Goal: Task Accomplishment & Management: Use online tool/utility

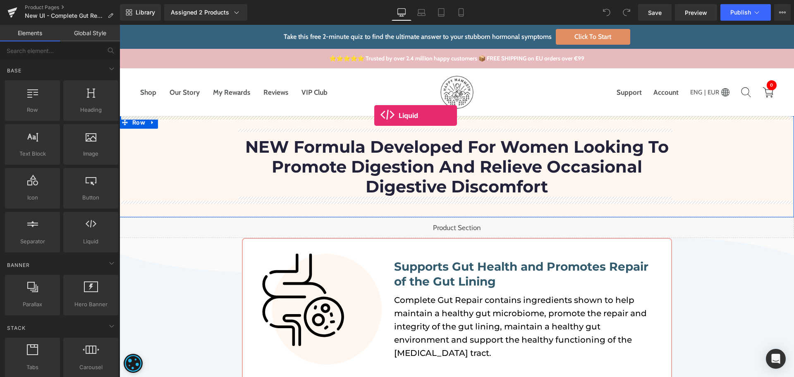
drag, startPoint x: 213, startPoint y: 261, endPoint x: 374, endPoint y: 115, distance: 217.3
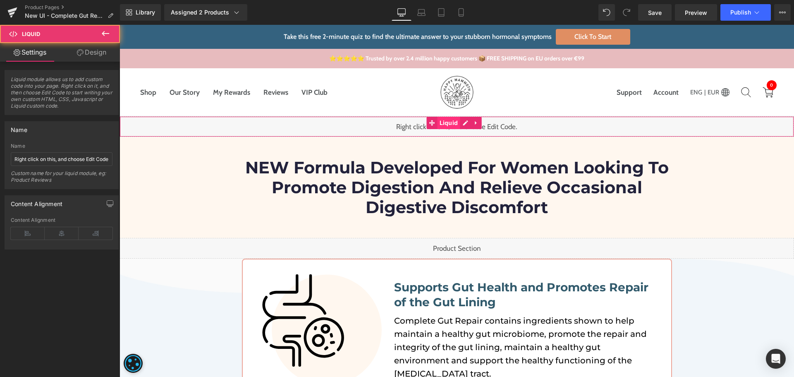
click at [446, 121] on span "Liquid" at bounding box center [449, 123] width 23 height 12
click at [102, 159] on input "Right click on this, and choose Edit Code." at bounding box center [62, 159] width 102 height 14
click at [463, 122] on div "Liquid" at bounding box center [457, 126] width 674 height 21
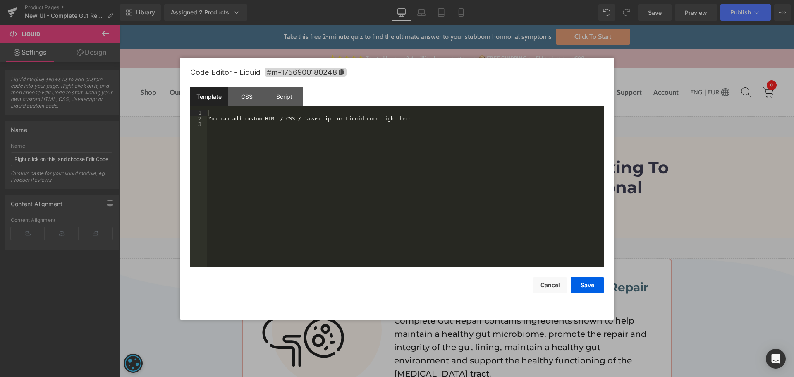
click at [398, 167] on div "You can add custom HTML / CSS / Javascript or Liquid code right here." at bounding box center [405, 194] width 397 height 168
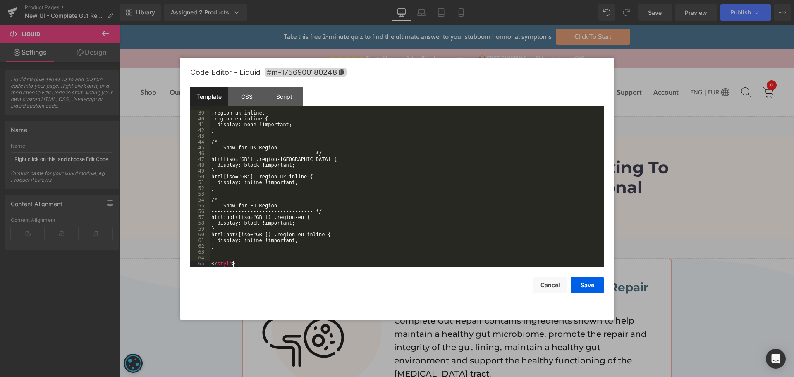
scroll to position [220, 0]
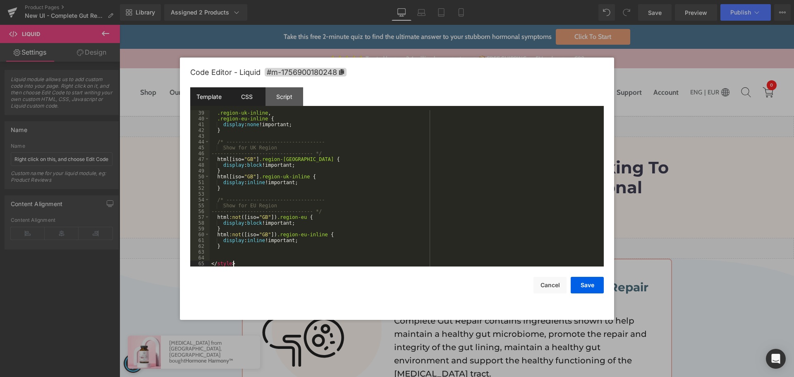
click at [248, 100] on div "CSS" at bounding box center [247, 96] width 38 height 19
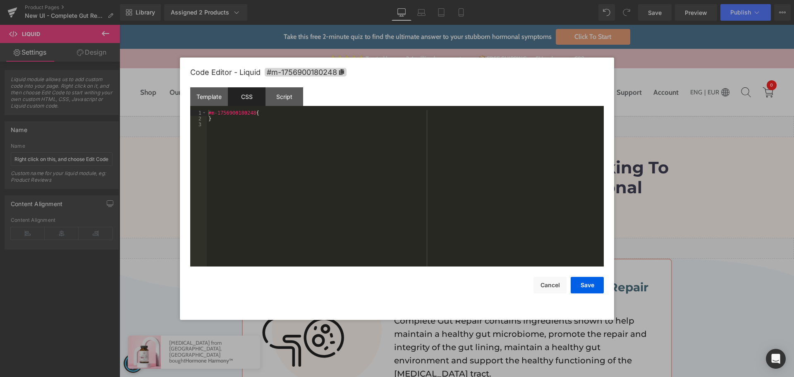
click at [335, 138] on div "#m-1756900180248 { }" at bounding box center [405, 194] width 397 height 168
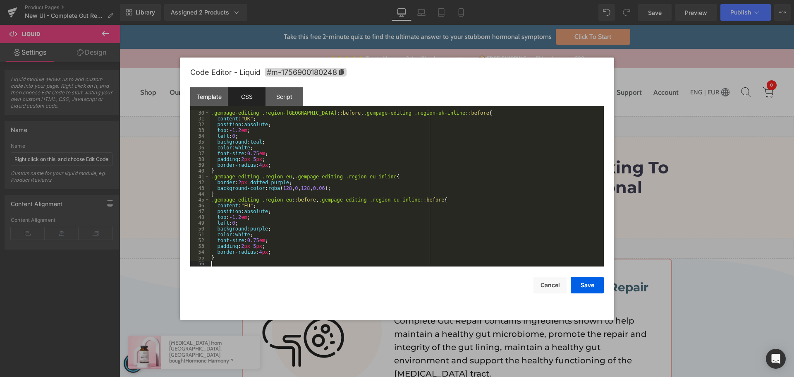
scroll to position [168, 0]
click at [387, 153] on div ".gempage-editing .region-uk : :before , .gempage-editing .region-uk-inline : :b…" at bounding box center [405, 194] width 391 height 168
click at [595, 289] on button "Save" at bounding box center [587, 285] width 33 height 17
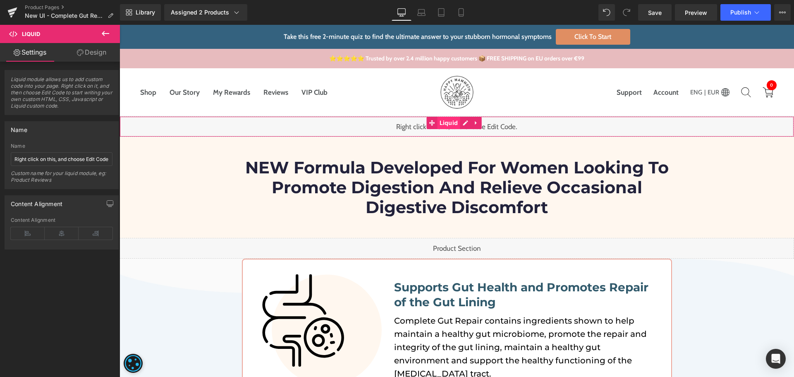
click at [451, 127] on span "Liquid" at bounding box center [449, 123] width 23 height 12
click at [99, 159] on input "Right click on this, and choose Edit Code." at bounding box center [62, 159] width 102 height 14
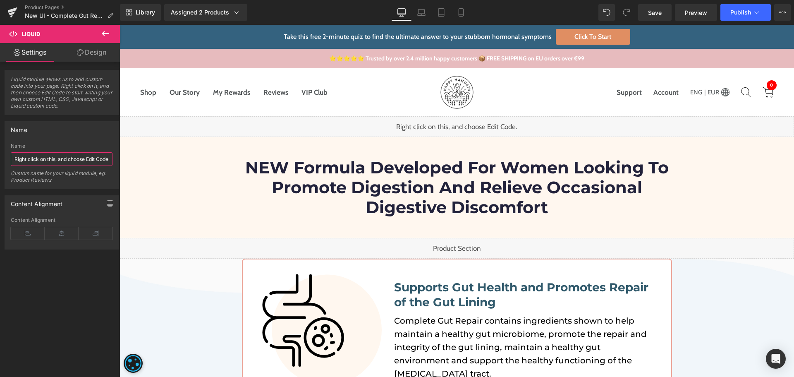
paste input "Market Hide CSS"
type input "Market Hide CSS"
click at [87, 131] on div "Name" at bounding box center [61, 130] width 113 height 16
click at [655, 6] on link "Save" at bounding box center [654, 12] width 33 height 17
drag, startPoint x: 781, startPoint y: 14, endPoint x: 779, endPoint y: 19, distance: 5.5
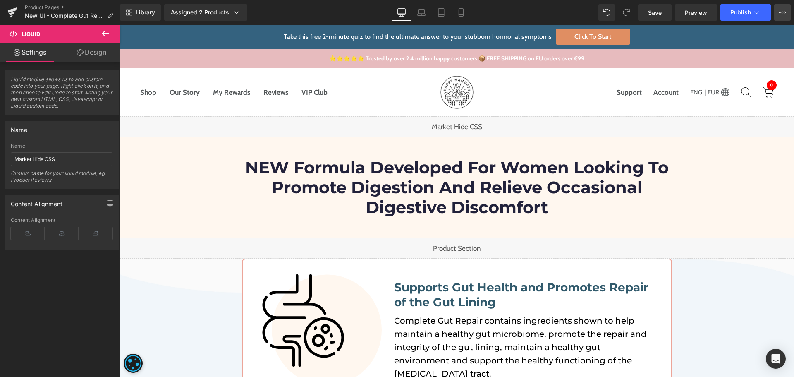
click at [781, 14] on icon at bounding box center [782, 12] width 7 height 7
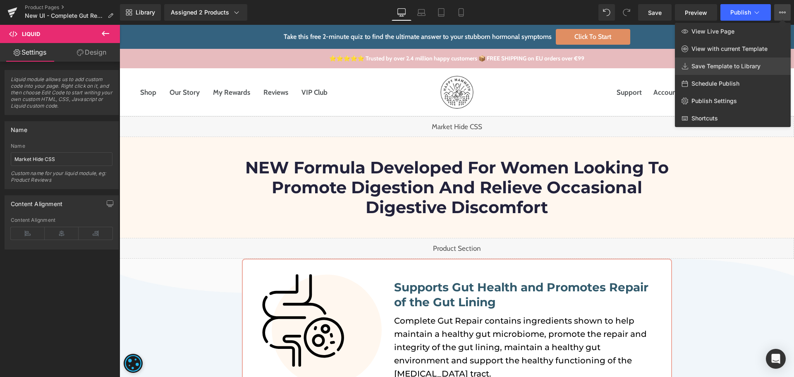
click at [703, 61] on link "Save Template to Library" at bounding box center [733, 65] width 116 height 17
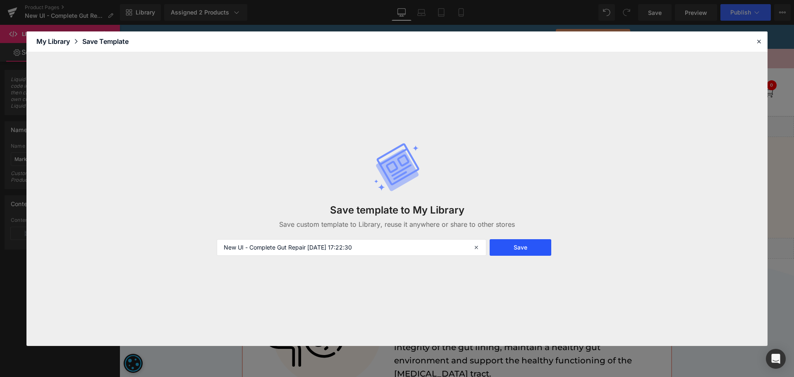
click at [535, 250] on button "Save" at bounding box center [521, 247] width 62 height 17
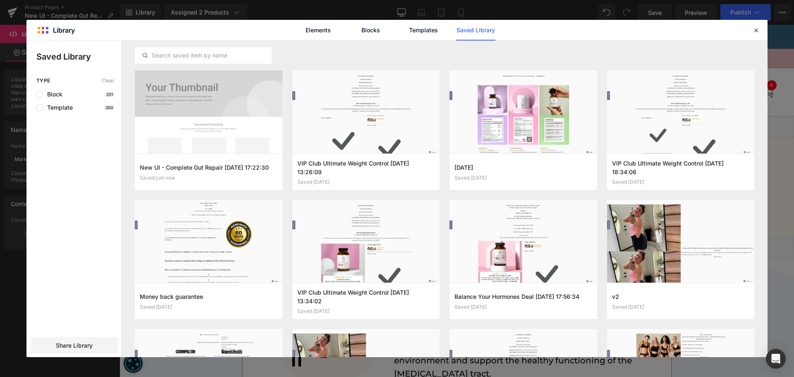
click at [602, 30] on div "Elements Blocks Templates Saved Library" at bounding box center [396, 30] width 741 height 20
click at [757, 29] on icon at bounding box center [755, 29] width 7 height 7
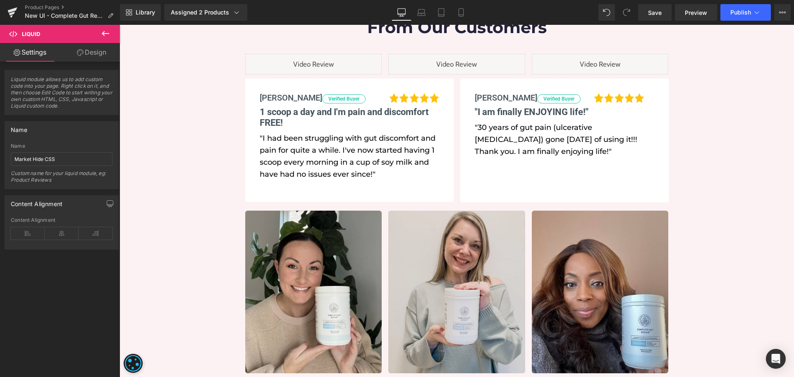
scroll to position [951, 0]
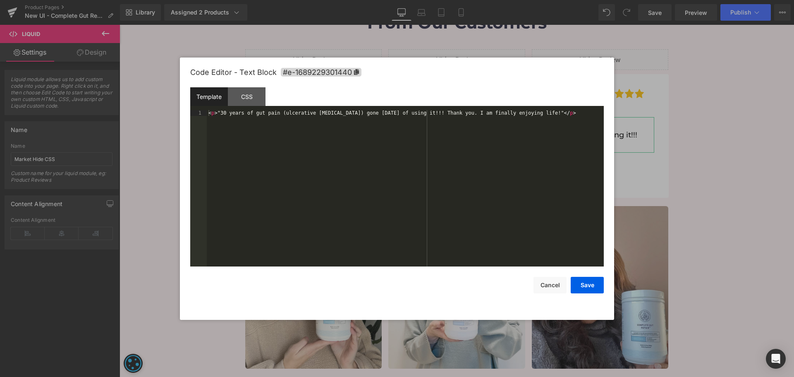
click at [521, 0] on div "Liquid You are previewing how the will restyle your page. You can not edit Elem…" at bounding box center [397, 0] width 794 height 0
click at [490, 218] on div "< p > "30 years of gut pain (ulcerative colitis) gone in 7 days of using it!!! …" at bounding box center [405, 194] width 397 height 168
click at [277, 110] on div "< p > "30 years of gut pain (ulcerative colitis) gone in 7 days of using it!!! …" at bounding box center [405, 194] width 397 height 168
paste textarea
click at [525, 115] on div "< p > "30 years of gut pain < span span class = "region-eu-inline" > Ultimate W…" at bounding box center [405, 199] width 397 height 179
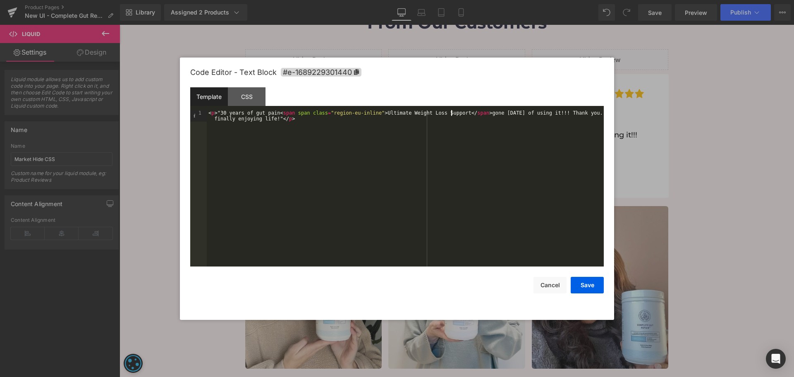
click at [451, 114] on div "< p > "30 years of gut pain < span span class = "region-eu-inline" > Ultimate W…" at bounding box center [405, 199] width 397 height 179
click at [375, 112] on div "< p > "30 years of gut pain < span span class = "region-eu-inline" > Ultimate W…" at bounding box center [405, 199] width 397 height 179
click at [455, 172] on div "< p > "30 years of gut pain < span span class = "region-eu-inline" > (ulcerativ…" at bounding box center [405, 199] width 397 height 179
click at [589, 280] on button "Save" at bounding box center [587, 285] width 33 height 17
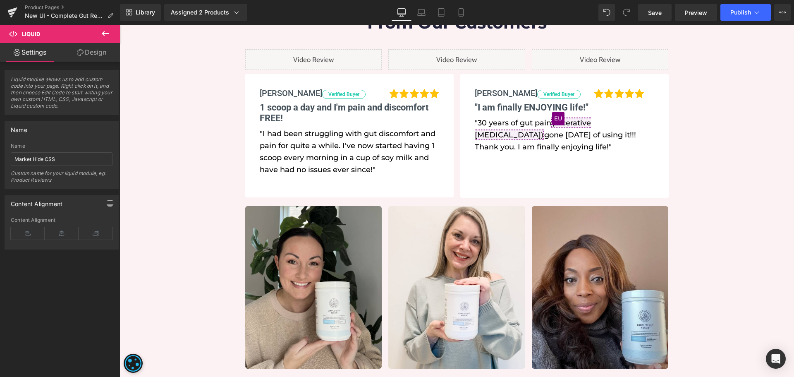
click at [574, 14] on div "Library Assigned 2 Products Product Preview The Complete Gut Repair Complete Gu…" at bounding box center [457, 12] width 674 height 17
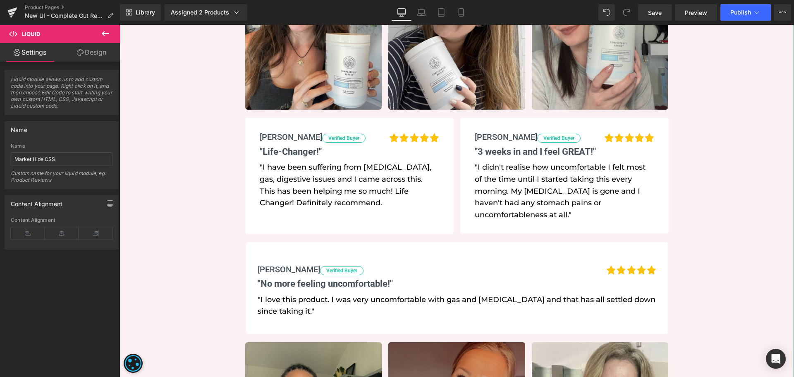
scroll to position [1865, 0]
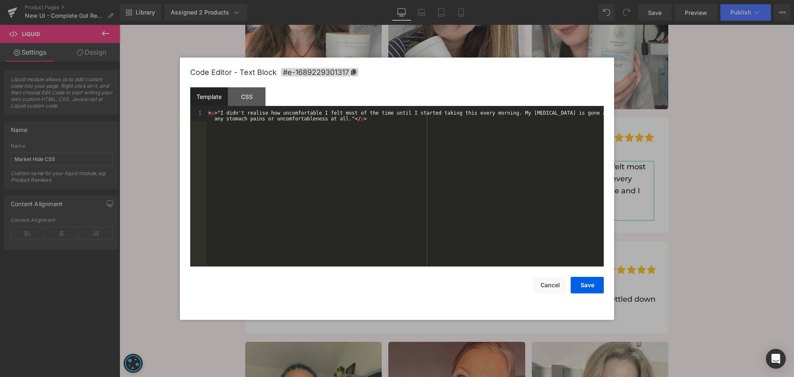
click at [503, 0] on div "Liquid You are previewing how the will restyle your page. You can not edit Elem…" at bounding box center [397, 0] width 794 height 0
click at [509, 220] on div "< p > "I didn't realise how uncomfortable I felt most of the time until I start…" at bounding box center [405, 199] width 397 height 179
click at [225, 118] on div "< p > "I didn't realise how uncomfortable I felt most of the time until I start…" at bounding box center [405, 199] width 397 height 179
click at [339, 117] on div "< p > "I didn't realise how uncomfortable I felt most of the time until I start…" at bounding box center [405, 199] width 397 height 179
click at [501, 118] on div "< p > "I didn't realise how uncomfortable I felt most of the time until I start…" at bounding box center [405, 205] width 397 height 191
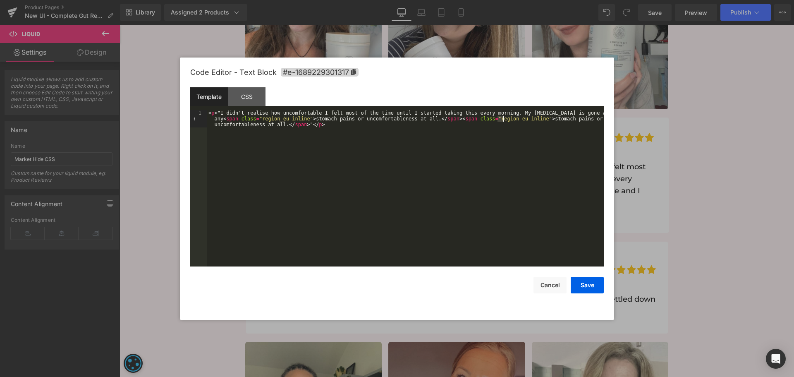
click at [501, 118] on div "< p > "I didn't realise how uncomfortable I felt most of the time until I start…" at bounding box center [405, 205] width 397 height 191
click at [527, 117] on div "< p > "I didn't realise how uncomfortable I felt most of the time until I start…" at bounding box center [405, 205] width 397 height 191
click at [282, 123] on div "< p > "I didn't realise how uncomfortable I felt most of the time until I start…" at bounding box center [405, 205] width 397 height 191
click at [588, 284] on button "Save" at bounding box center [587, 285] width 33 height 17
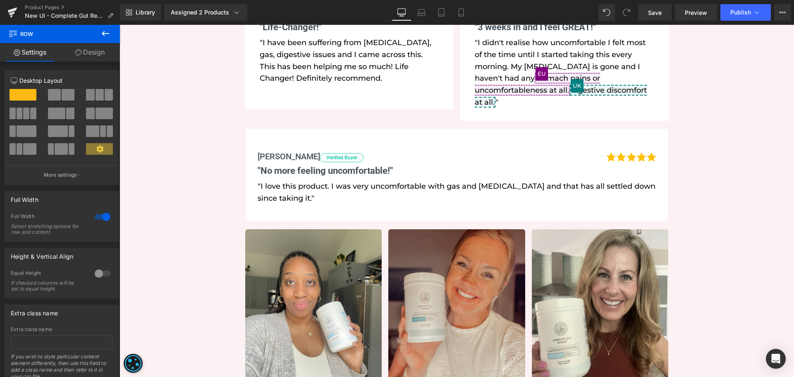
scroll to position [86, 0]
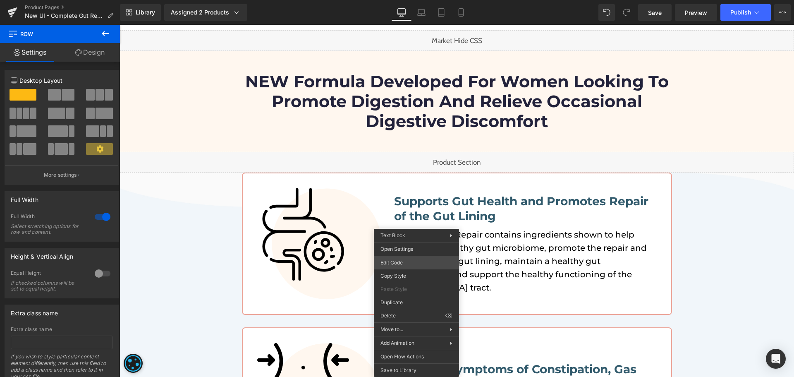
click at [401, 0] on div "Liquid You are previewing how the will restyle your page. You can not edit Elem…" at bounding box center [397, 0] width 794 height 0
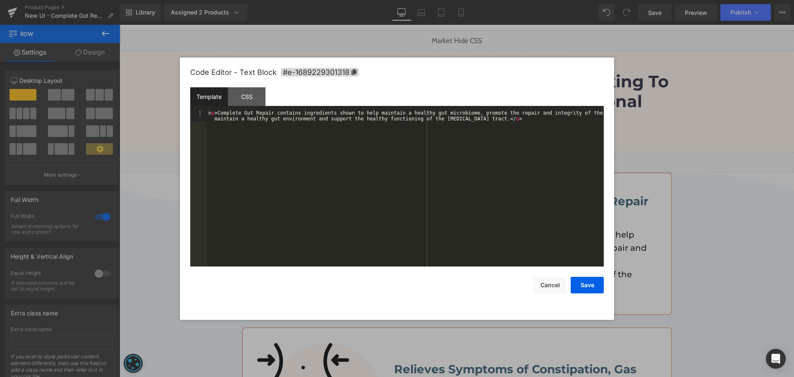
click at [433, 214] on div "< p > Complete Gut Repair contains ingredients shown to help maintain a healthy…" at bounding box center [405, 199] width 397 height 179
click at [216, 111] on div "< p > Complete Gut Repair contains ingredients shown to help maintain a healthy…" at bounding box center [405, 199] width 397 height 179
click at [489, 120] on div "< p > Complete Gut Repair contains ingredients shown to help maintain a healthy…" at bounding box center [405, 199] width 397 height 179
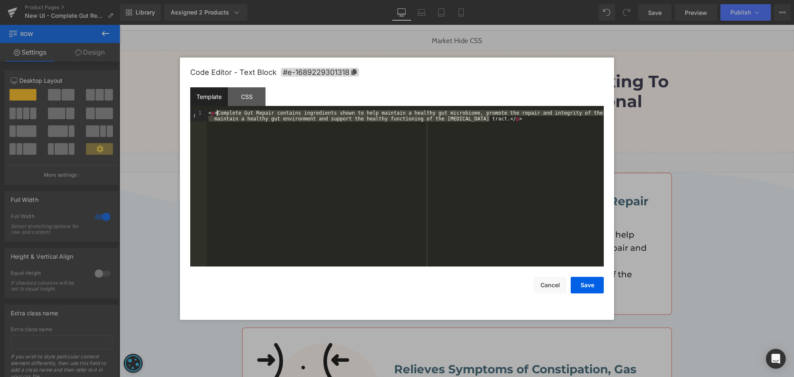
click at [216, 112] on div "< p > Complete Gut Repair contains ingredients shown to help maintain a healthy…" at bounding box center [405, 199] width 397 height 179
click at [392, 148] on div "< p > Complete Gut Repair contains ingredients shown to help maintain a healthy…" at bounding box center [405, 199] width 397 height 179
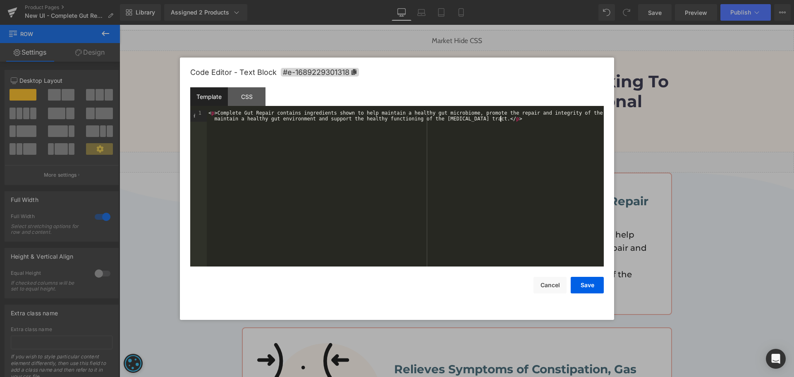
click at [399, 163] on div "< p > Complete Gut Repair contains ingredients shown to help maintain a healthy…" at bounding box center [405, 199] width 397 height 179
click at [481, 176] on div "< p > Complete Gut Repair contains ingredients shown to help maintain a healthy…" at bounding box center [405, 199] width 397 height 179
click at [492, 164] on div "< p > Complete Gut Repair contains ingredients shown to help maintain a healthy…" at bounding box center [405, 199] width 397 height 179
click at [577, 282] on button "Save" at bounding box center [587, 285] width 33 height 17
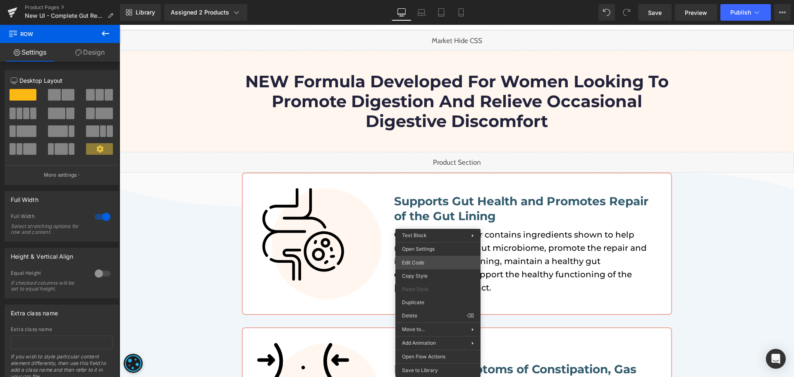
click at [429, 0] on div "Liquid You are previewing how the will restyle your page. You can not edit Elem…" at bounding box center [397, 0] width 794 height 0
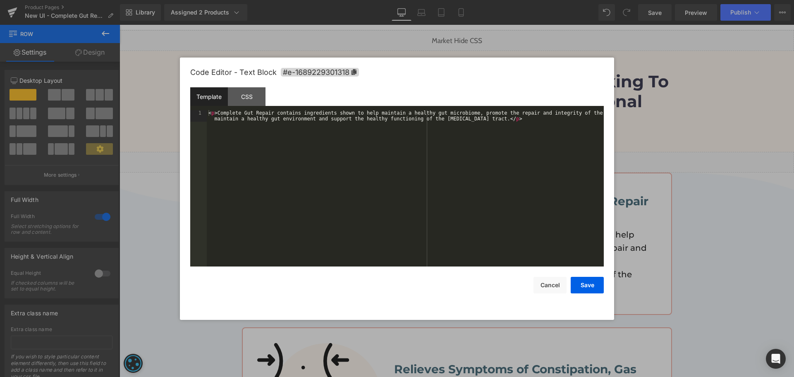
click at [440, 203] on div "< p > Complete Gut Repair contains ingredients shown to help maintain a healthy…" at bounding box center [405, 199] width 397 height 179
click at [480, 189] on div "< p > Complete Gut Repair contains ingredients shown to help maintain a healthy…" at bounding box center [405, 197] width 397 height 174
click at [326, 190] on div "< p > Complete Gut Repair contains ingredients shown to help maintain a healthy…" at bounding box center [405, 197] width 397 height 174
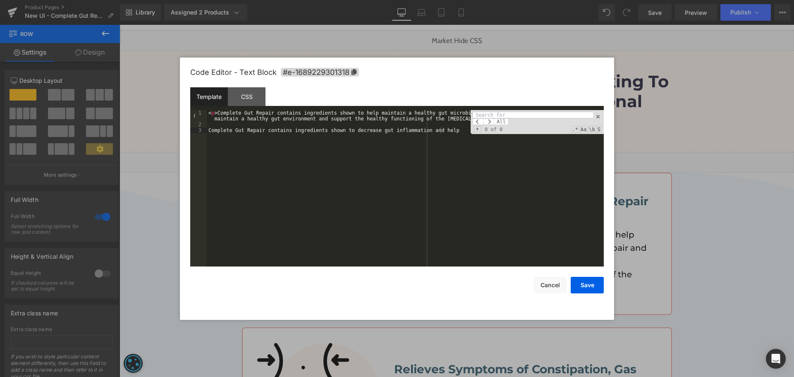
click at [460, 210] on div "< p > Complete Gut Repair contains ingredients shown to help maintain a healthy…" at bounding box center [405, 197] width 397 height 174
click at [512, 115] on input at bounding box center [533, 115] width 120 height 7
paste input "Complete Gut Repair contains ingredients shown to decrease gut inflammation and…"
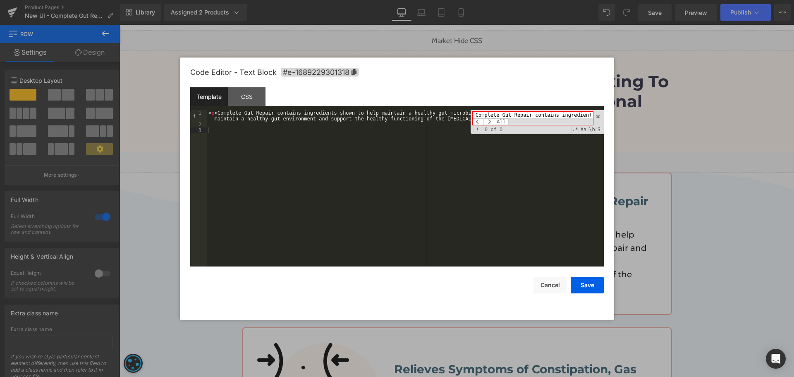
scroll to position [0, 117]
type input "Complete Gut Repair contains ingredients shown to decrease gut inflammation and…"
click at [558, 287] on button "Cancel" at bounding box center [549, 285] width 33 height 17
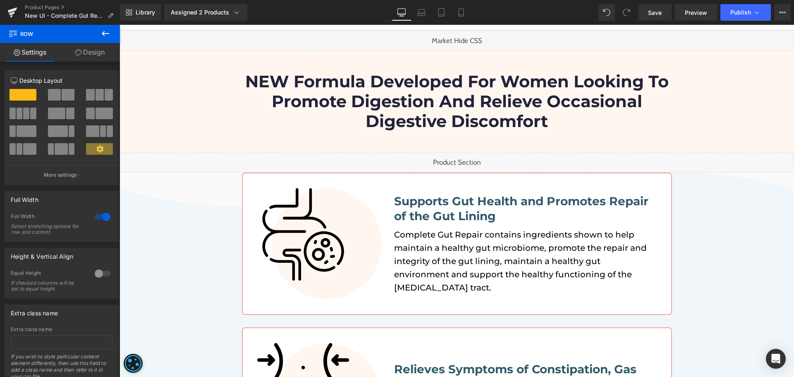
scroll to position [0, 0]
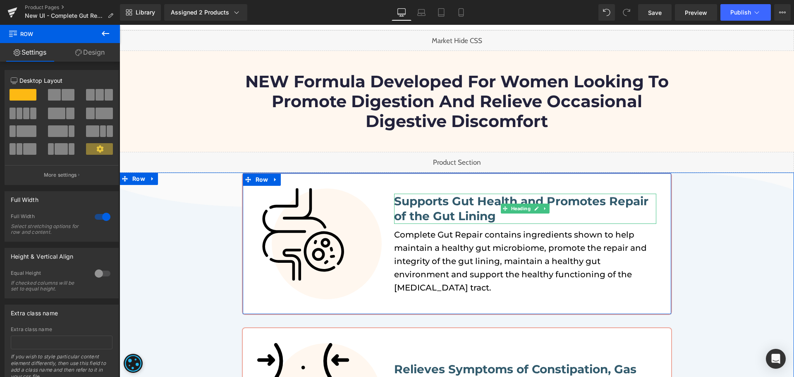
click at [423, 207] on b "Supports Gut Health and Promotes Repair of the Gut Lining" at bounding box center [521, 208] width 254 height 29
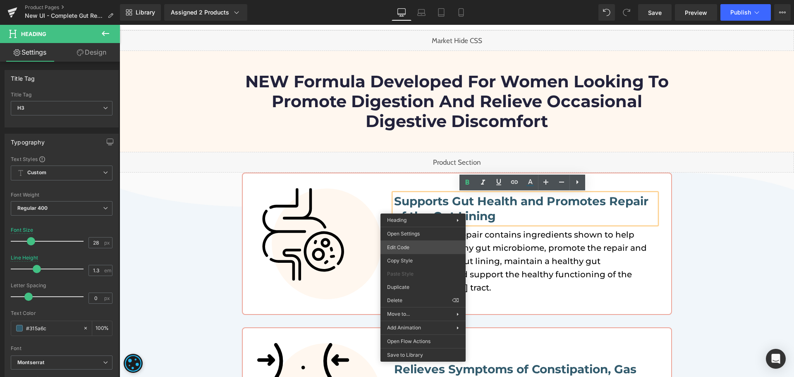
click at [411, 0] on div "Liquid You are previewing how the will restyle your page. You can not edit Elem…" at bounding box center [397, 0] width 794 height 0
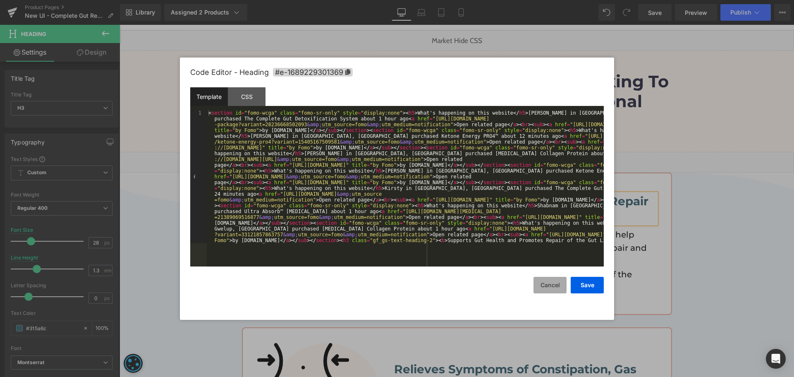
click at [553, 289] on button "Cancel" at bounding box center [549, 285] width 33 height 17
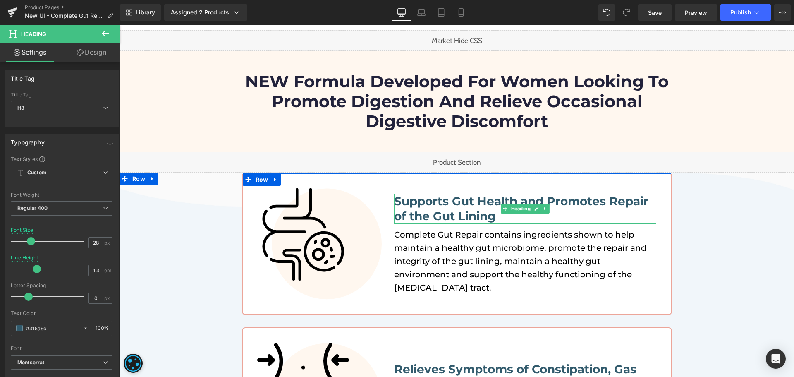
click at [460, 207] on b "Supports Gut Health and Promotes Repair of the Gut Lining" at bounding box center [521, 208] width 254 height 29
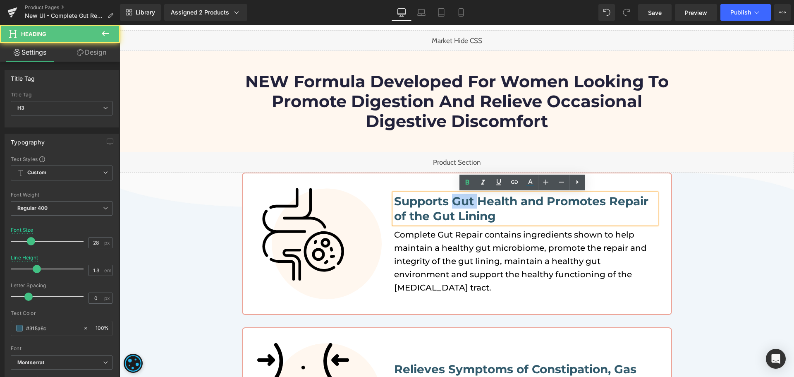
click at [460, 207] on b "Supports Gut Health and Promotes Repair of the Gut Lining" at bounding box center [521, 208] width 254 height 29
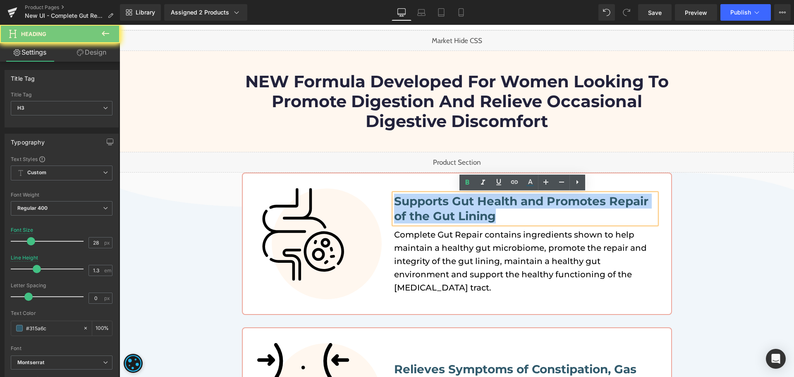
click at [460, 207] on b "Supports Gut Health and Promotes Repair of the Gut Lining" at bounding box center [521, 208] width 254 height 29
copy b "Supports Gut Health and Promotes Repair of the Gut Lining"
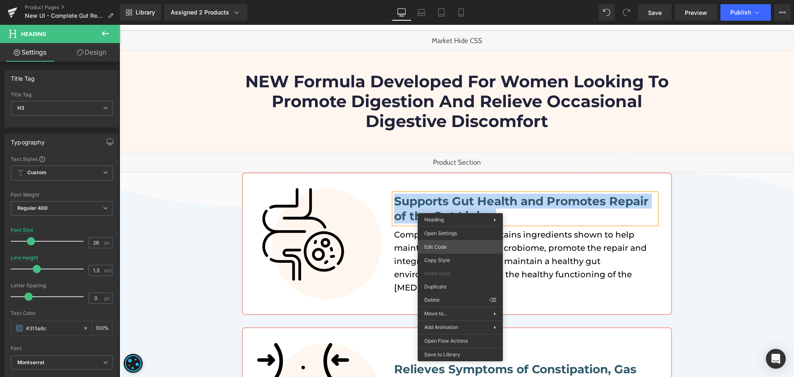
click at [453, 0] on div "Liquid You are previewing how the will restyle your page. You can not edit Elem…" at bounding box center [397, 0] width 794 height 0
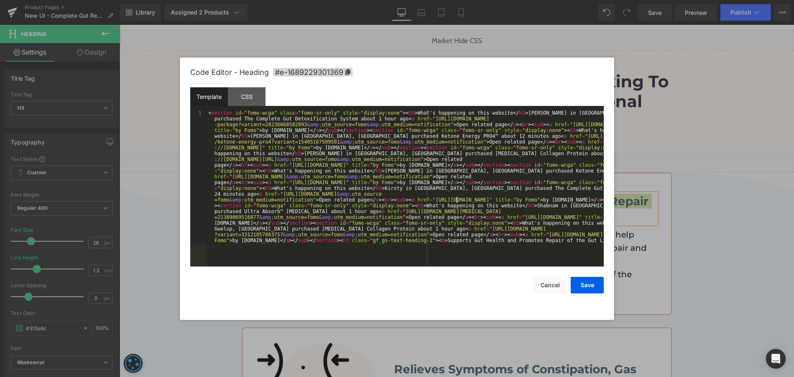
click at [456, 197] on div "< section id = "fomo-wcga" class = "fomo-sr-only" style = "display:none" > < h5…" at bounding box center [405, 321] width 397 height 423
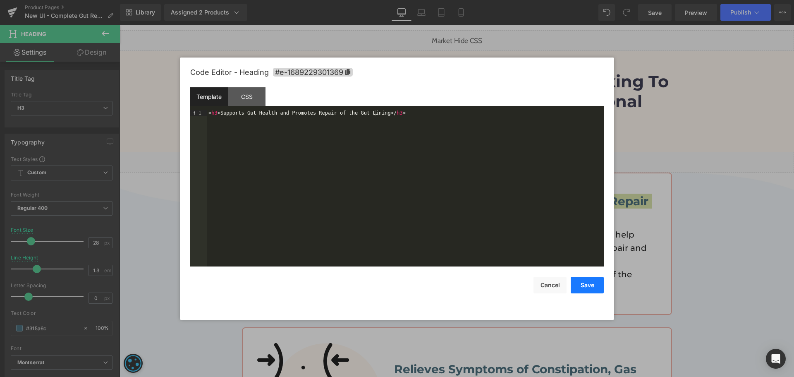
click at [595, 286] on button "Save" at bounding box center [587, 285] width 33 height 17
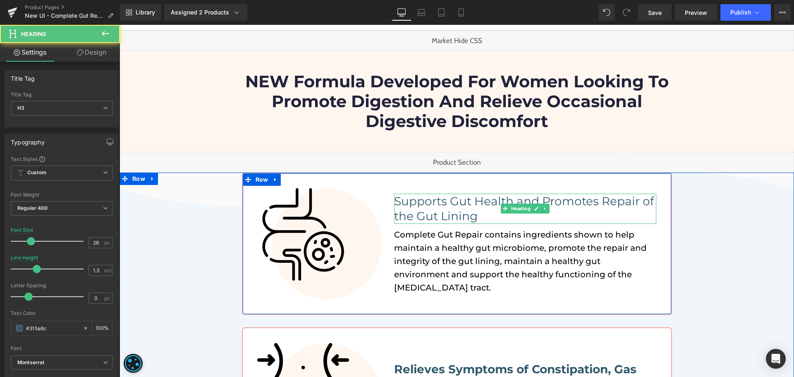
click at [452, 210] on h3 "Supports Gut Health and Promotes Repair of the Gut Lining" at bounding box center [525, 209] width 262 height 30
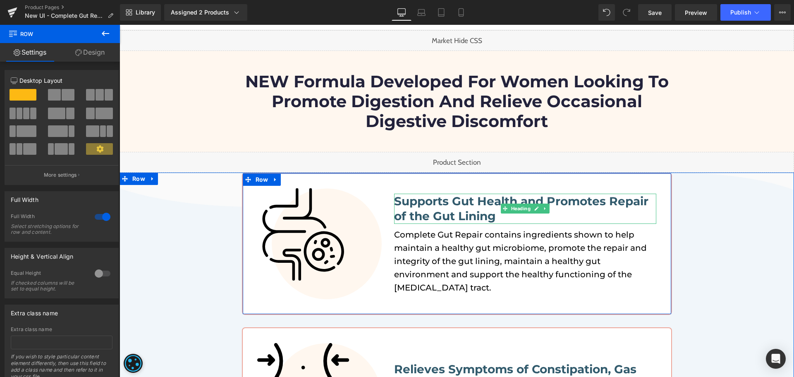
click at [447, 208] on h3 "Supports Gut Health and Promotes Repair of the Gut Lining" at bounding box center [525, 209] width 262 height 30
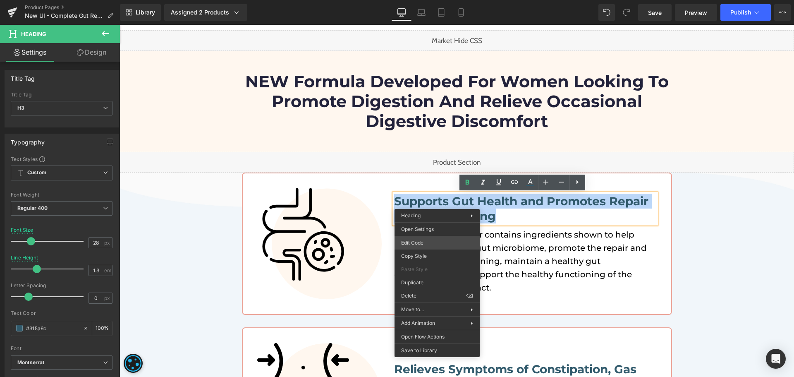
click at [440, 0] on div "Liquid You are previewing how the will restyle your page. You can not edit Elem…" at bounding box center [397, 0] width 794 height 0
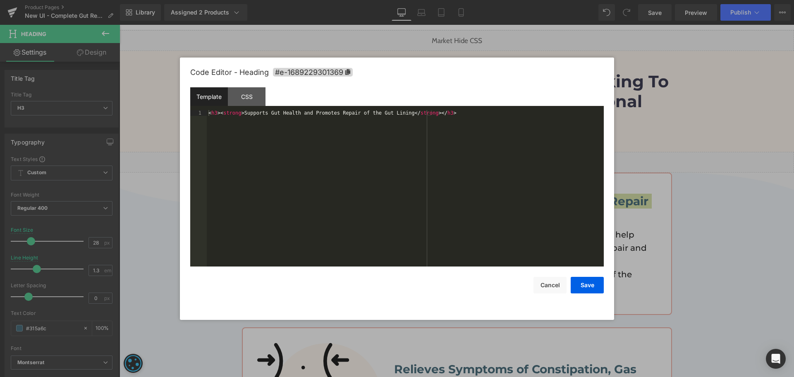
click at [457, 215] on div "< h3 > < strong > Supports Gut Health and Promotes Repair of the Gut Lining </ …" at bounding box center [405, 194] width 397 height 168
click at [469, 190] on div "< h3 > < strong > Supports Gut Health and Promotes Repair of the Gut Lining </ …" at bounding box center [405, 188] width 397 height 156
click at [558, 114] on div "< h3 > < strong > < span class = "region-eu-inline" > Supports Gut Health and P…" at bounding box center [405, 199] width 397 height 179
click at [500, 151] on div "< h3 > < strong > < span class = "region-eu-inline" > Supports Gut Health and P…" at bounding box center [405, 199] width 397 height 179
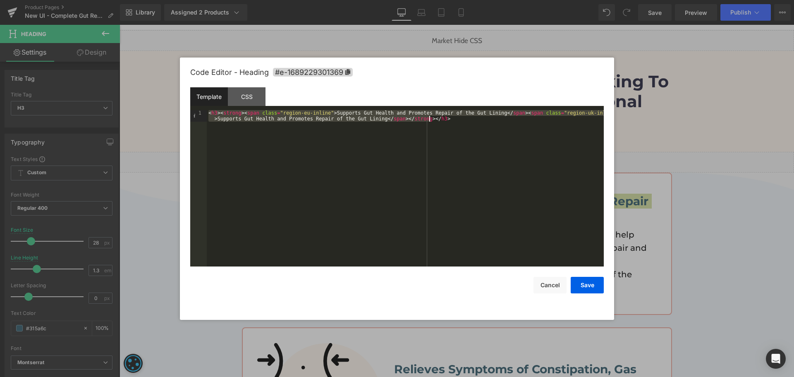
click at [470, 175] on div "< h3 > < strong > < span class = "region-eu-inline" > Supports Gut Health and P…" at bounding box center [405, 188] width 397 height 156
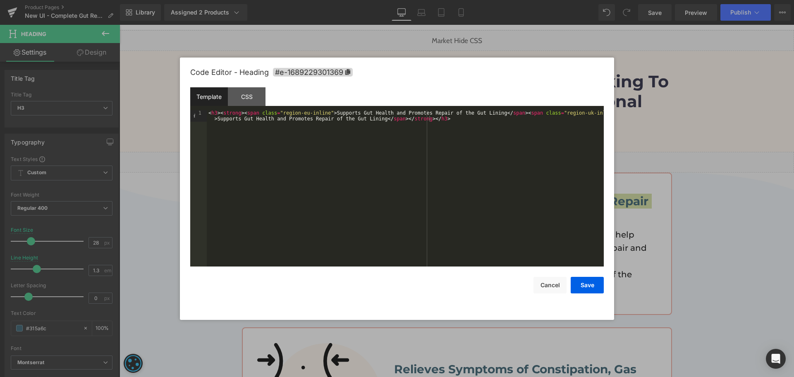
click at [595, 295] on div "Code Editor - Heading #e-1689229301369 Template CSS 1 < h3 > < strong > < span …" at bounding box center [397, 188] width 414 height 262
click at [591, 288] on button "Save" at bounding box center [587, 285] width 33 height 17
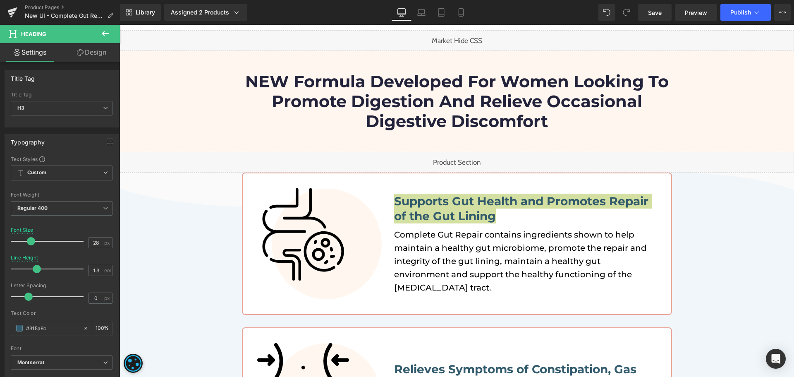
scroll to position [93, 0]
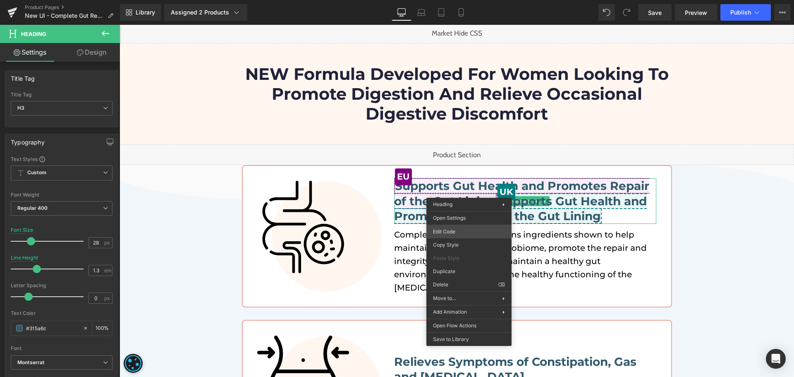
click at [452, 0] on div "Liquid You are previewing how the will restyle your page. You can not edit Elem…" at bounding box center [397, 0] width 794 height 0
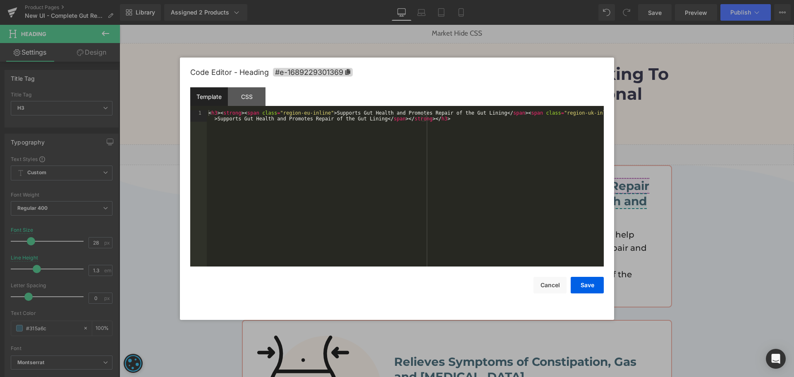
click at [459, 210] on div "< h3 > < strong > < span class = "region-eu-inline" > Supports Gut Health and P…" at bounding box center [405, 199] width 397 height 179
click at [553, 282] on button "Cancel" at bounding box center [549, 285] width 33 height 17
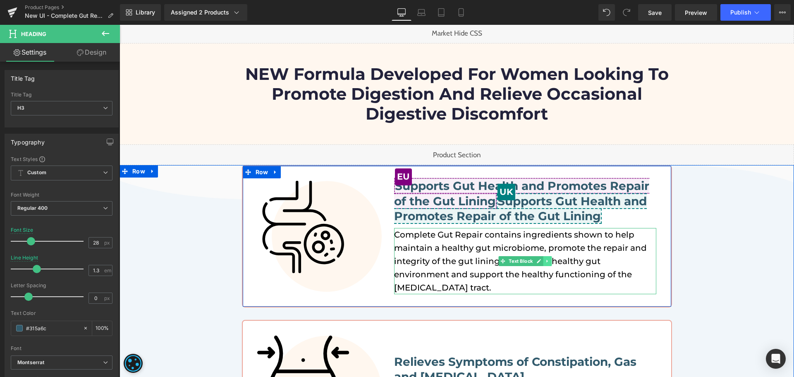
click at [545, 262] on icon at bounding box center [547, 260] width 5 height 5
drag, startPoint x: 537, startPoint y: 261, endPoint x: 511, endPoint y: 267, distance: 26.3
click at [539, 261] on link at bounding box center [543, 261] width 9 height 10
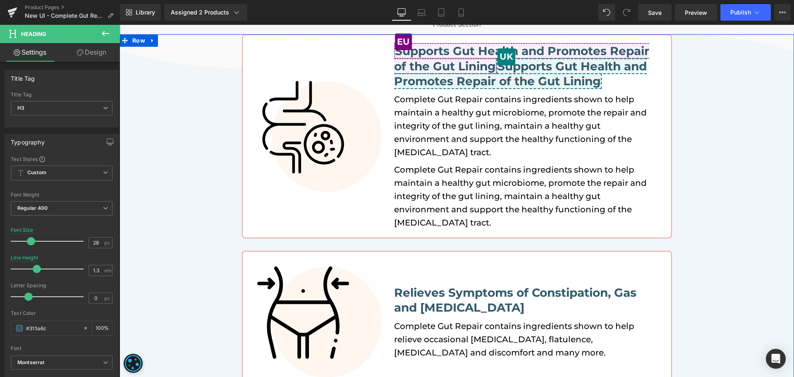
scroll to position [164, 0]
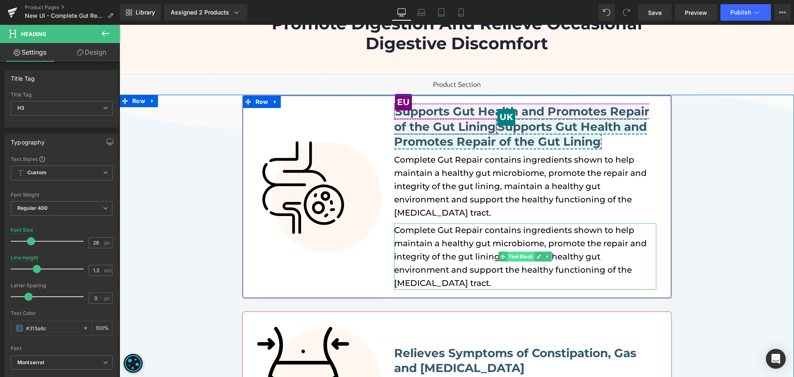
click at [507, 256] on span "Text Block" at bounding box center [520, 256] width 27 height 10
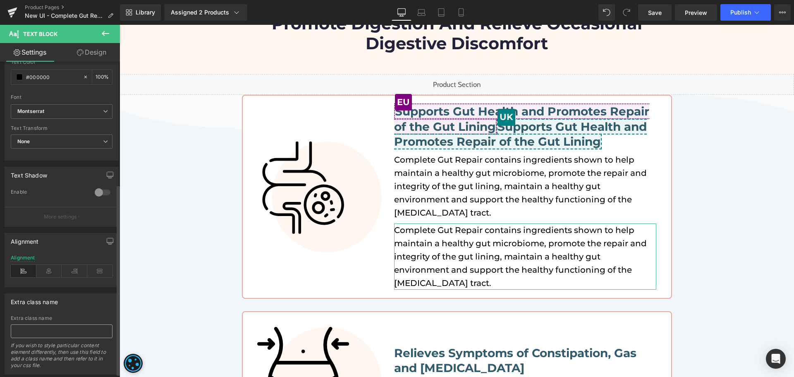
scroll to position [207, 0]
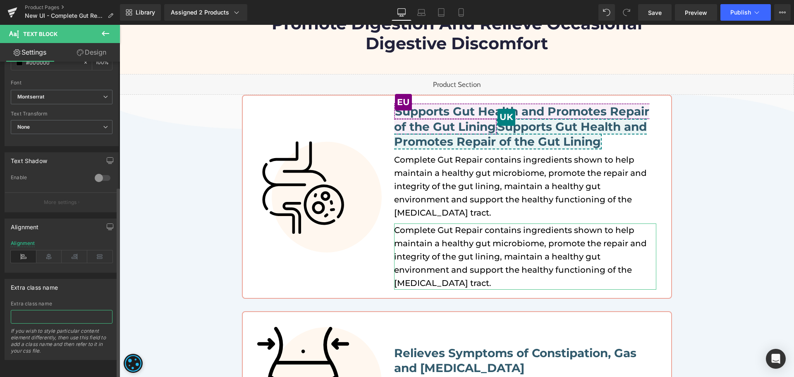
click at [57, 310] on input "text" at bounding box center [62, 317] width 102 height 14
type input "region-eu"
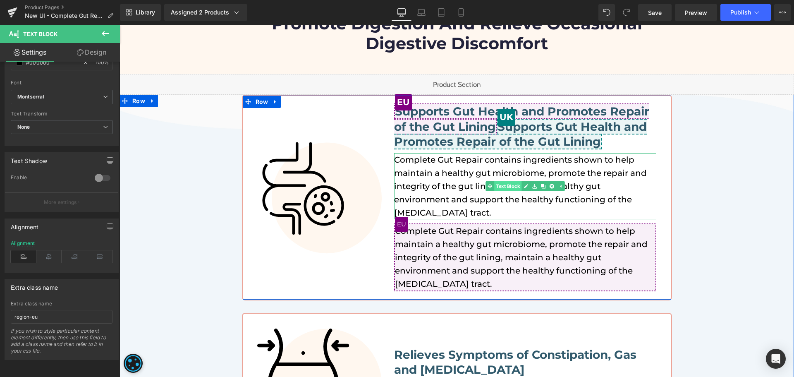
click at [492, 188] on div "Complete Gut Repair contains ingredients shown to help maintain a healthy gut m…" at bounding box center [525, 186] width 262 height 66
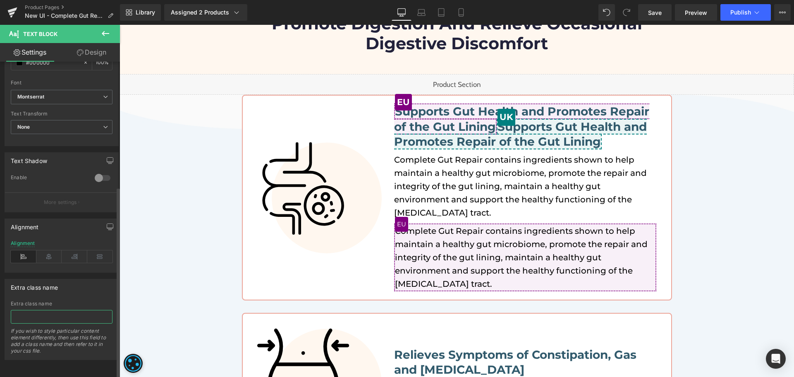
click at [60, 313] on input "text" at bounding box center [62, 317] width 102 height 14
type input "region-eu"
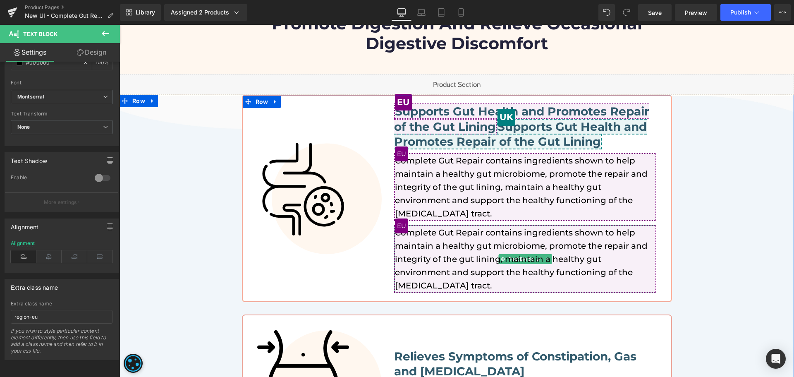
click at [417, 242] on p "Complete Gut Repair contains ingredients shown to help maintain a healthy gut m…" at bounding box center [525, 259] width 261 height 66
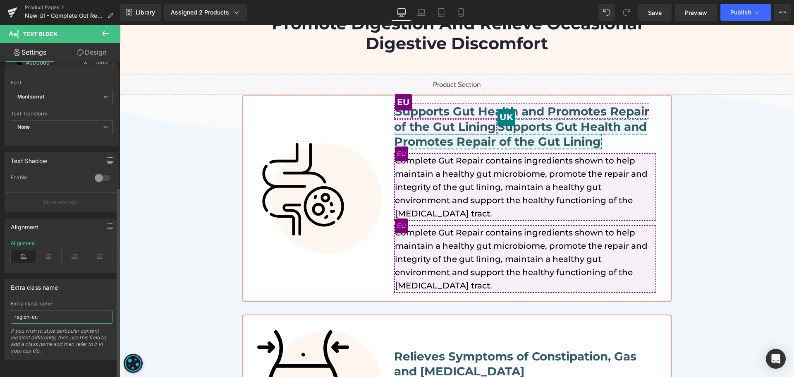
click at [50, 310] on input "region-eu" at bounding box center [62, 317] width 102 height 14
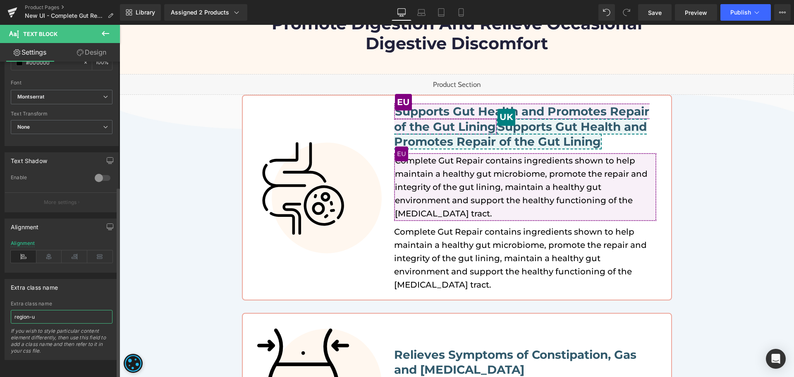
type input "region-uk"
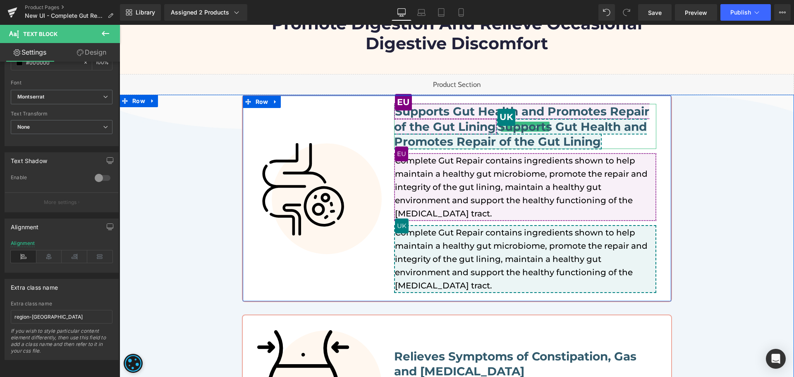
click at [512, 119] on span "Supports Gut Health and Promotes Repair of the Gut Lining" at bounding box center [520, 134] width 253 height 31
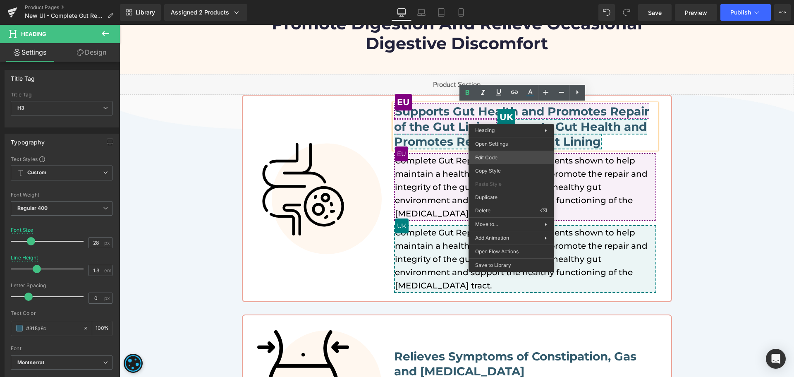
click at [494, 0] on div "Text Block You are previewing how the will restyle your page. You can not edit …" at bounding box center [397, 0] width 794 height 0
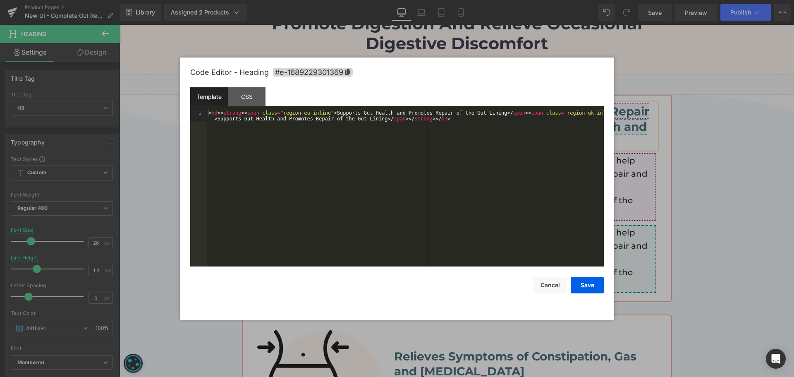
click at [353, 144] on div "< h3 > < strong > < span class = "region-eu-inline" > Supports Gut Health and P…" at bounding box center [405, 199] width 397 height 179
click at [324, 113] on div "< h3 > < strong > < span class = "region-eu-inline" > Supports Gut Health and P…" at bounding box center [405, 199] width 397 height 179
click at [325, 112] on div "< h3 > < strong > < span class = "region-eu-inline" > Supports Gut Health and P…" at bounding box center [405, 199] width 397 height 179
click at [482, 112] on div "< h3 > < strong > < span class = "region-eu-inline" > Supports Gut Health and P…" at bounding box center [405, 199] width 397 height 179
click at [241, 114] on div "< h3 > < strong > < span class = "region-eu-inline" > </ span > < span class = …" at bounding box center [405, 199] width 397 height 179
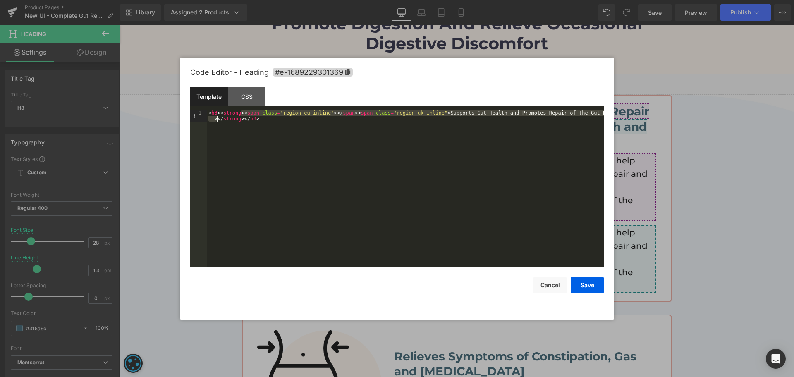
click at [217, 119] on div "< h3 > < strong > < span class = "region-eu-inline" > </ span > < span class = …" at bounding box center [405, 199] width 397 height 179
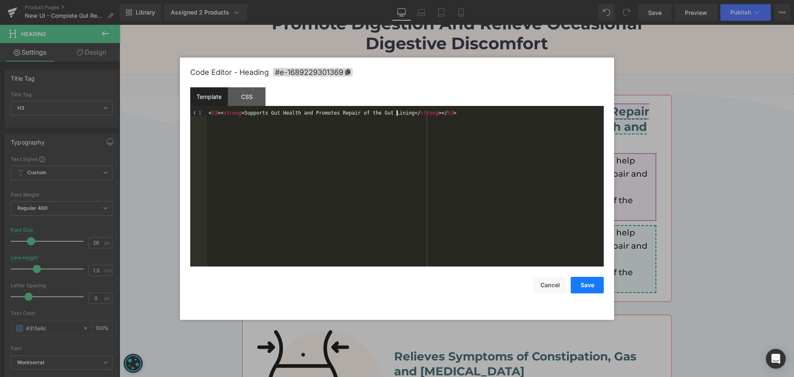
click at [596, 284] on button "Save" at bounding box center [587, 285] width 33 height 17
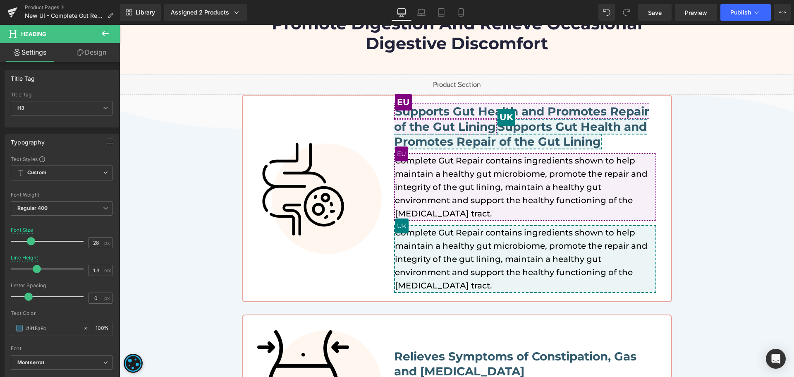
scroll to position [149, 0]
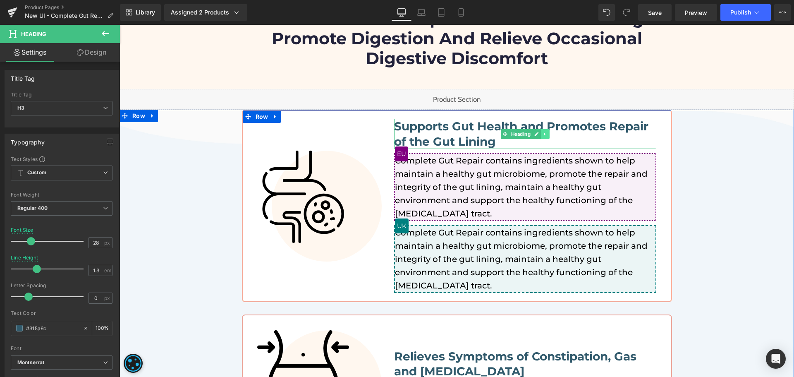
click at [543, 134] on icon at bounding box center [545, 134] width 5 height 5
click at [539, 134] on icon at bounding box center [541, 134] width 5 height 5
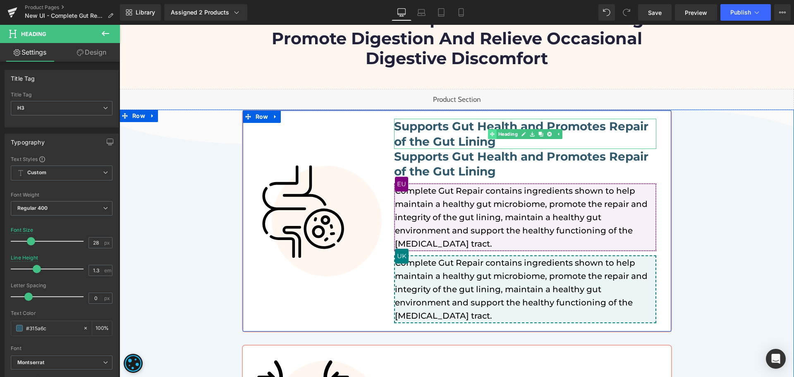
click at [492, 130] on div "Supports Gut Health and Promotes Repair of the Gut Lining Heading" at bounding box center [525, 134] width 262 height 30
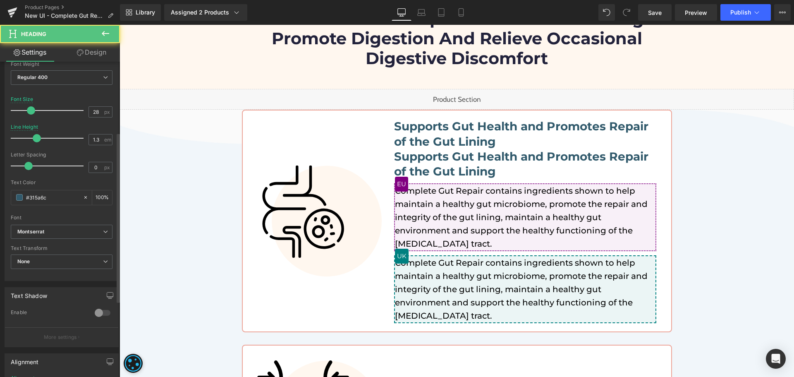
scroll to position [248, 0]
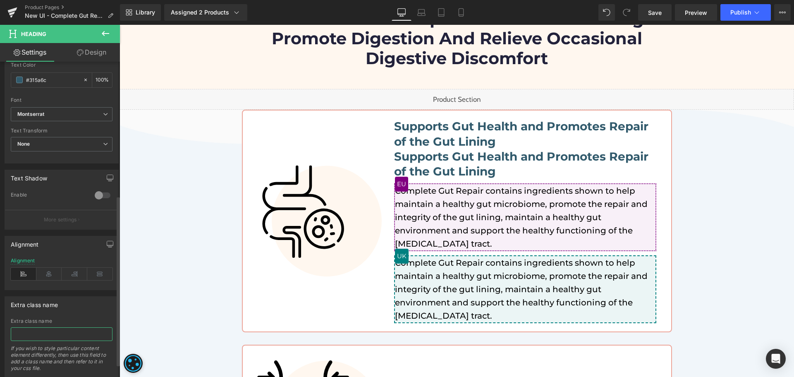
click at [52, 337] on input "text" at bounding box center [62, 334] width 102 height 14
type input "region-eu"
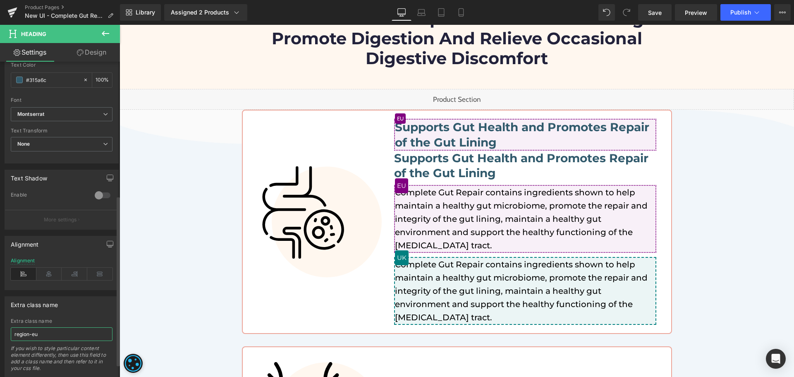
scroll to position [151, 0]
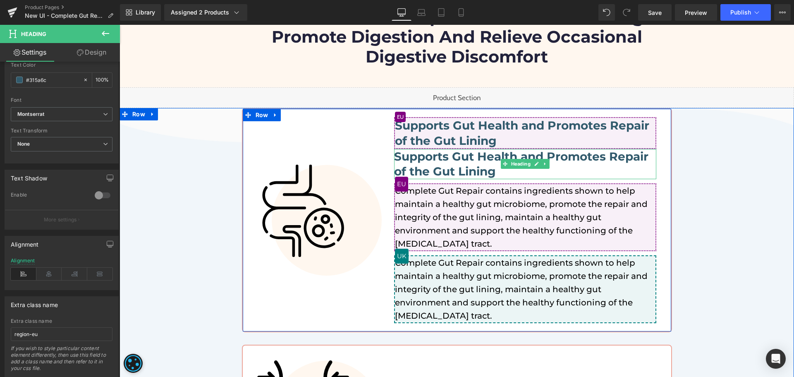
click at [430, 162] on strong "Supports Gut Health and Promotes Repair of the Gut Lining" at bounding box center [521, 163] width 254 height 29
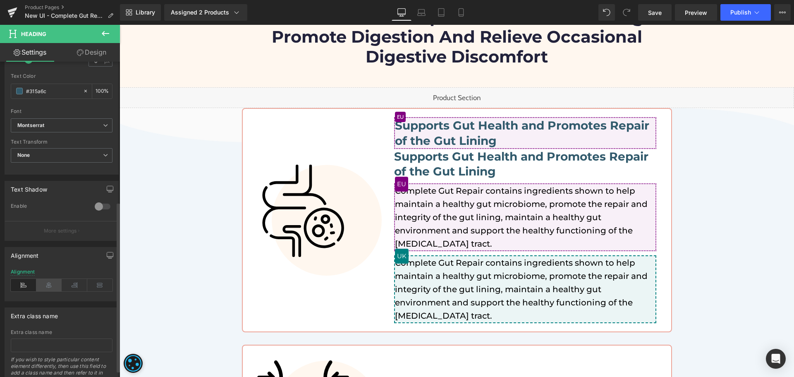
scroll to position [272, 0]
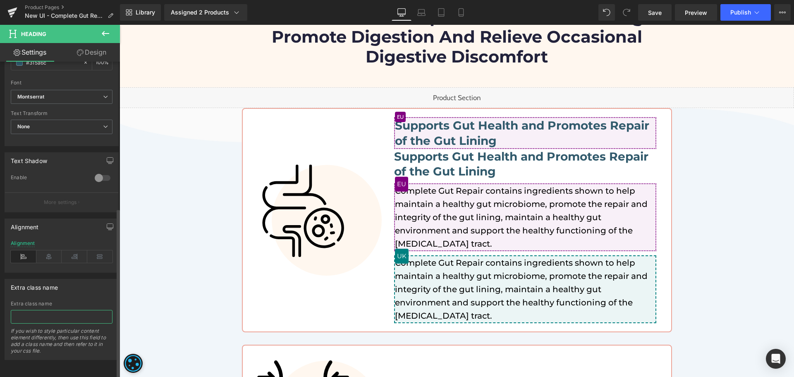
click at [48, 311] on input "text" at bounding box center [62, 317] width 102 height 14
paste input "region-eu"
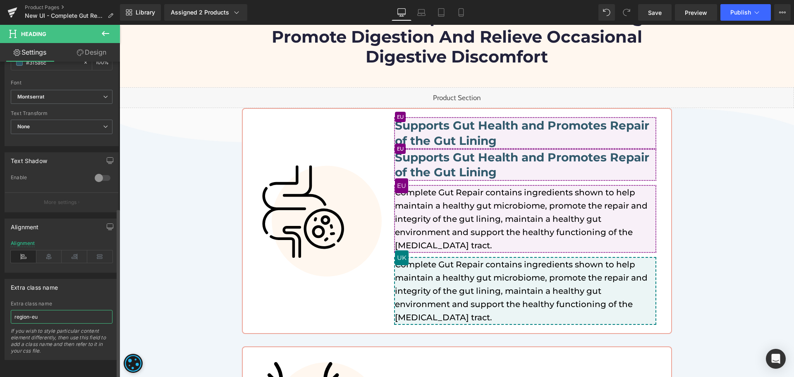
scroll to position [152, 0]
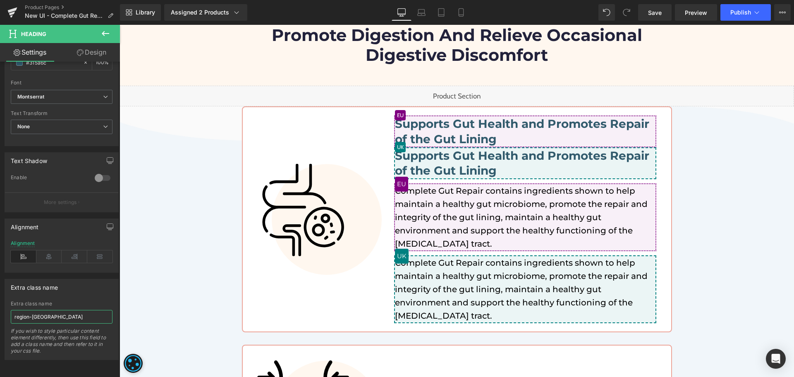
type input "region-uk"
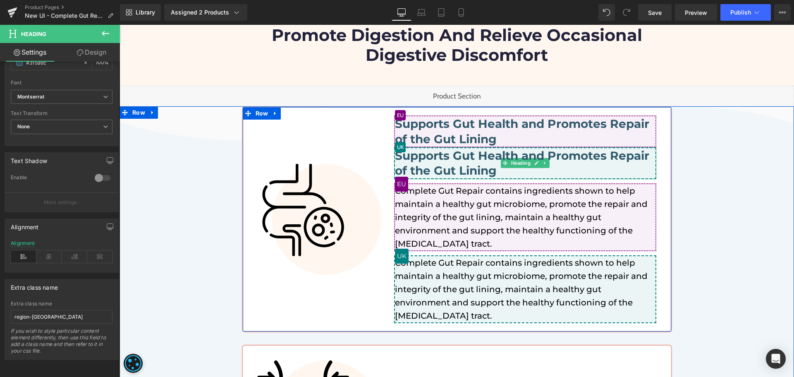
click at [447, 155] on strong "Supports Gut Health and Promotes Repair of the Gut Lining" at bounding box center [522, 162] width 254 height 29
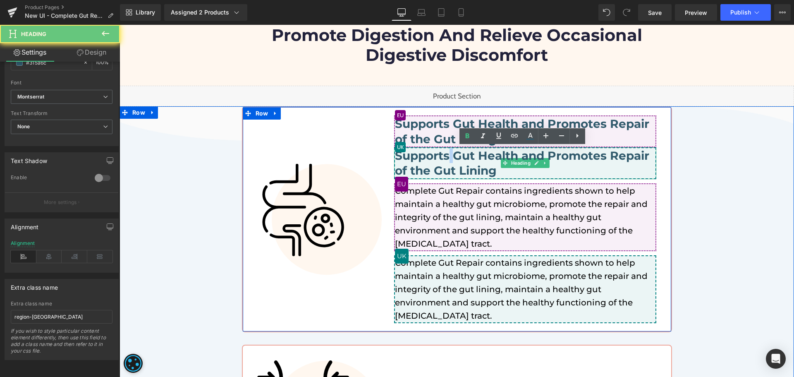
click at [447, 155] on strong "Supports Gut Health and Promotes Repair of the Gut Lining" at bounding box center [522, 162] width 254 height 29
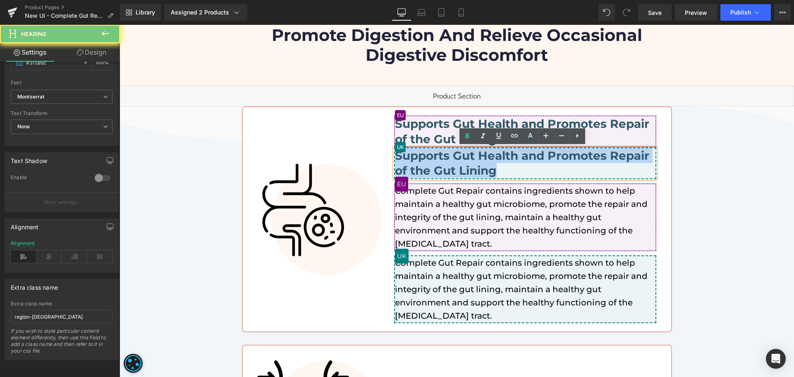
click at [447, 155] on strong "Supports Gut Health and Promotes Repair of the Gut Lining" at bounding box center [522, 162] width 254 height 29
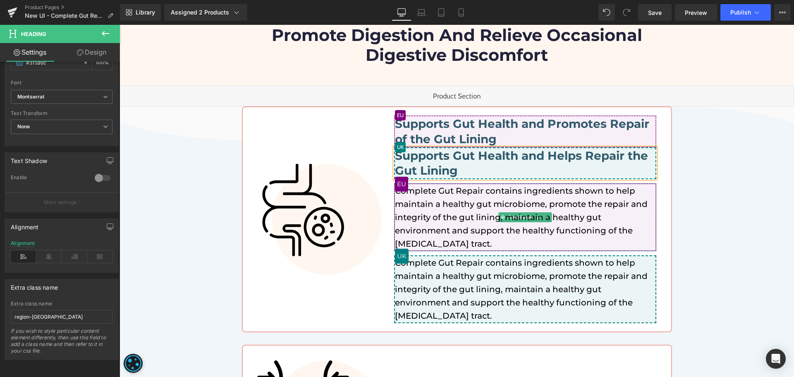
click at [457, 220] on p "Complete Gut Repair contains ingredients shown to help maintain a healthy gut m…" at bounding box center [525, 217] width 261 height 66
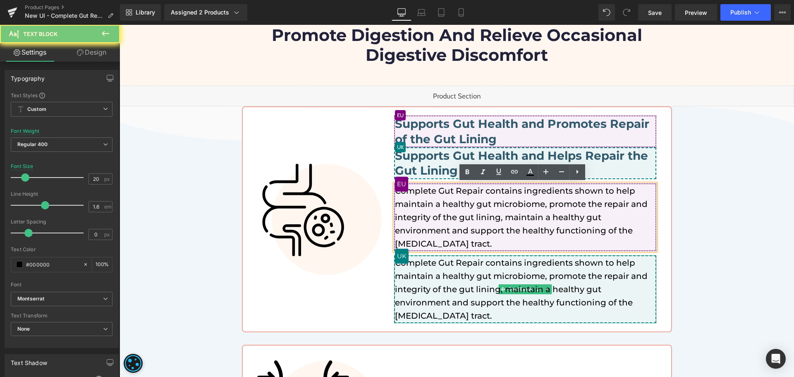
click at [471, 295] on p "Complete Gut Repair contains ingredients shown to help maintain a healthy gut m…" at bounding box center [525, 289] width 261 height 66
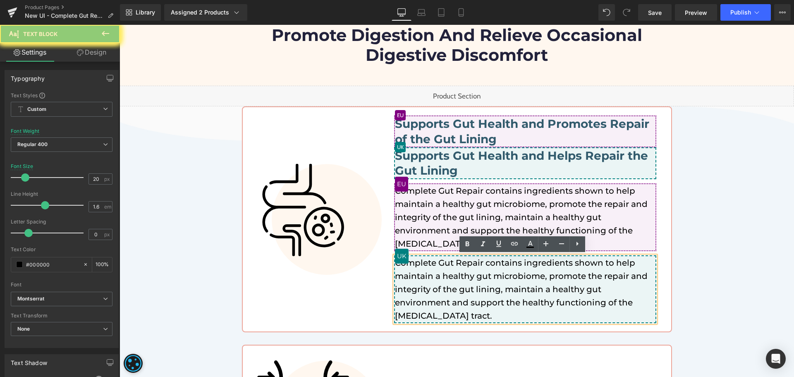
click at [471, 295] on p "Complete Gut Repair contains ingredients shown to help maintain a healthy gut m…" at bounding box center [525, 289] width 261 height 66
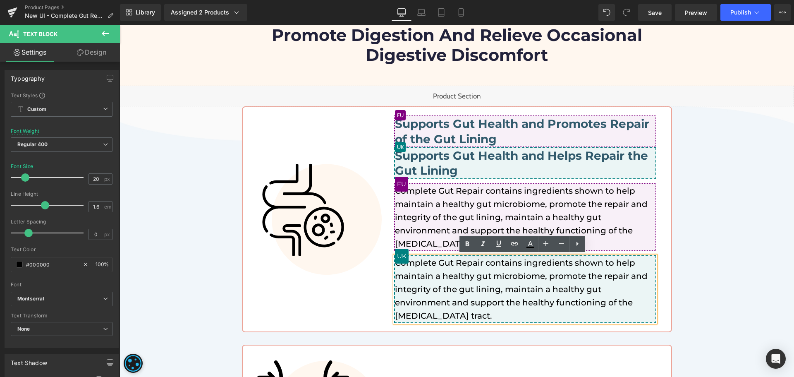
paste div
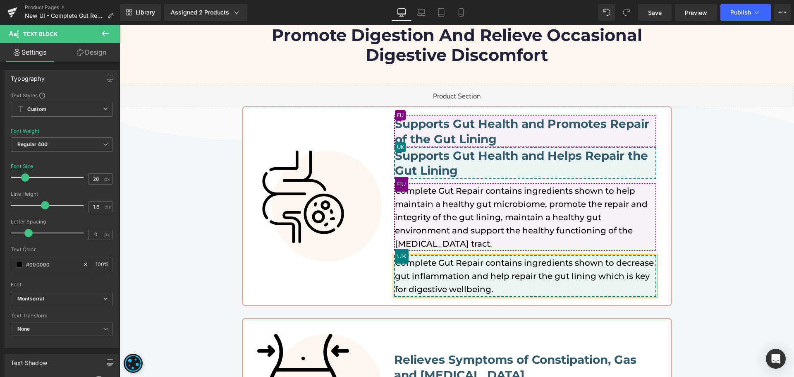
click at [694, 268] on div "Image Supports Gut Health and Promotes Repair of the Gut Lining Heading Support…" at bounding box center [457, 360] width 674 height 509
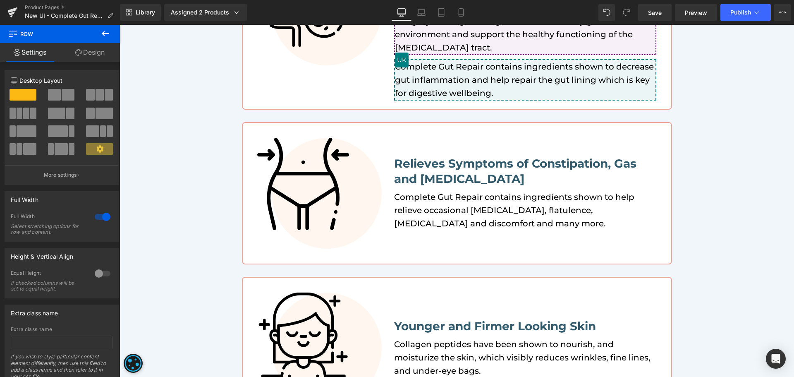
scroll to position [359, 0]
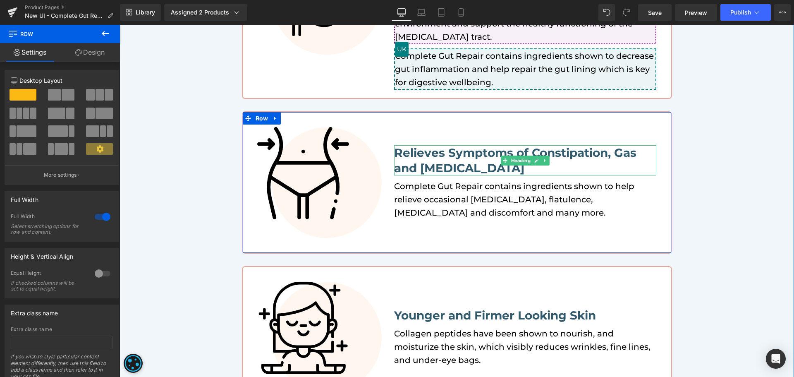
drag, startPoint x: 516, startPoint y: 156, endPoint x: 146, endPoint y: 230, distance: 377.4
click at [516, 156] on span "Heading" at bounding box center [520, 160] width 23 height 10
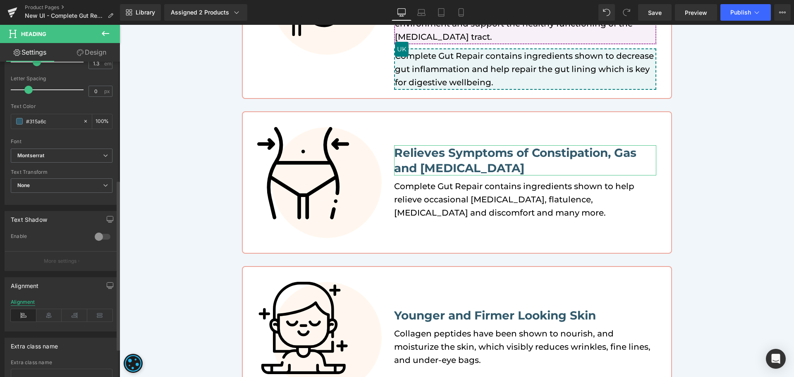
scroll to position [272, 0]
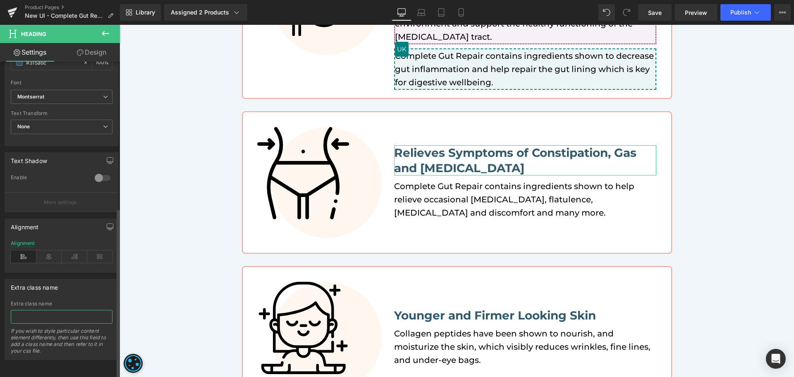
click at [59, 310] on input "text" at bounding box center [62, 317] width 102 height 14
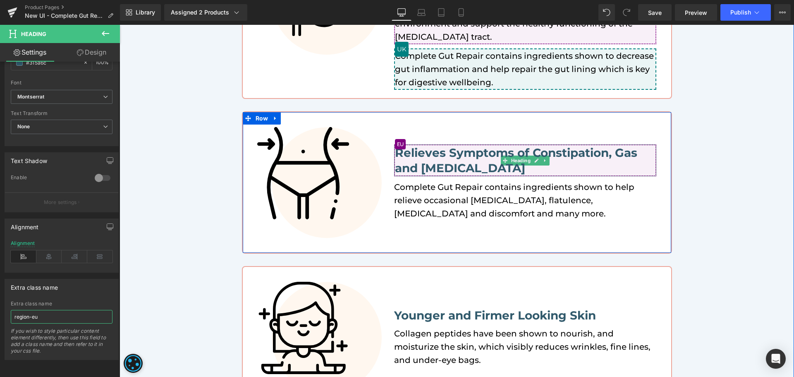
type input "region-eu"
click at [543, 163] on h3 "Relieves Symptoms of Constipation, Gas and Bloating" at bounding box center [525, 160] width 261 height 30
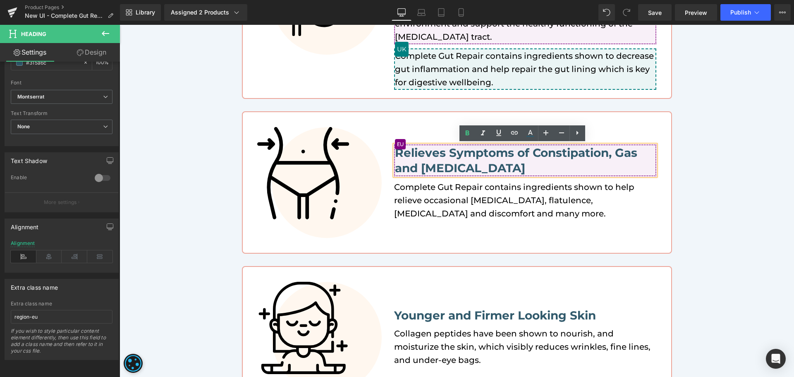
click at [684, 169] on div "Image Supports Gut Health and Promotes Repair of the Gut Lining Heading Support…" at bounding box center [457, 154] width 674 height 509
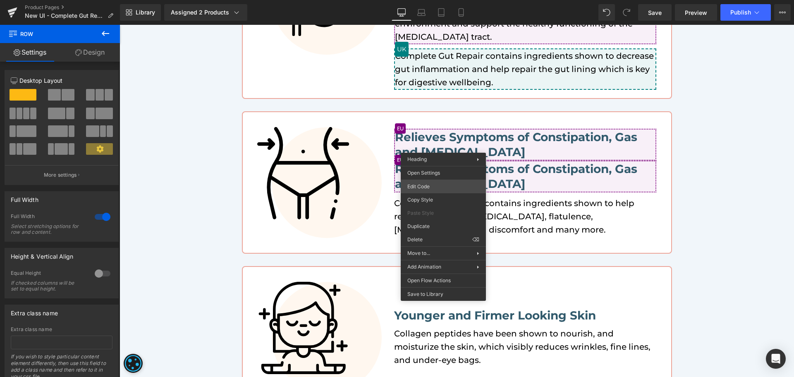
click at [445, 0] on div "Heading You are previewing how the will restyle your page. You can not edit Ele…" at bounding box center [397, 0] width 794 height 0
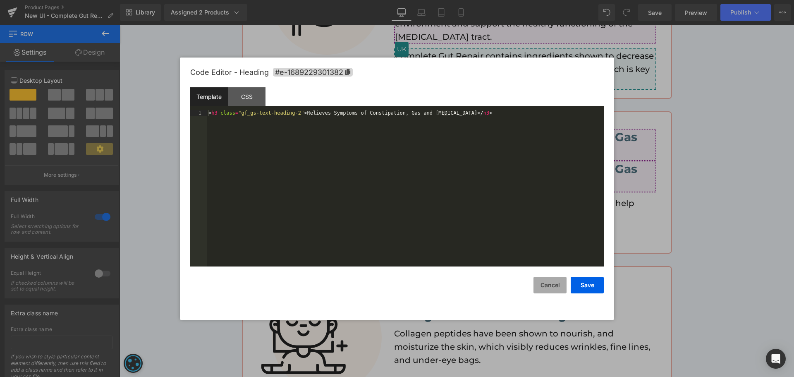
drag, startPoint x: 555, startPoint y: 284, endPoint x: 554, endPoint y: 275, distance: 8.7
click at [554, 284] on button "Cancel" at bounding box center [549, 285] width 33 height 17
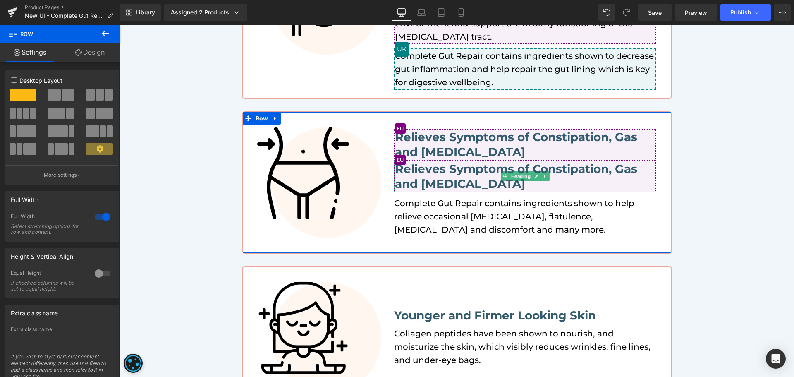
click at [472, 177] on h3 "Relieves Symptoms of Constipation, Gas and Bloating" at bounding box center [525, 176] width 261 height 30
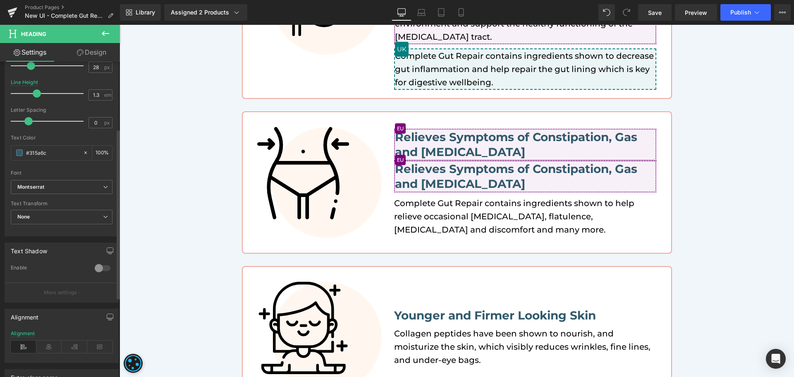
scroll to position [248, 0]
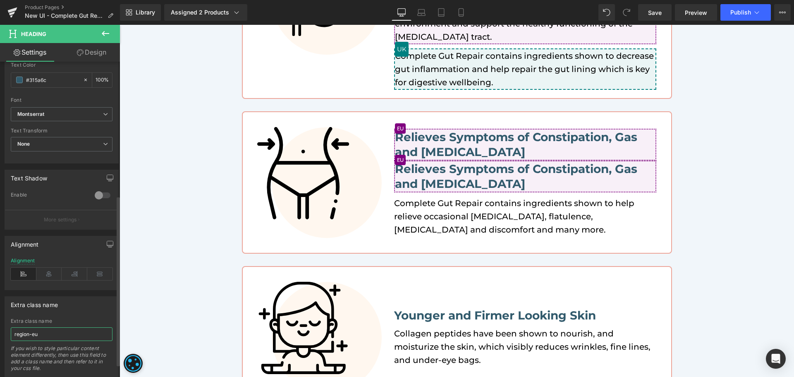
click at [62, 330] on input "region-eu" at bounding box center [62, 334] width 102 height 14
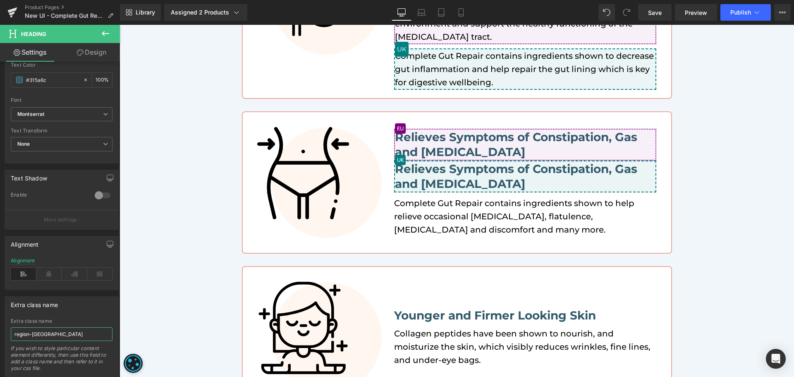
type input "region-uk"
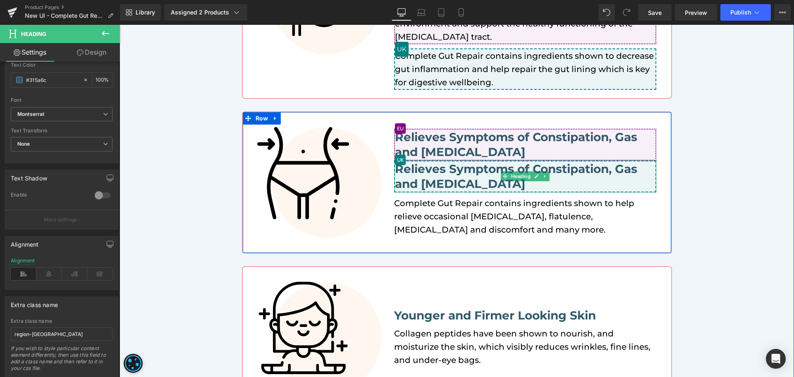
click at [443, 174] on h3 "Relieves Symptoms of Constipation, Gas and Bloating" at bounding box center [525, 176] width 261 height 30
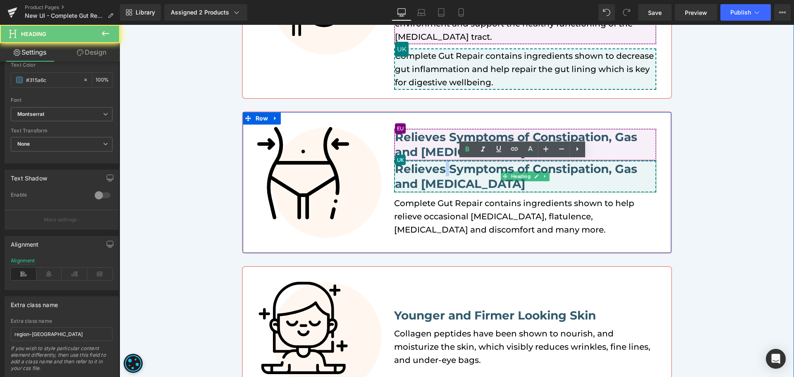
click at [443, 174] on h3 "Relieves Symptoms of Constipation, Gas and Bloating" at bounding box center [525, 176] width 261 height 30
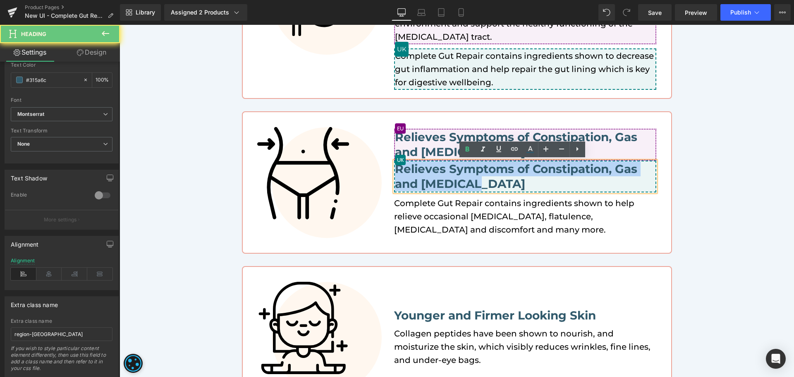
click at [443, 174] on h3 "Relieves Symptoms of Constipation, Gas and Bloating" at bounding box center [525, 176] width 261 height 30
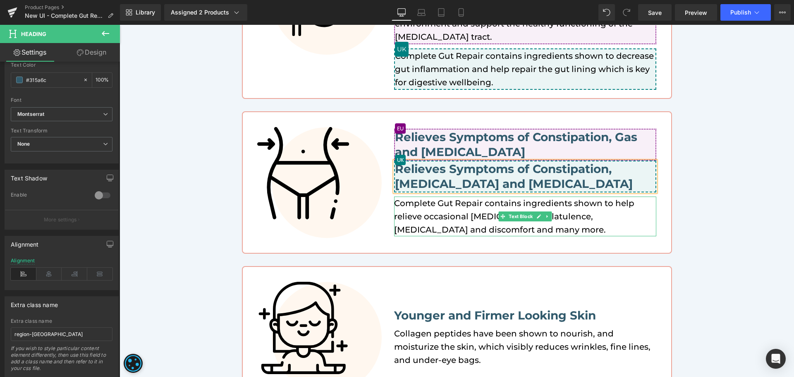
click at [696, 197] on div "Image Supports Gut Health and Promotes Repair of the Gut Lining Heading Support…" at bounding box center [457, 154] width 674 height 509
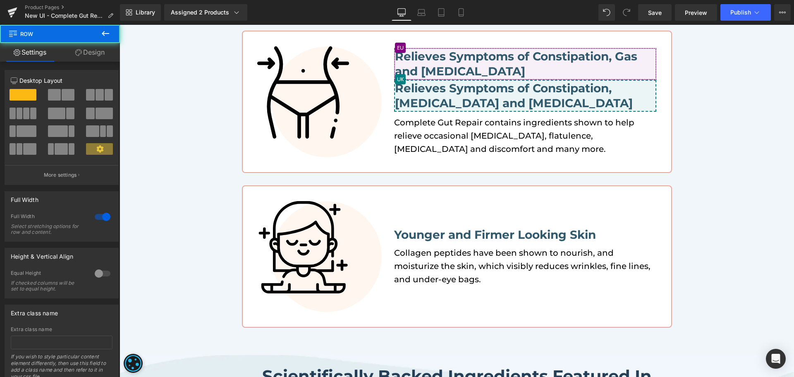
scroll to position [442, 0]
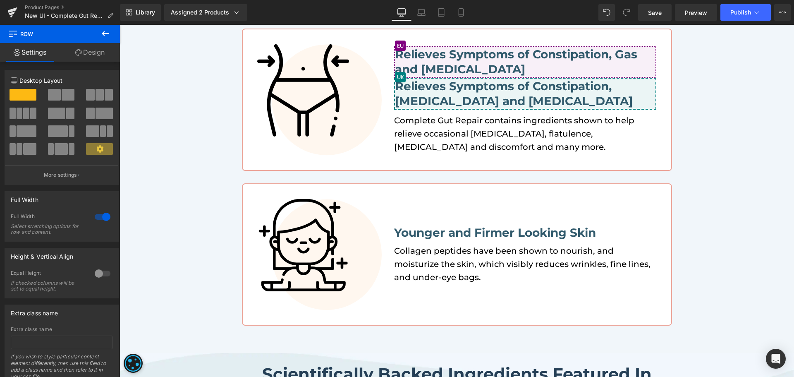
click at [536, 8] on div "Library Assigned 2 Products Product Preview The Complete Gut Repair Complete Gu…" at bounding box center [457, 12] width 674 height 17
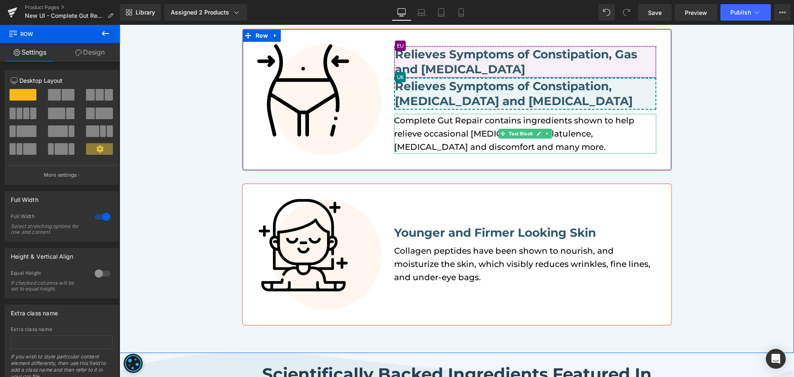
click at [492, 129] on p "Complete Gut Repair contains ingredients shown to help relieve occasional bloat…" at bounding box center [525, 134] width 262 height 40
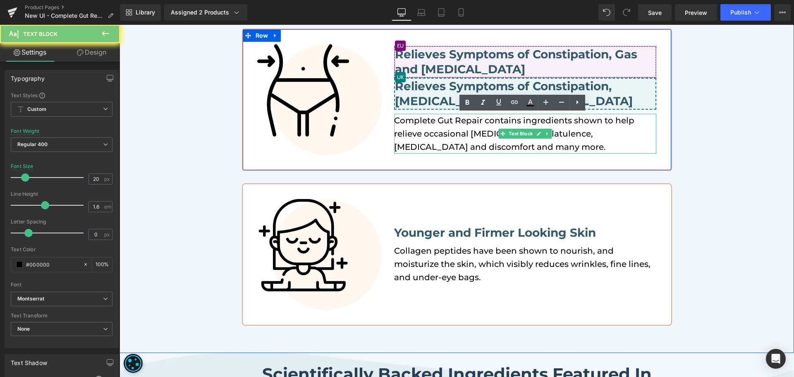
click at [492, 129] on p "Complete Gut Repair contains ingredients shown to help relieve occasional bloat…" at bounding box center [525, 134] width 262 height 40
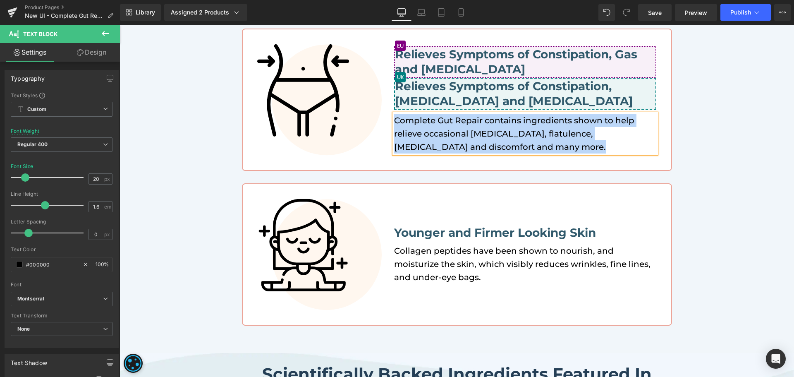
click at [462, 140] on p "Complete Gut Repair contains ingredients shown to help relieve occasional bloat…" at bounding box center [525, 134] width 262 height 40
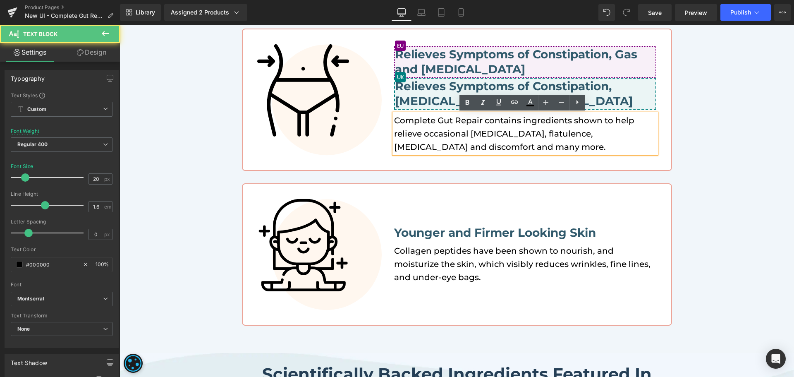
click at [711, 133] on div "Image Supports Gut Health and Promotes Repair of the Gut Lining Heading Support…" at bounding box center [457, 71] width 674 height 509
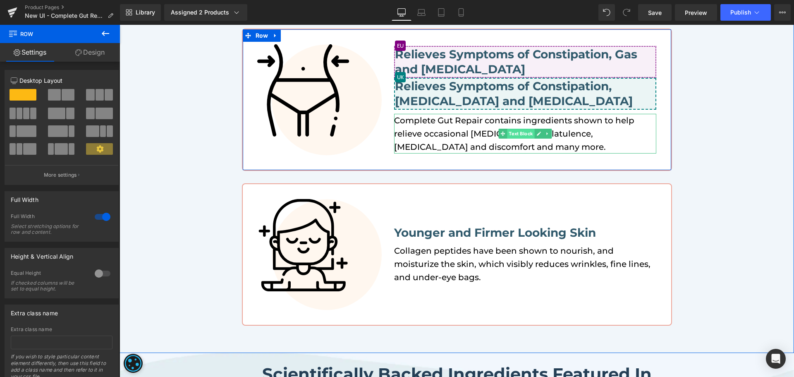
click at [510, 133] on span "Text Block" at bounding box center [520, 134] width 27 height 10
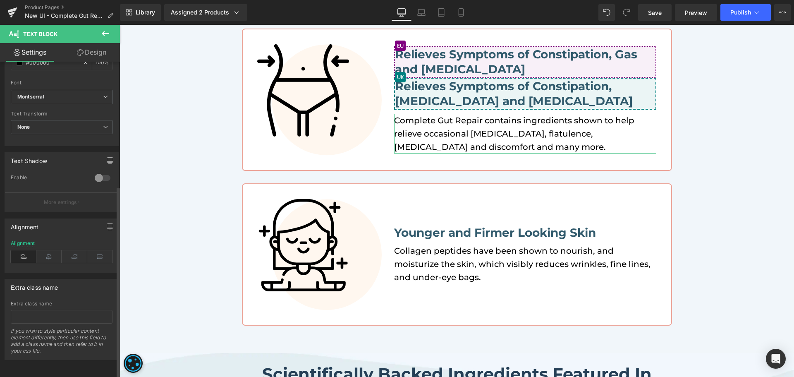
scroll to position [208, 0]
click at [56, 314] on input "text" at bounding box center [62, 317] width 102 height 14
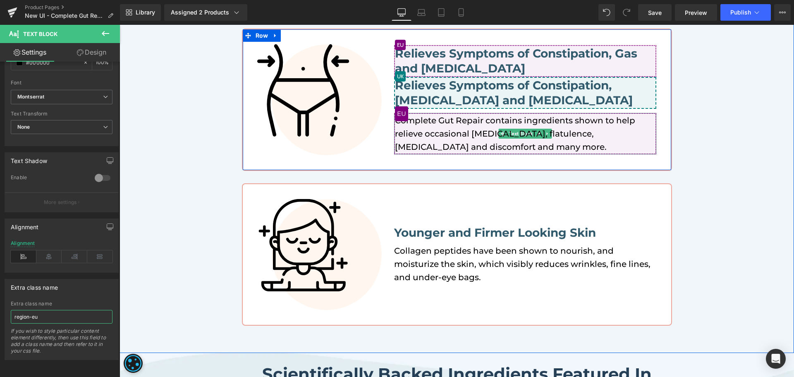
type input "region-eu"
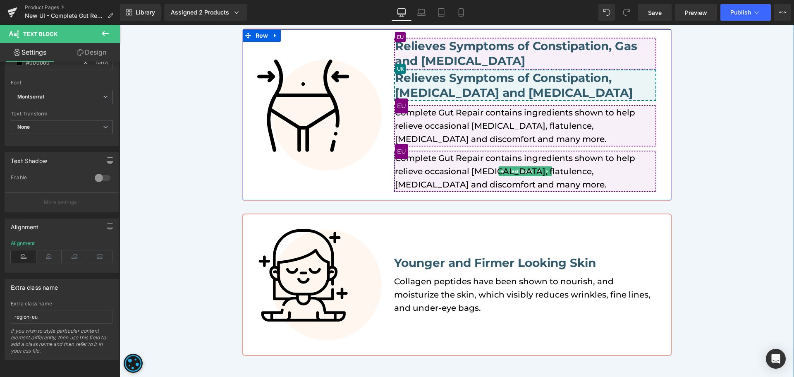
click at [457, 176] on p "Complete Gut Repair contains ingredients shown to help relieve occasional bloat…" at bounding box center [525, 171] width 261 height 40
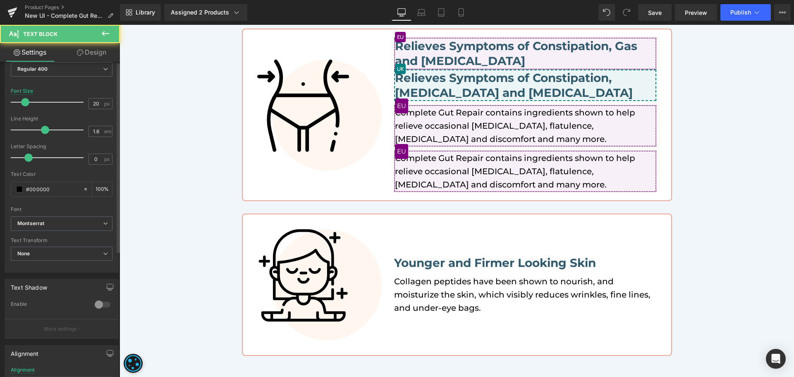
scroll to position [207, 0]
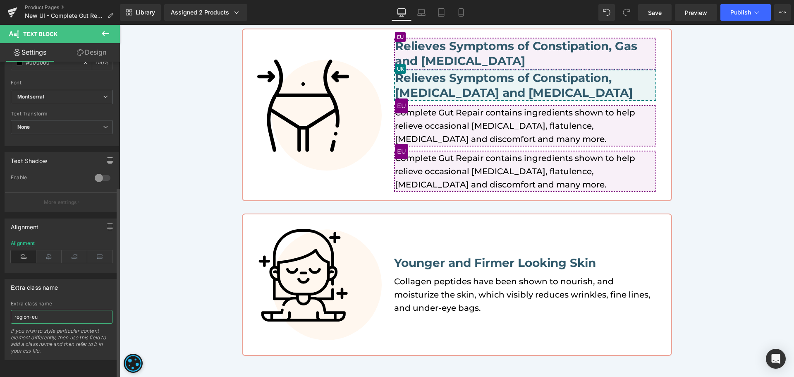
click at [61, 315] on input "region-eu" at bounding box center [62, 317] width 102 height 14
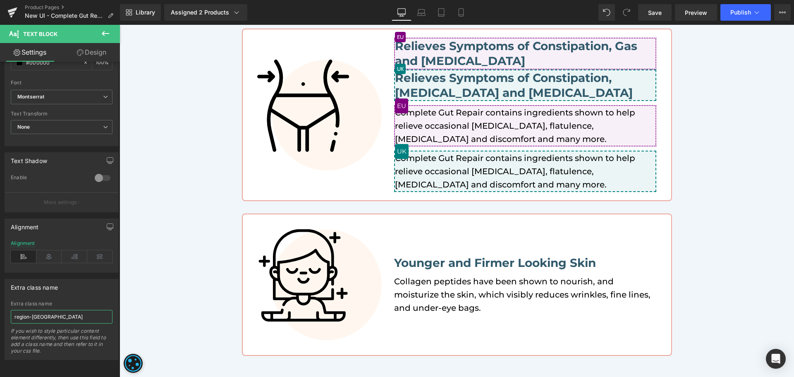
type input "region-uk"
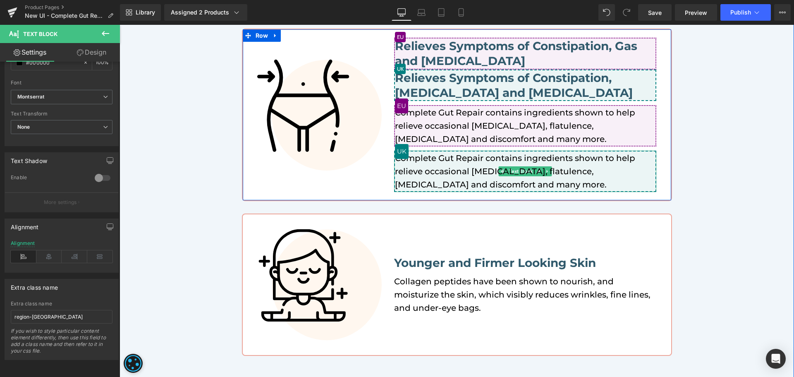
click at [430, 167] on p "Complete Gut Repair contains ingredients shown to help relieve occasional bloat…" at bounding box center [525, 171] width 261 height 40
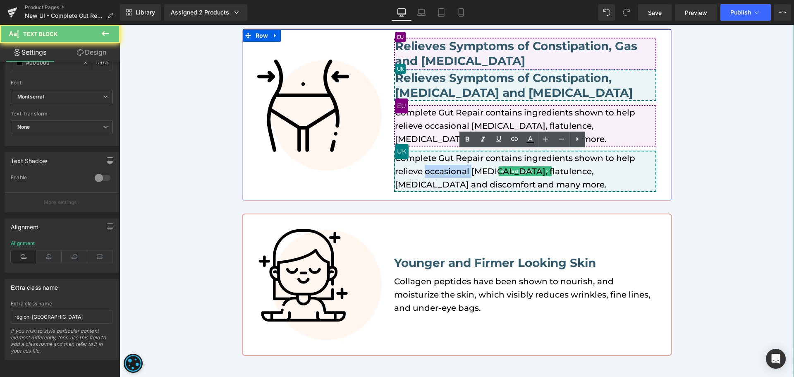
click at [430, 167] on p "Complete Gut Repair contains ingredients shown to help relieve occasional bloat…" at bounding box center [525, 171] width 261 height 40
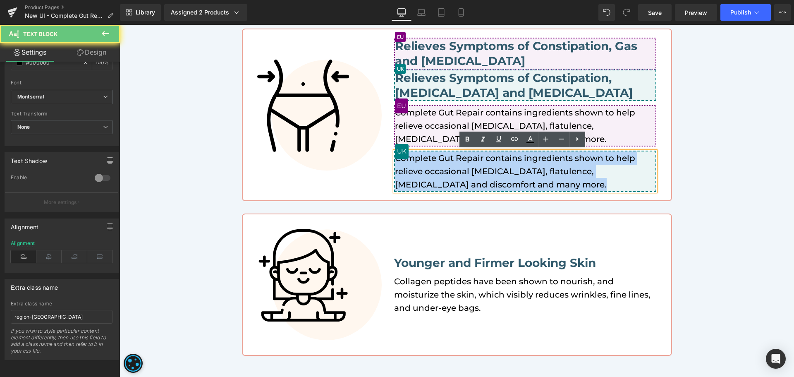
click at [430, 167] on p "Complete Gut Repair contains ingredients shown to help relieve occasional bloat…" at bounding box center [525, 171] width 261 height 40
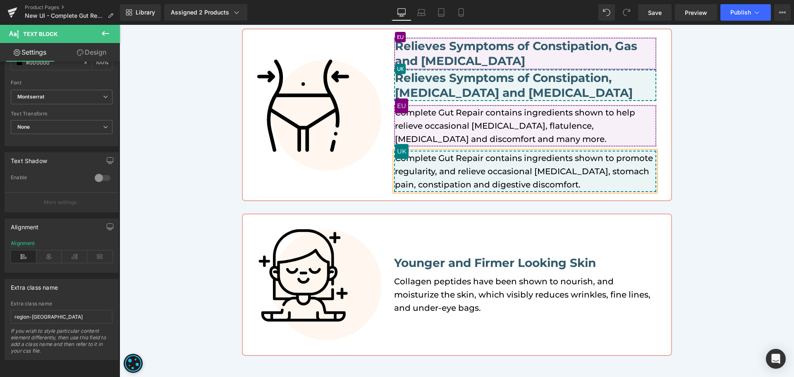
click at [715, 165] on div "Image Supports Gut Health and Promotes Repair of the Gut Lining Heading Support…" at bounding box center [457, 86] width 674 height 539
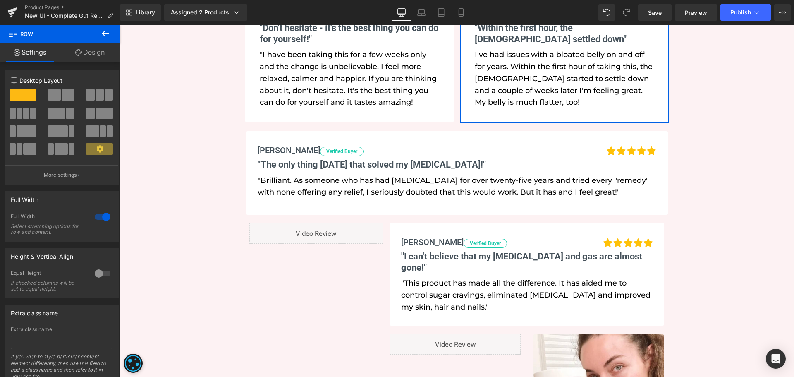
scroll to position [1447, 0]
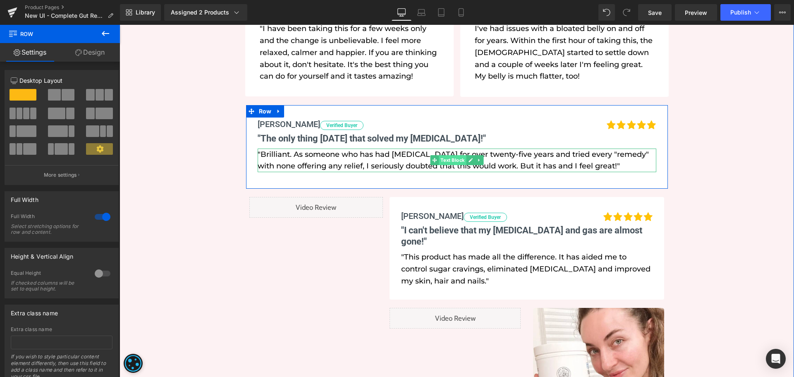
click at [454, 159] on span "Text Block" at bounding box center [452, 160] width 27 height 10
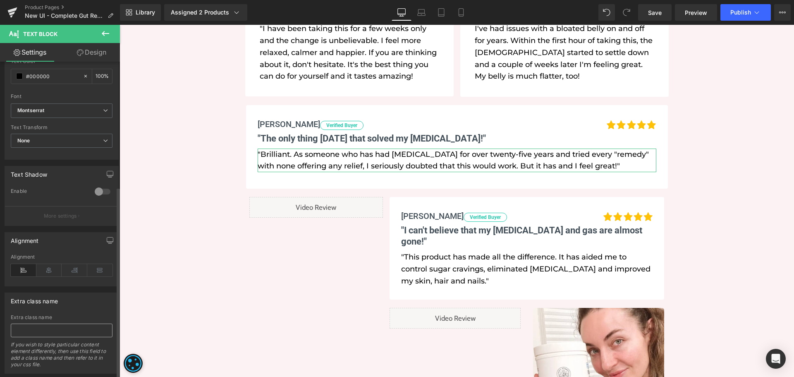
scroll to position [208, 0]
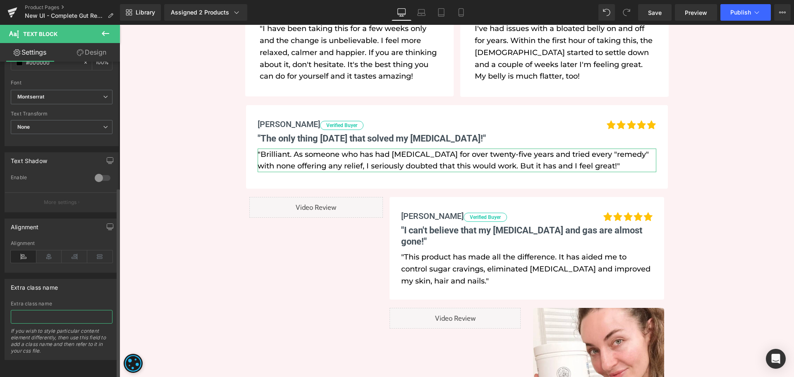
click at [68, 310] on input "text" at bounding box center [62, 317] width 102 height 14
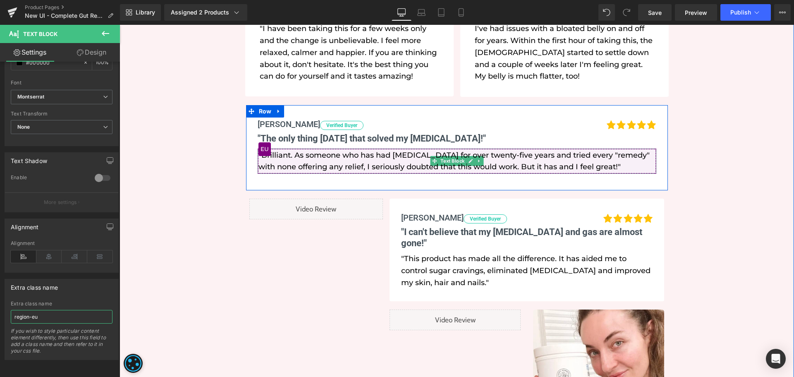
type input "region-eu"
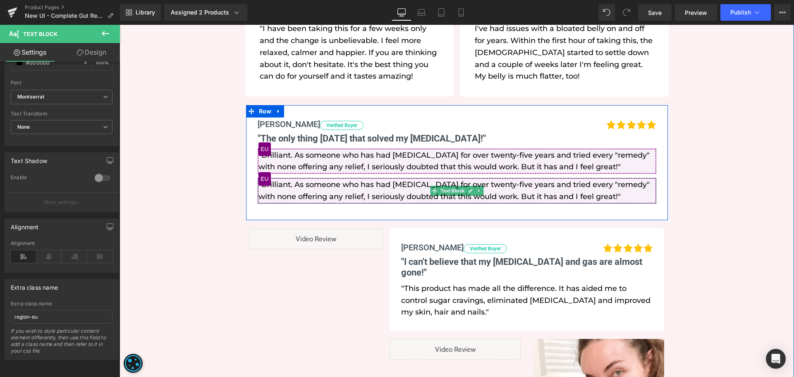
click at [283, 190] on p ""Brilliant. As someone who has had IBS for over twenty-five years and tried eve…" at bounding box center [456, 191] width 397 height 24
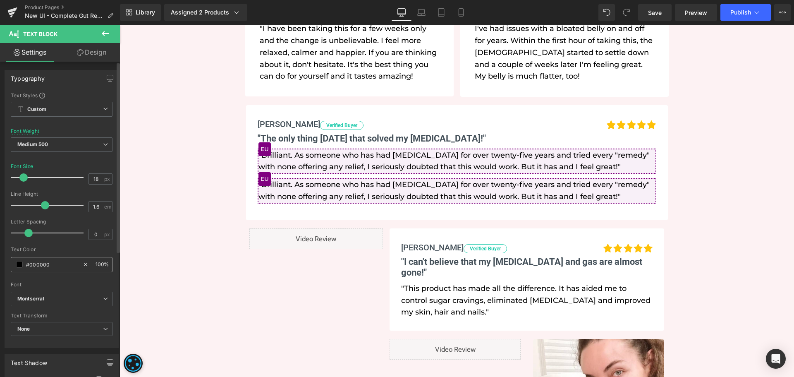
scroll to position [207, 0]
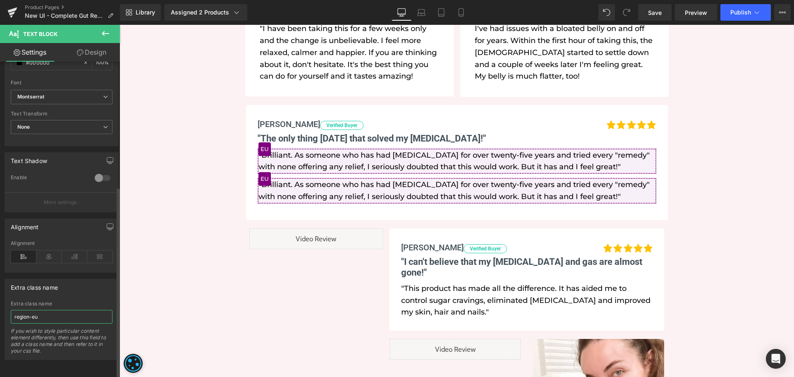
click at [57, 310] on input "region-eu" at bounding box center [62, 317] width 102 height 14
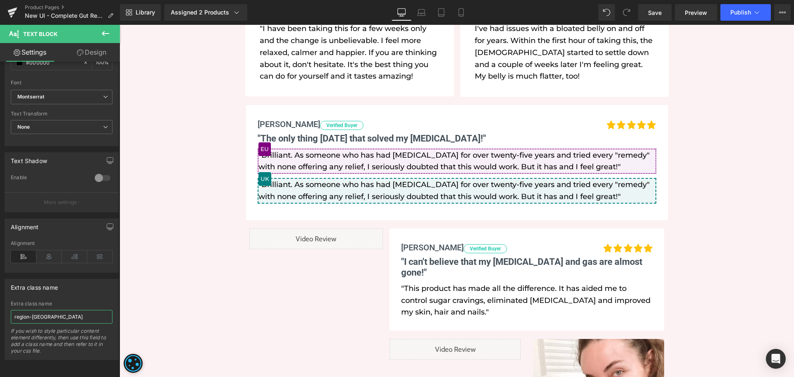
type input "region-uk"
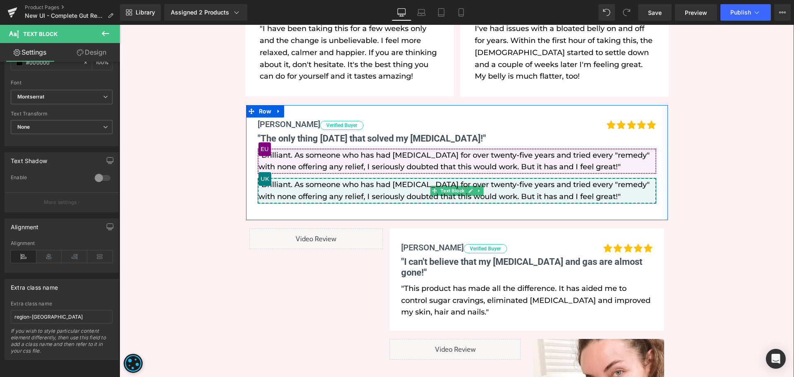
click at [349, 189] on p ""Brilliant. As someone who has had IBS for over twenty-five years and tried eve…" at bounding box center [456, 191] width 397 height 24
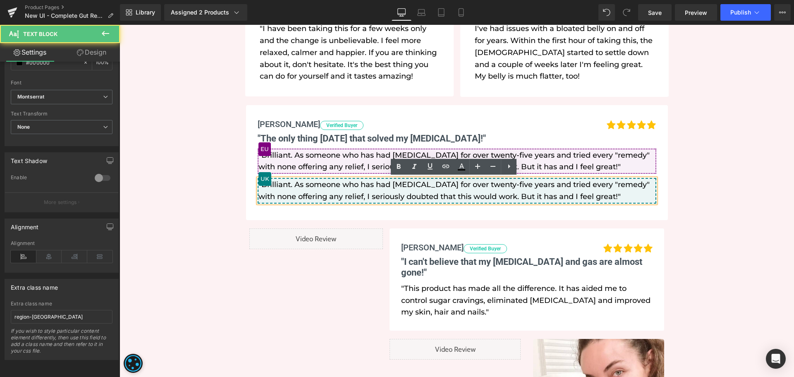
click at [349, 189] on p ""Brilliant. As someone who has had IBS for over twenty-five years and tried eve…" at bounding box center [456, 191] width 397 height 24
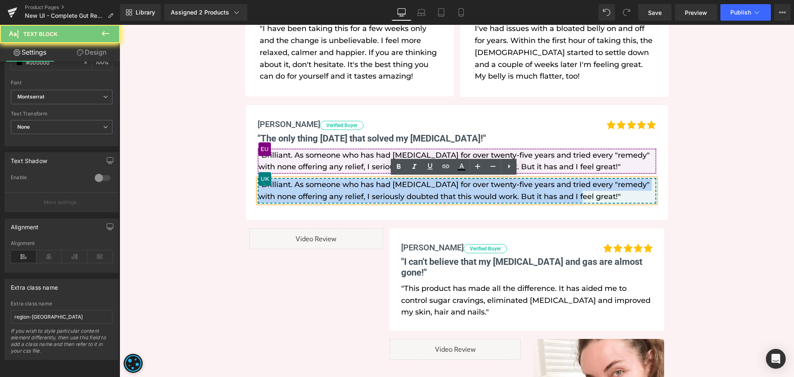
click at [349, 189] on p ""Brilliant. As someone who has had IBS for over twenty-five years and tried eve…" at bounding box center [456, 191] width 397 height 24
paste div
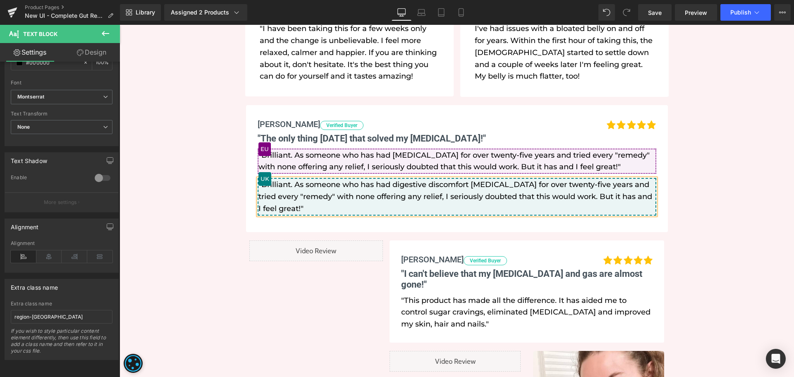
click at [484, 185] on p ""Brilliant. As someone who has had digestive discomfort IBS for over twenty-fiv…" at bounding box center [456, 197] width 397 height 36
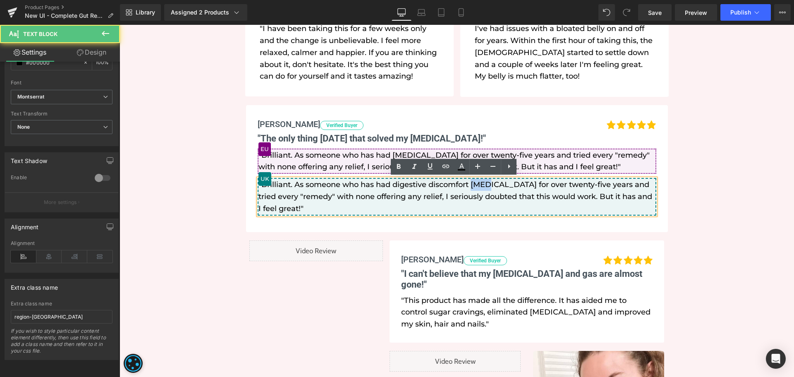
click at [469, 184] on p ""Brilliant. As someone who has had digestive discomfort IBS for over twenty-fiv…" at bounding box center [456, 197] width 397 height 36
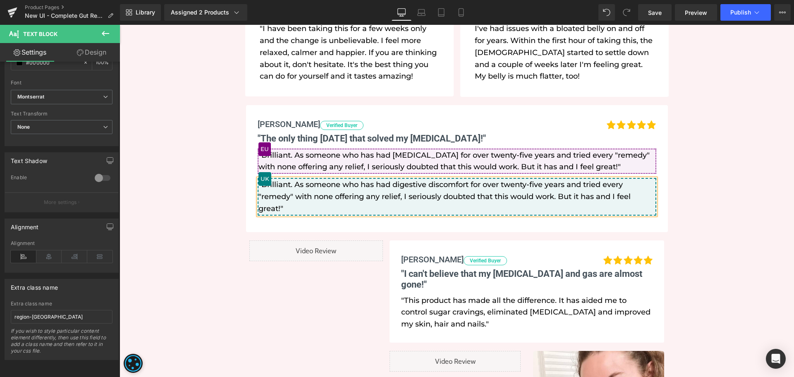
click at [713, 205] on div "Before And After Stories Directly From Our Customers Heading Row Liquid Liquid …" at bounding box center [457, 340] width 674 height 1529
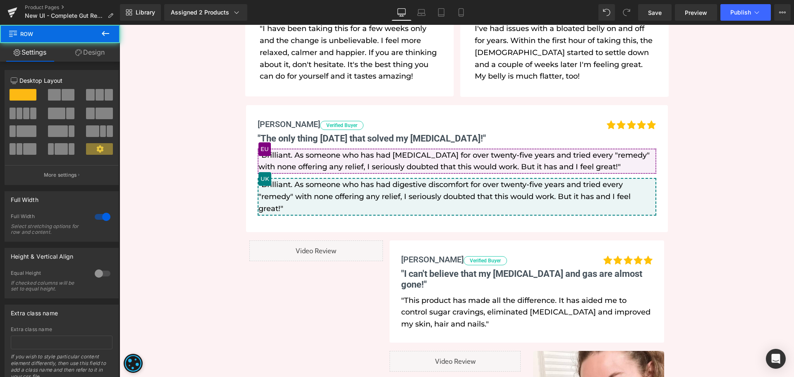
click at [713, 205] on div "Before And After Stories Directly From Our Customers Heading Row Liquid Liquid …" at bounding box center [457, 340] width 674 height 1529
click at [211, 267] on div "Before And After Stories Directly From Our Customers Heading Row Liquid Liquid …" at bounding box center [457, 340] width 674 height 1529
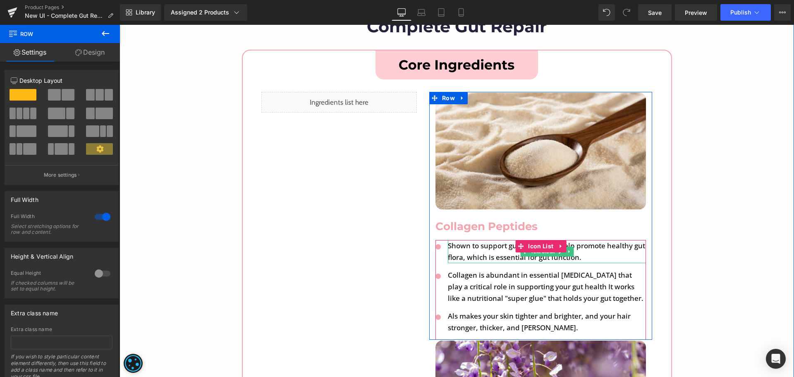
scroll to position [3226, 0]
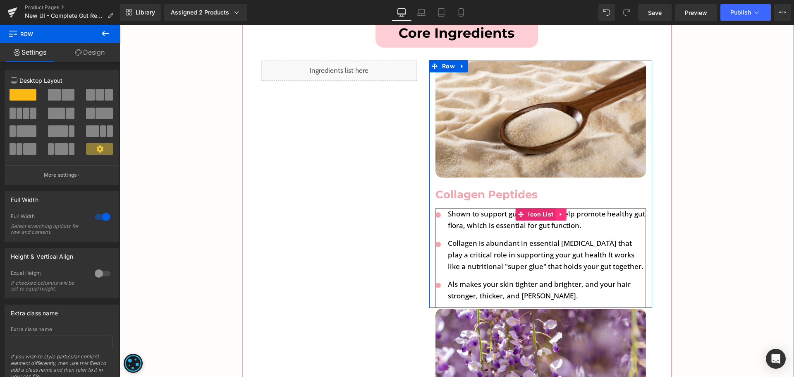
click at [555, 208] on link at bounding box center [560, 214] width 11 height 12
click at [524, 208] on span "Icon List" at bounding box center [524, 214] width 29 height 12
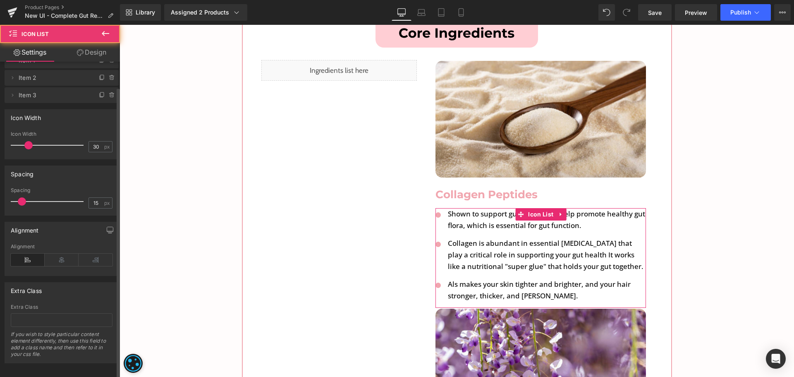
scroll to position [29, 0]
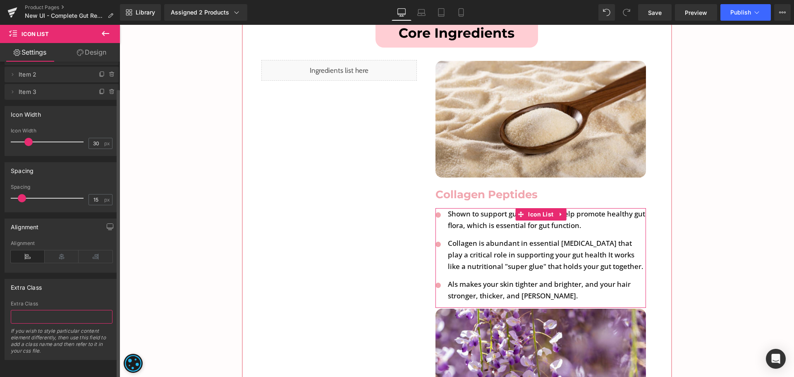
click at [45, 310] on input "text" at bounding box center [62, 317] width 102 height 14
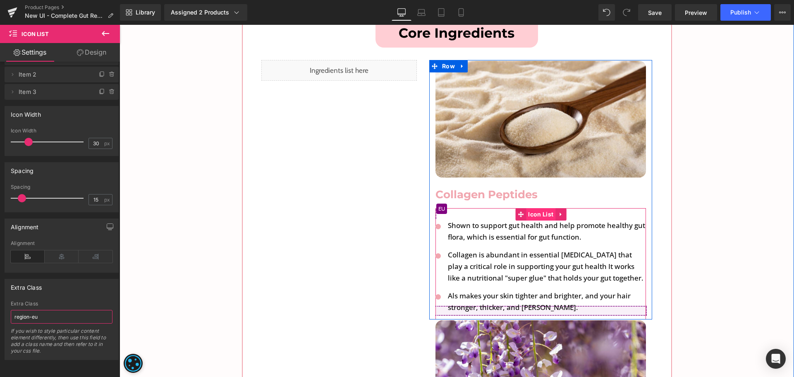
click at [536, 208] on span "Icon List" at bounding box center [540, 214] width 29 height 12
type input "region-eu"
click at [560, 211] on icon at bounding box center [561, 214] width 6 height 6
click at [554, 211] on icon at bounding box center [556, 214] width 6 height 6
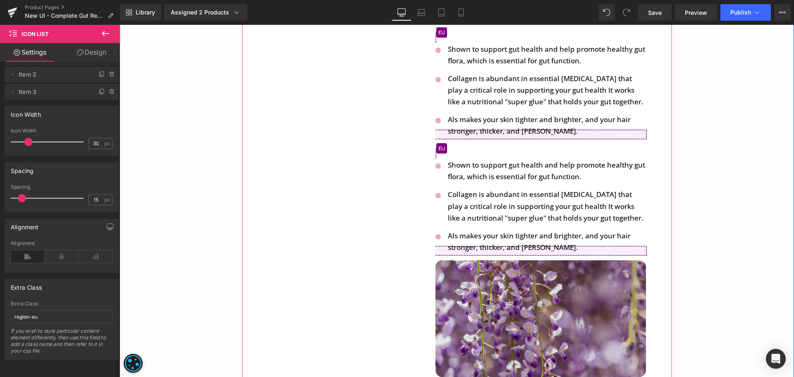
scroll to position [3387, 0]
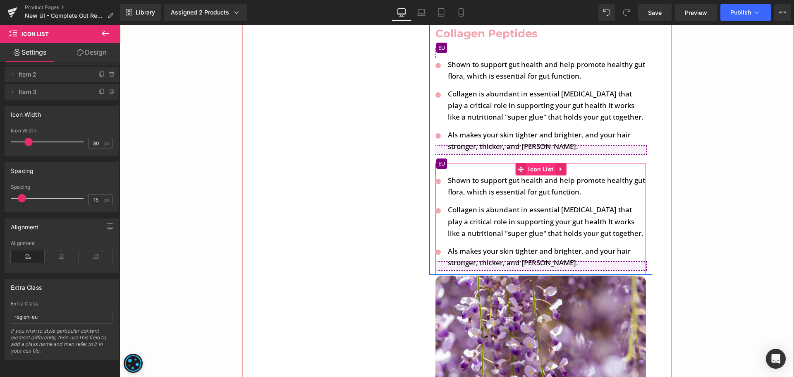
click at [526, 163] on span "Icon List" at bounding box center [540, 169] width 29 height 12
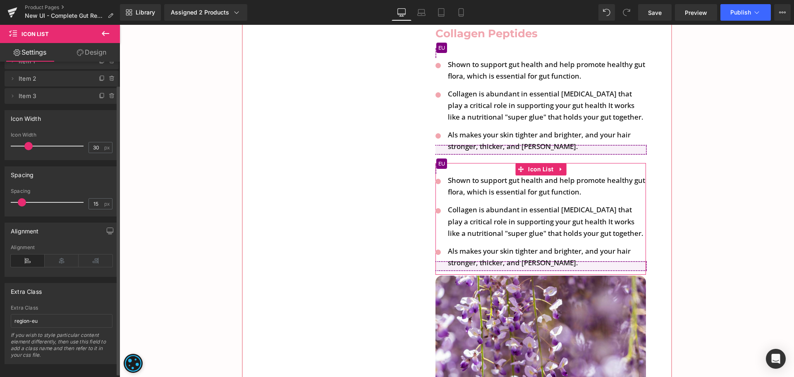
scroll to position [29, 0]
click at [48, 313] on input "region-eu" at bounding box center [62, 317] width 102 height 14
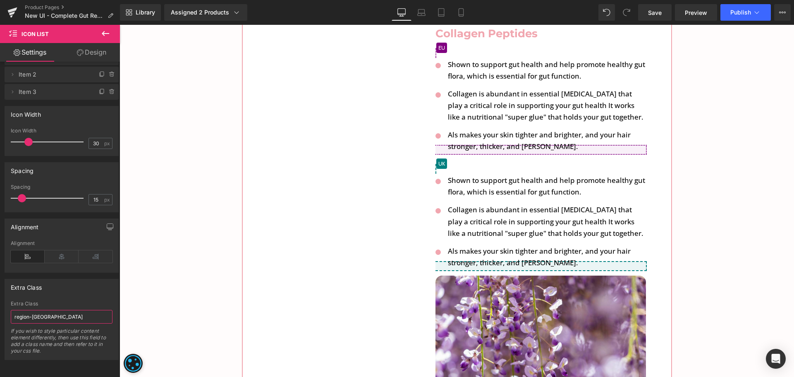
type input "region-uk"
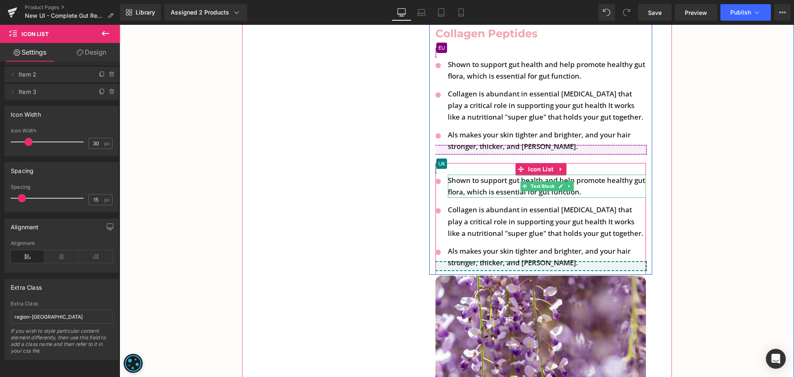
click at [471, 175] on p "Shown to support gut health and help promote healthy gut flora, which is essent…" at bounding box center [547, 186] width 198 height 23
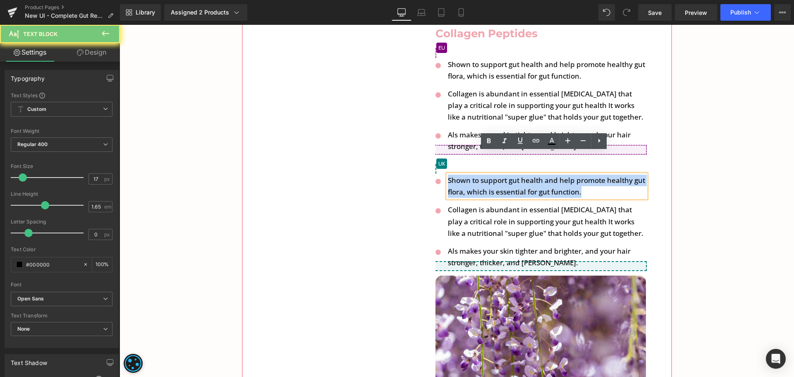
paste div
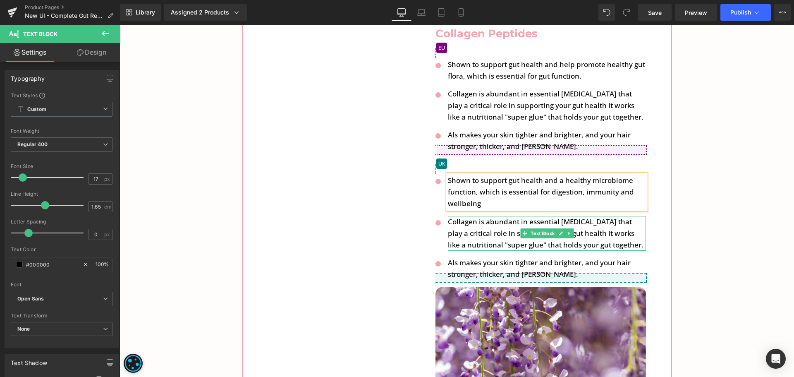
click at [465, 216] on p "Collagen is abundant in essential amino acids that play a critical role in supp…" at bounding box center [547, 233] width 198 height 35
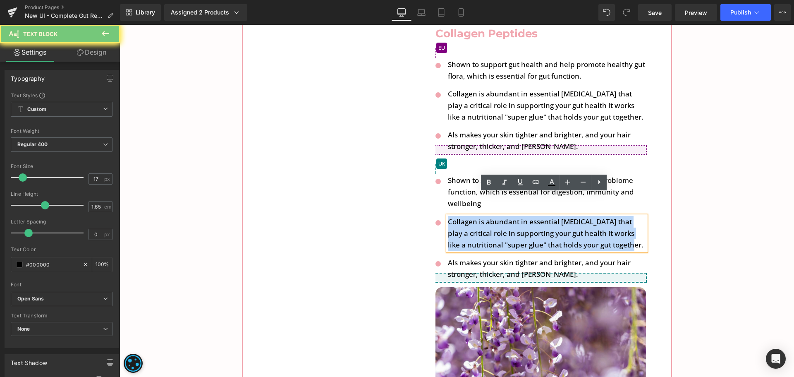
paste div
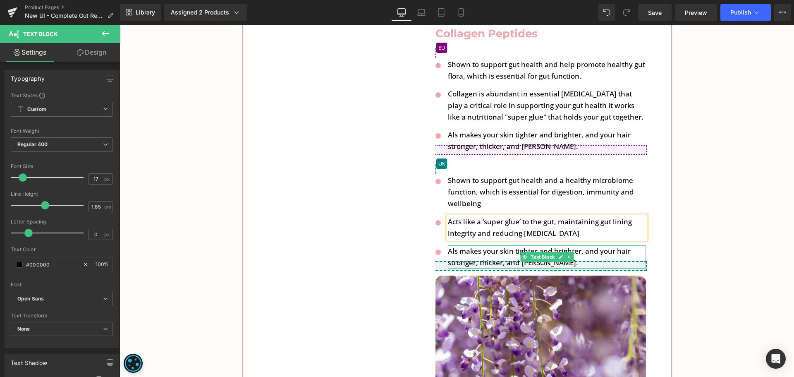
click at [500, 245] on p "Als makes your skin tighter and brighter, and your hair stronger, thicker, and …" at bounding box center [547, 256] width 198 height 23
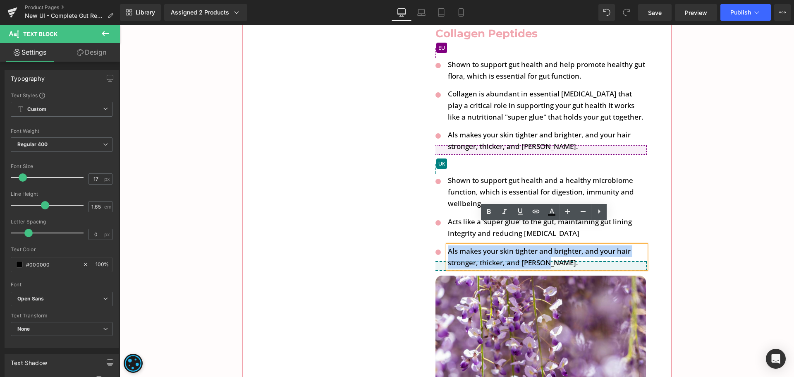
paste div
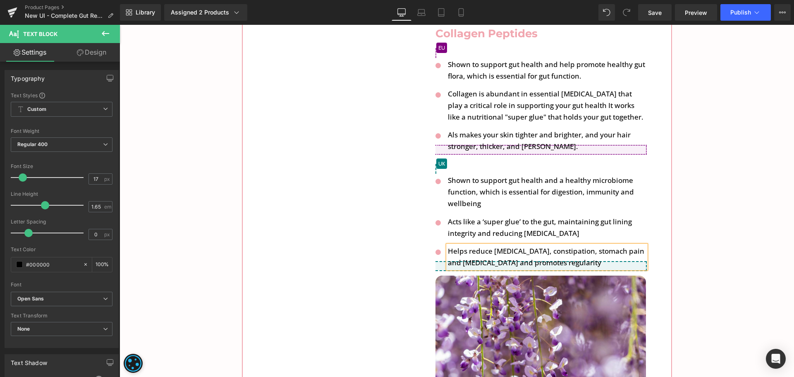
click at [727, 220] on div "* Easy To Understand Summarised Scientific Studies * Heading The Science Behind…" at bounding box center [457, 307] width 674 height 1066
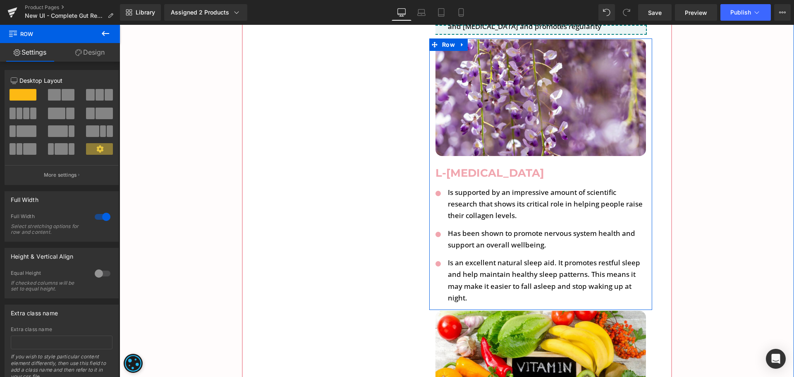
scroll to position [3635, 0]
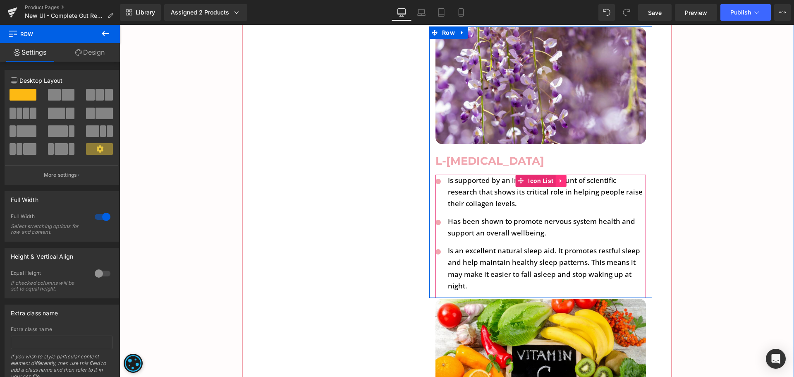
click at [560, 179] on icon at bounding box center [561, 181] width 2 height 4
click at [553, 178] on icon at bounding box center [556, 181] width 6 height 6
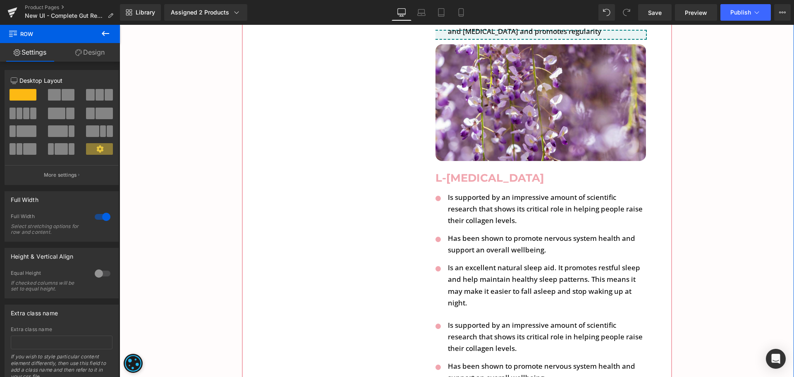
scroll to position [3616, 0]
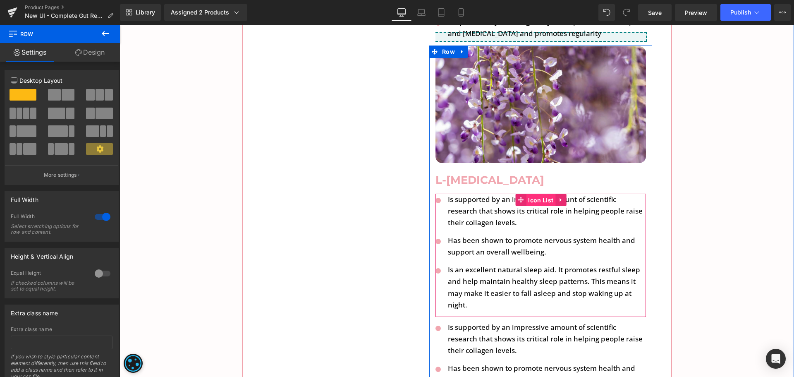
click at [517, 194] on link "Icon List" at bounding box center [535, 200] width 40 height 12
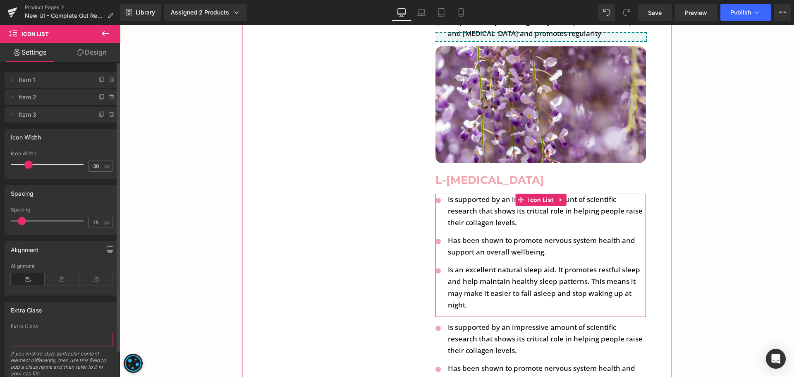
click at [37, 340] on input "text" at bounding box center [62, 339] width 102 height 14
type input "region-eu"
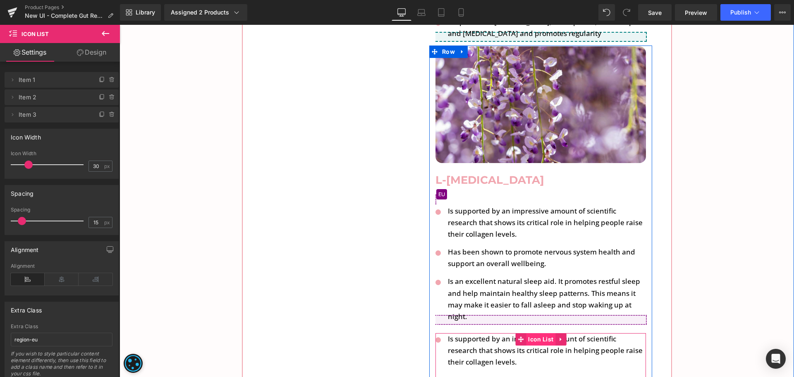
click at [528, 333] on span "Icon List" at bounding box center [540, 339] width 29 height 12
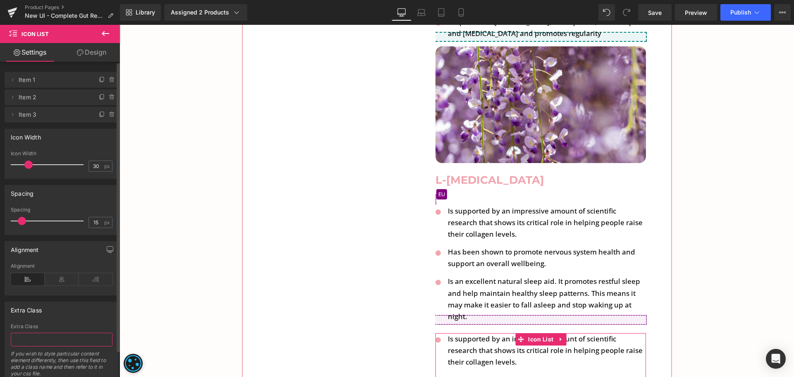
click at [85, 339] on input "text" at bounding box center [62, 339] width 102 height 14
paste input "region-eu"
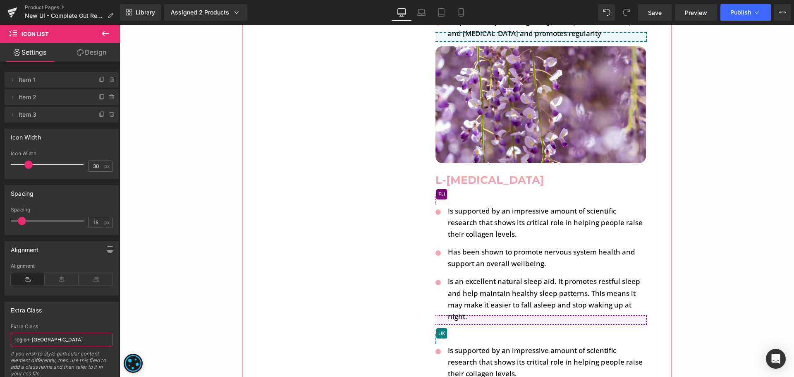
type input "region-uk"
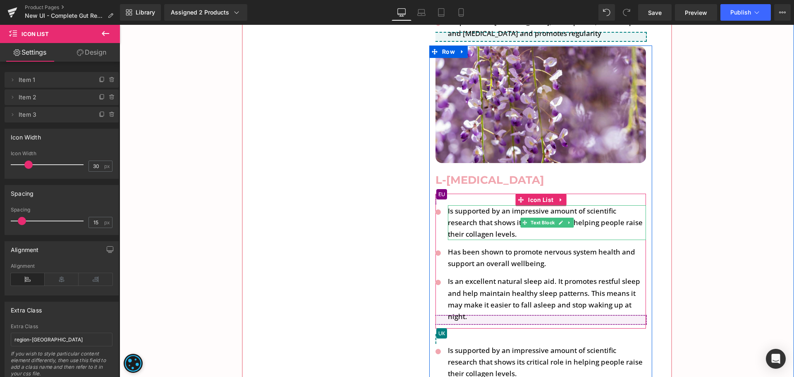
click at [473, 205] on p "Is supported by an impressive amount of scientific research that shows its crit…" at bounding box center [547, 222] width 198 height 35
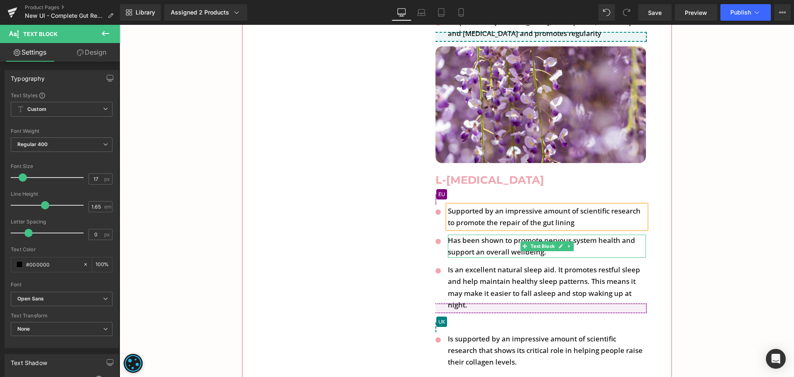
click at [474, 234] on p "Has been shown to promote nervous system health and support an overall wellbein…" at bounding box center [547, 245] width 198 height 23
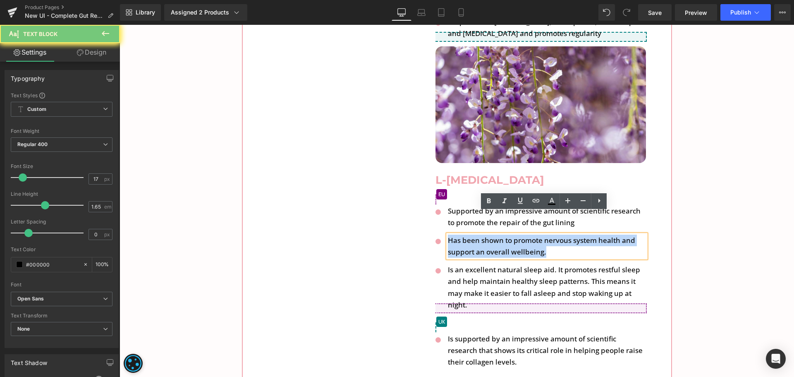
paste div
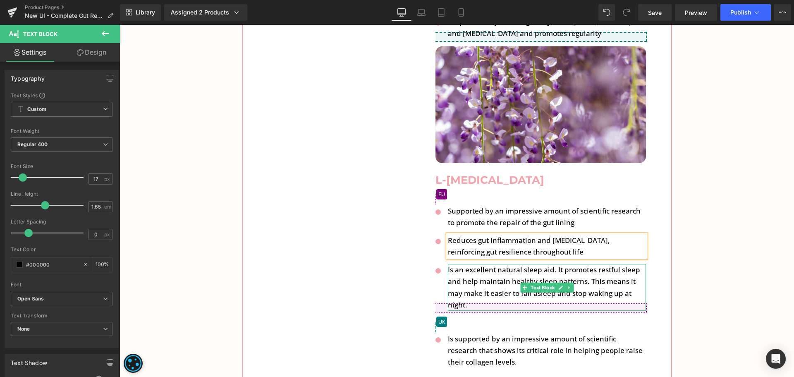
click at [485, 264] on p "Is an excellent natural sleep aid. It promotes restful sleep and help maintain …" at bounding box center [547, 287] width 198 height 46
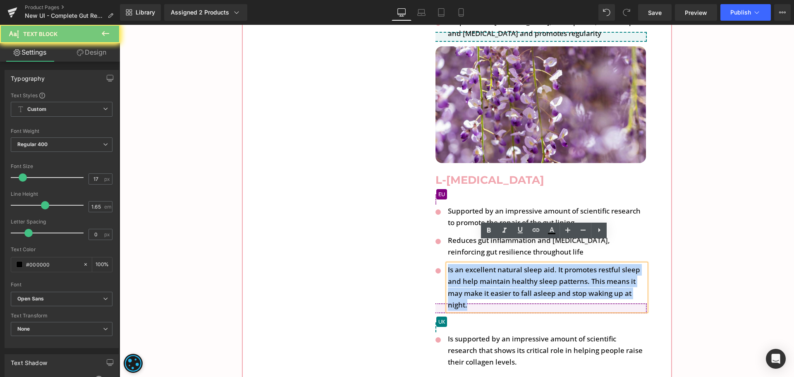
paste div
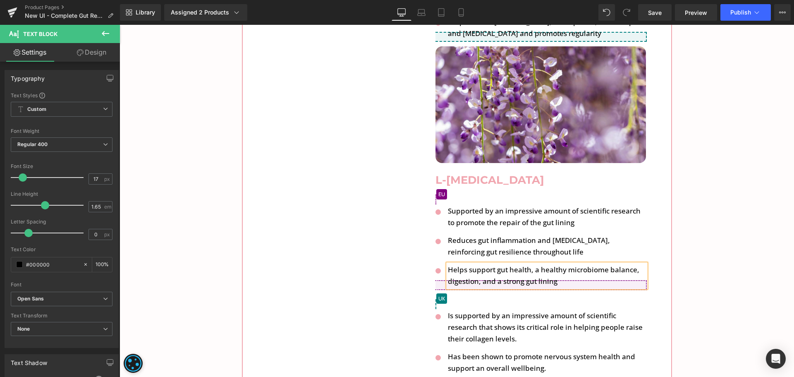
click at [405, 210] on div "Liquid Image Collagen Peptides Heading Icon Shown to support gut health and hel…" at bounding box center [457, 171] width 404 height 1027
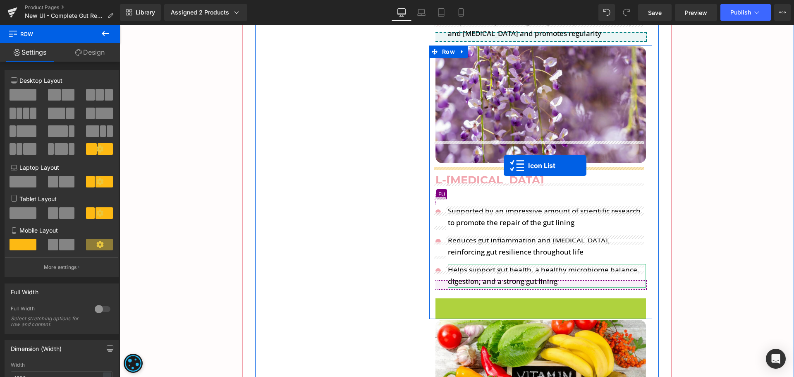
drag, startPoint x: 517, startPoint y: 280, endPoint x: 506, endPoint y: 165, distance: 115.1
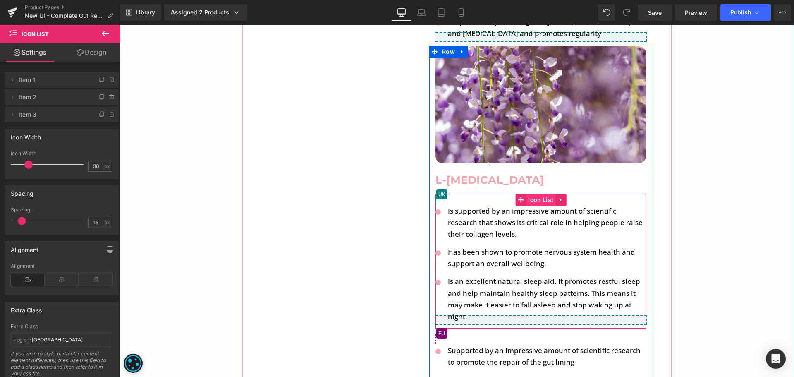
click at [534, 194] on span "Icon List" at bounding box center [540, 200] width 29 height 12
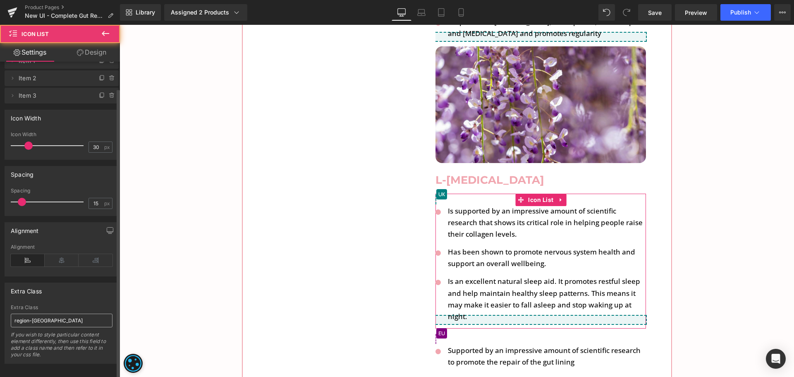
scroll to position [29, 0]
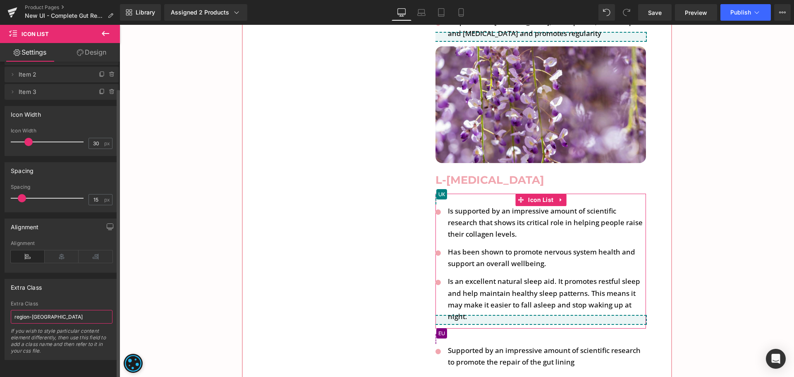
click at [62, 310] on input "region-uk" at bounding box center [62, 317] width 102 height 14
type input "region-eu"
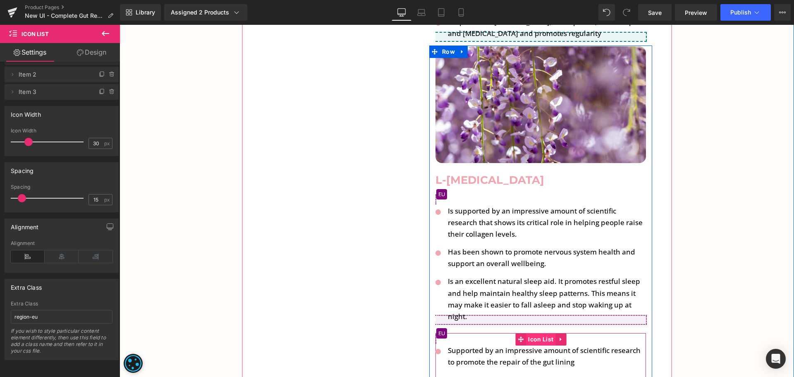
click at [527, 333] on span "Icon List" at bounding box center [540, 339] width 29 height 12
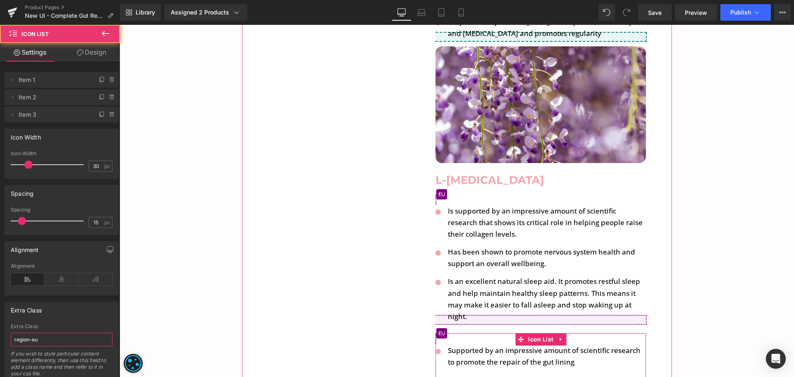
click at [76, 340] on input "region-eu" at bounding box center [62, 339] width 102 height 14
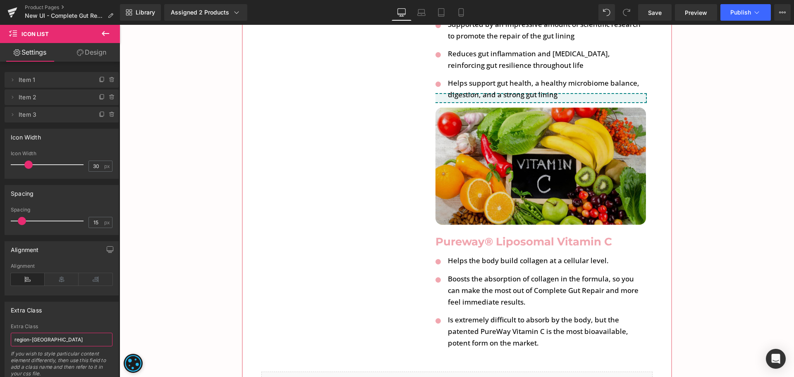
scroll to position [3946, 0]
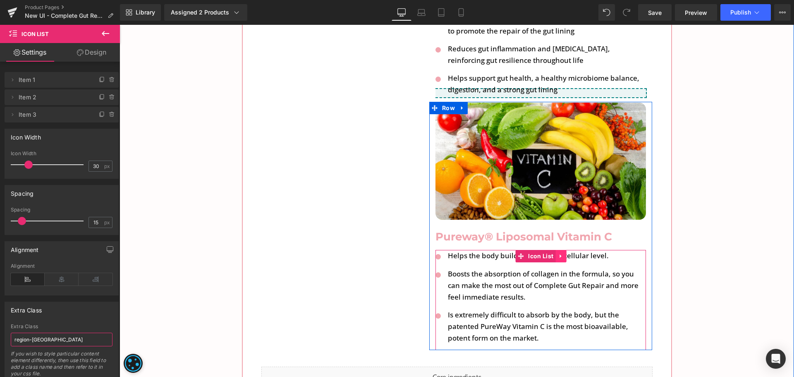
type input "region-uk"
click at [558, 253] on icon at bounding box center [561, 256] width 6 height 6
click at [553, 253] on icon at bounding box center [556, 256] width 6 height 6
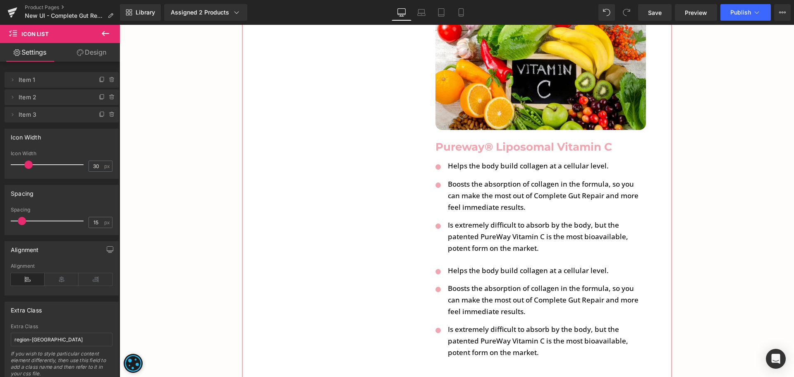
scroll to position [4014, 0]
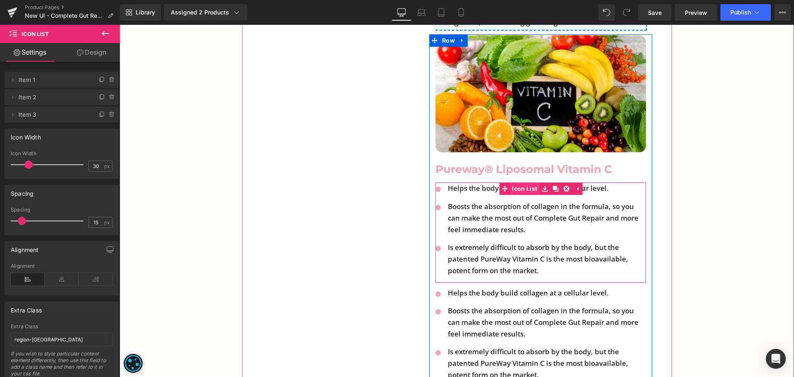
click at [517, 182] on link "Icon List" at bounding box center [519, 188] width 40 height 12
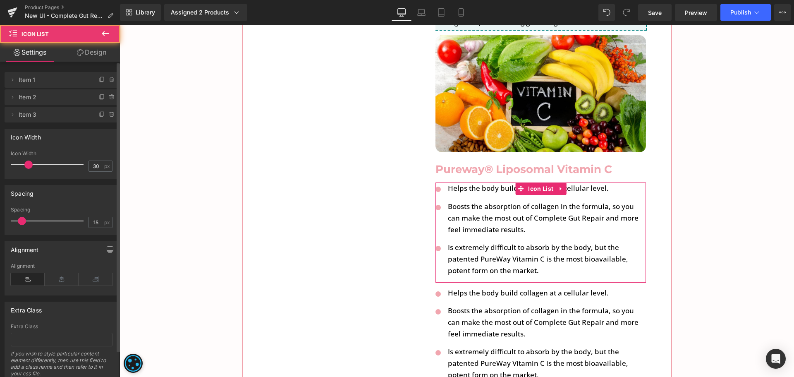
scroll to position [29, 0]
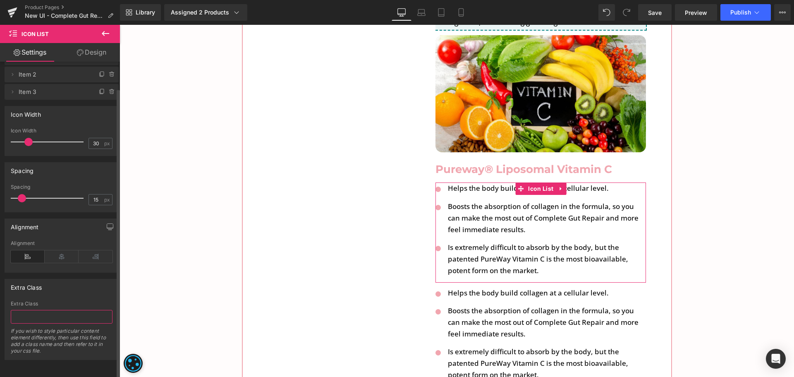
click at [60, 310] on input "text" at bounding box center [62, 317] width 102 height 14
type input "region-eu"
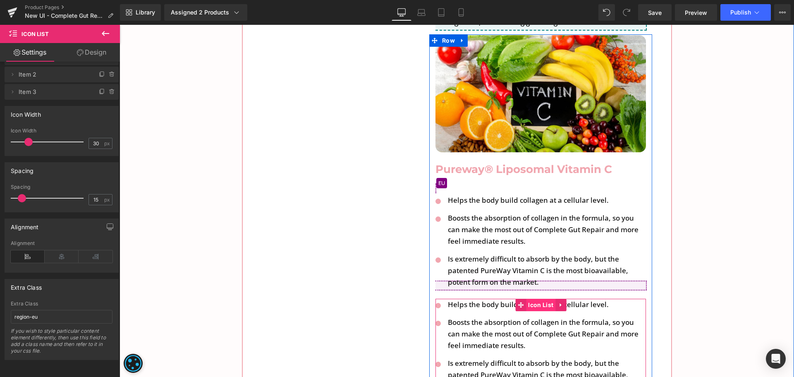
click at [529, 299] on span "Icon List" at bounding box center [540, 305] width 29 height 12
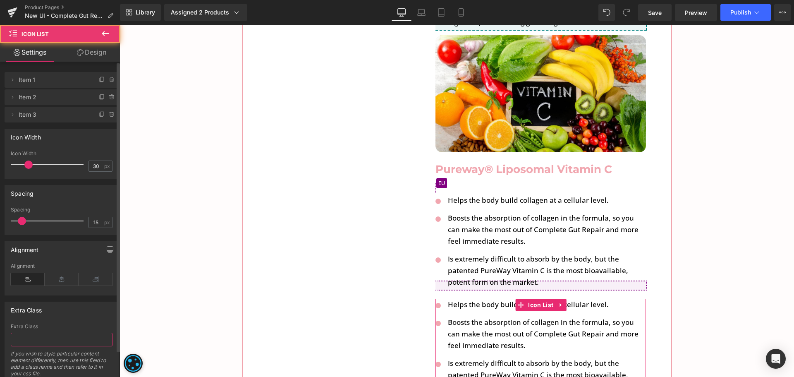
click at [81, 337] on input "text" at bounding box center [62, 339] width 102 height 14
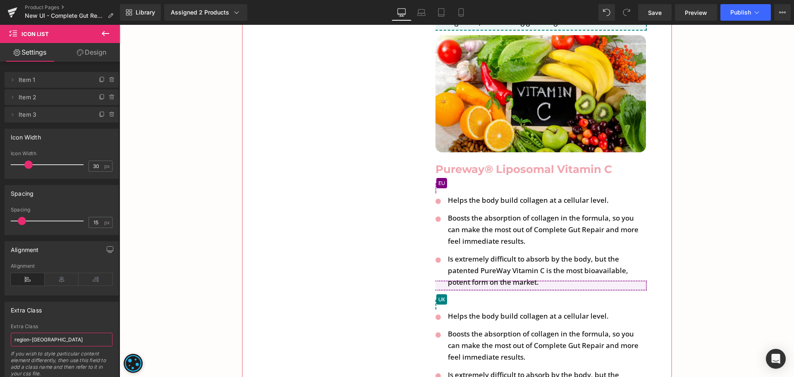
type input "region-uk"
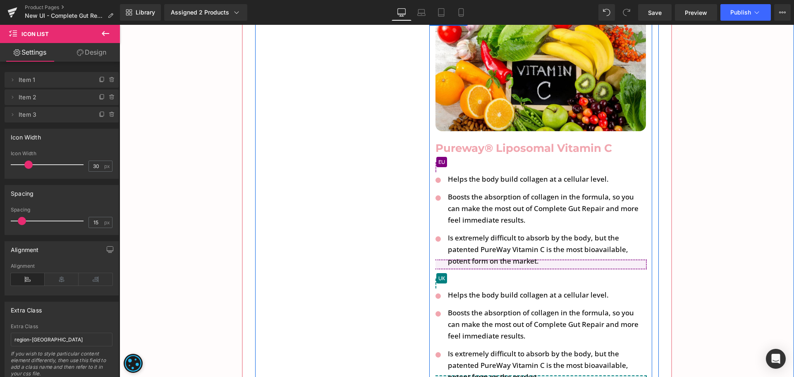
scroll to position [4055, 0]
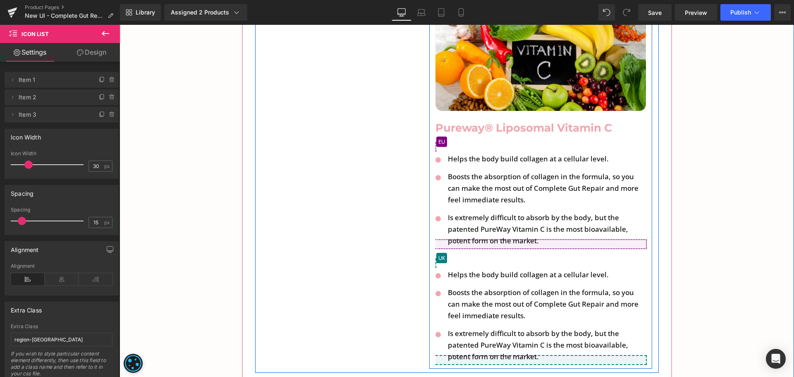
click at [471, 269] on p "Helps the body build collagen at a cellular level." at bounding box center [547, 275] width 198 height 12
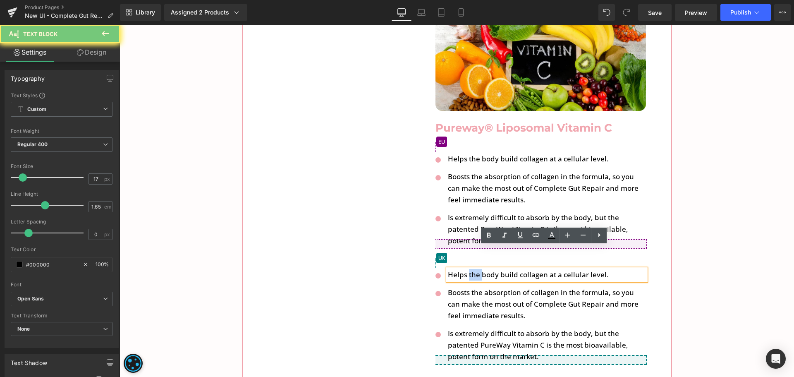
click at [471, 269] on p "Helps the body build collagen at a cellular level." at bounding box center [547, 275] width 198 height 12
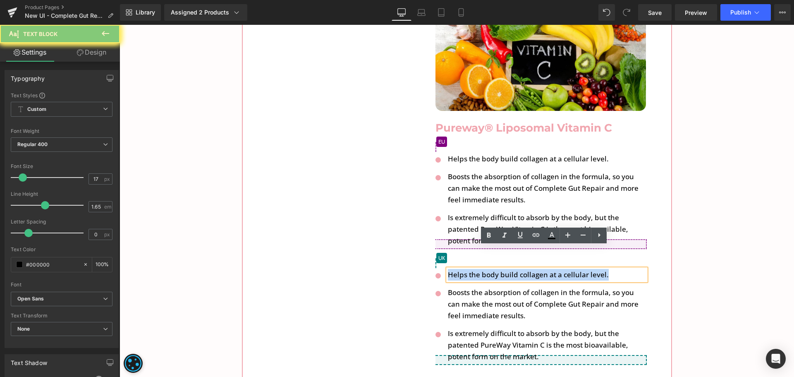
paste div
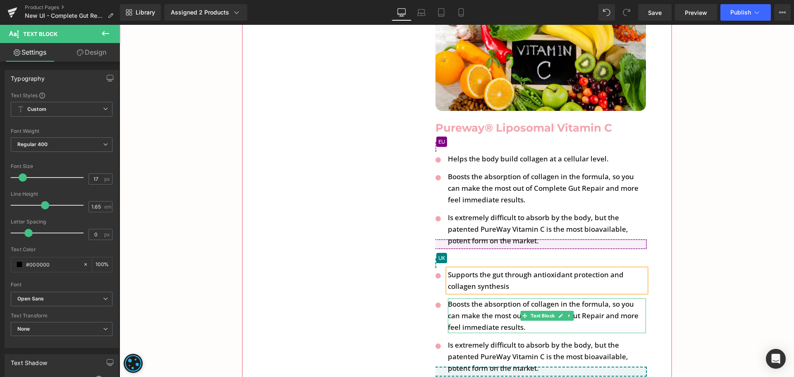
click at [470, 298] on p "Boosts the absorption of collagen in the formula, so you can make the most out …" at bounding box center [547, 315] width 198 height 35
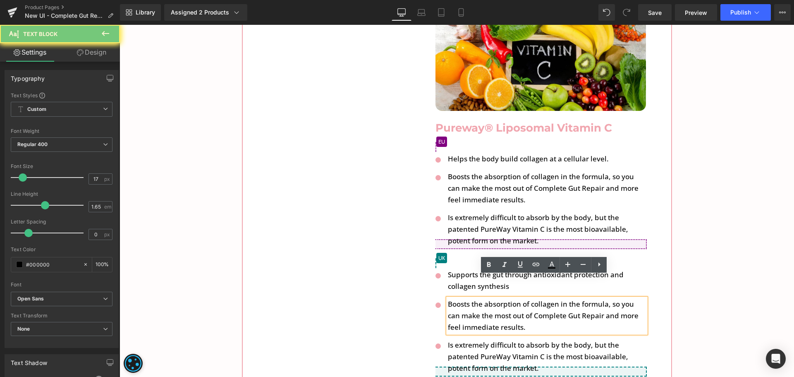
click at [470, 298] on p "Boosts the absorption of collagen in the formula, so you can make the most out …" at bounding box center [547, 315] width 198 height 35
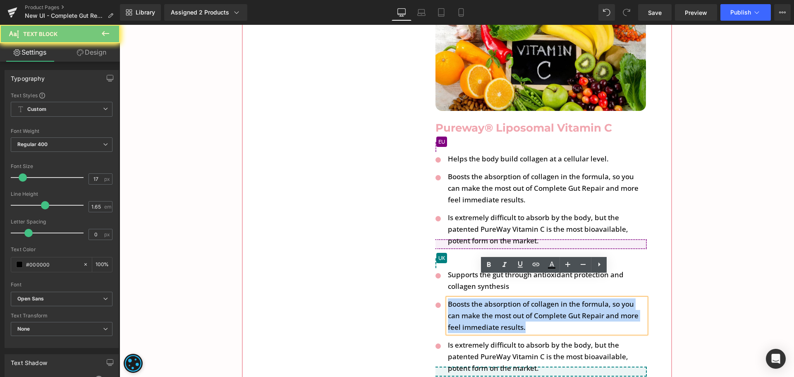
paste div
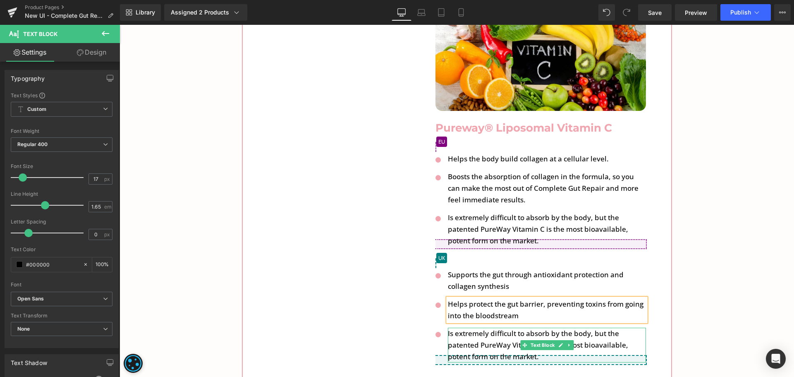
click at [484, 328] on p "Is extremely difficult to absorb by the body, but the patented PureWay Vitamin …" at bounding box center [547, 345] width 198 height 35
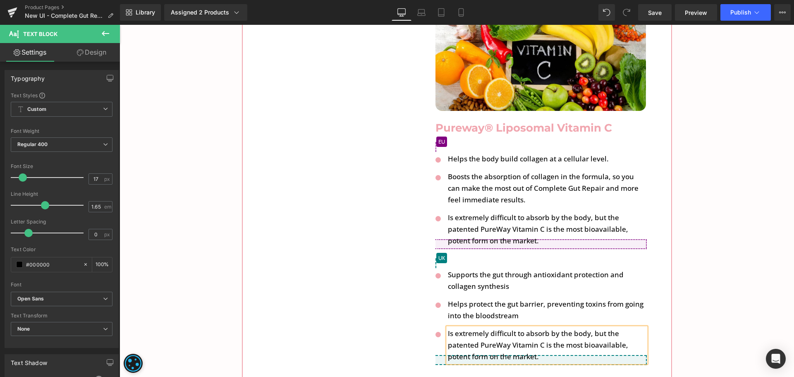
click at [484, 328] on p "Is extremely difficult to absorb by the body, but the patented PureWay Vitamin …" at bounding box center [547, 345] width 198 height 35
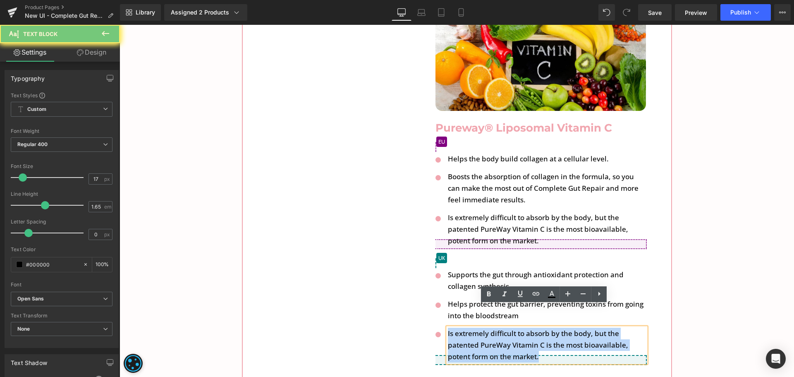
paste div
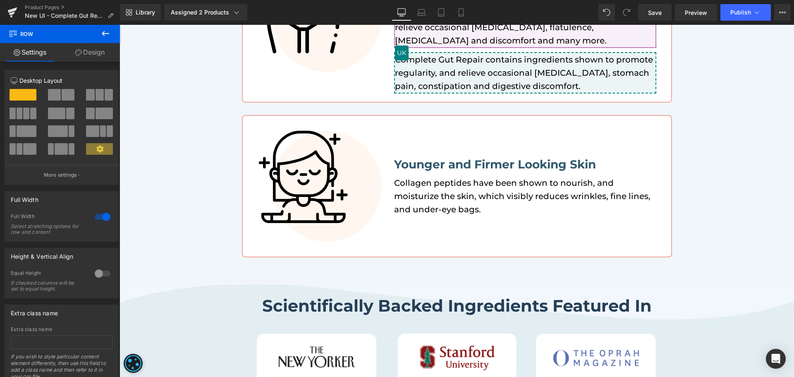
scroll to position [333, 0]
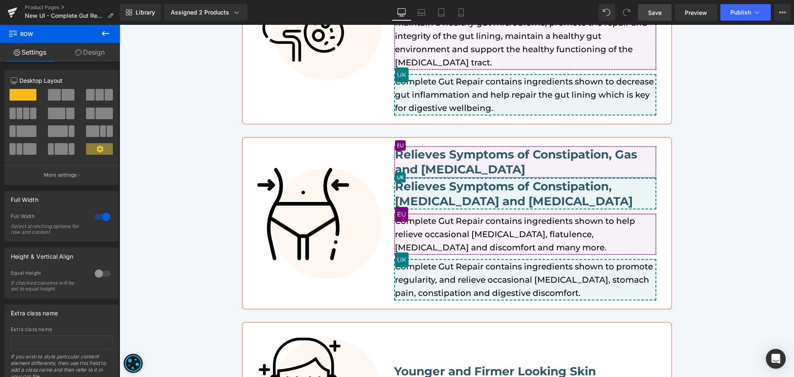
click at [660, 13] on span "Save" at bounding box center [655, 12] width 14 height 9
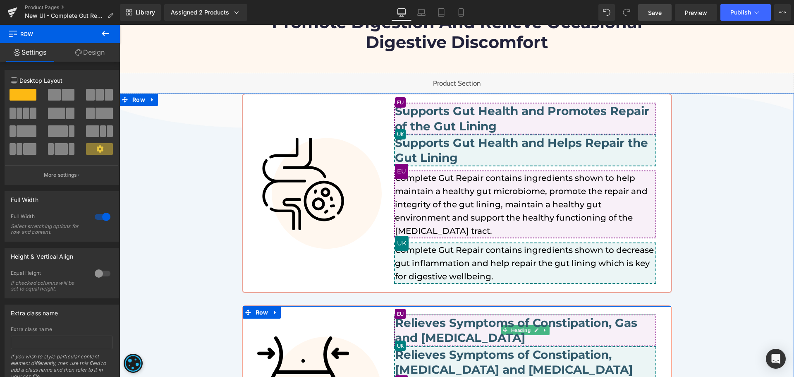
scroll to position [0, 0]
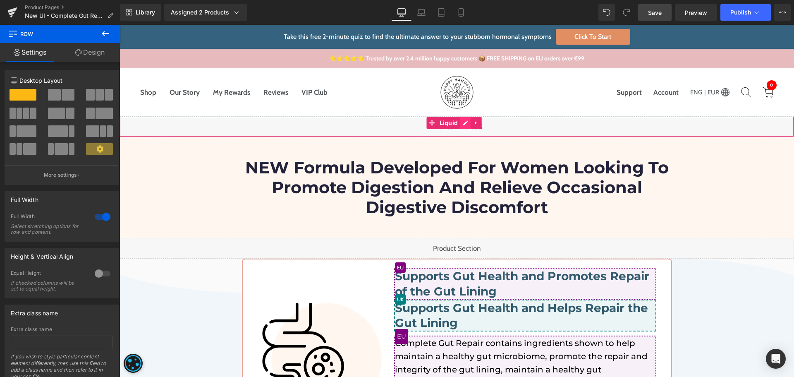
click at [466, 123] on div "Liquid" at bounding box center [457, 126] width 674 height 21
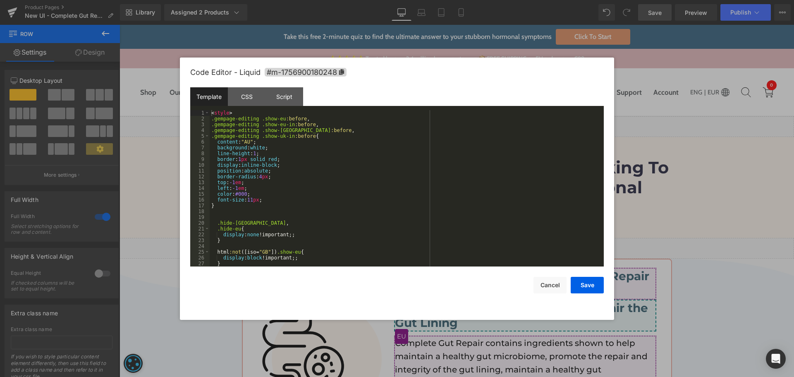
click at [385, 177] on div "< style > .gempage-editing .show-eu :before , .gempage-editing .show-eu-in :bef…" at bounding box center [405, 194] width 391 height 168
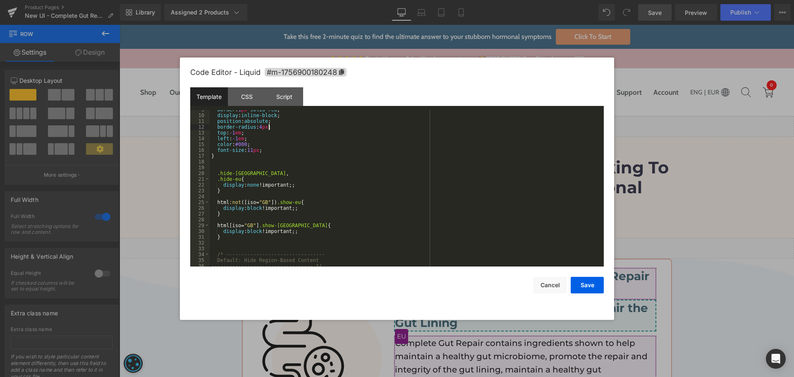
scroll to position [50, 0]
click at [453, 150] on div "border : 1 px solid red ; display : inline-block ; position : absolute ; border…" at bounding box center [405, 191] width 391 height 168
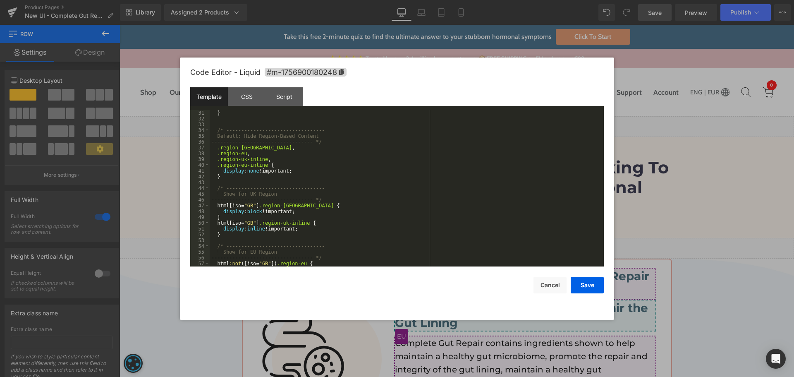
scroll to position [220, 0]
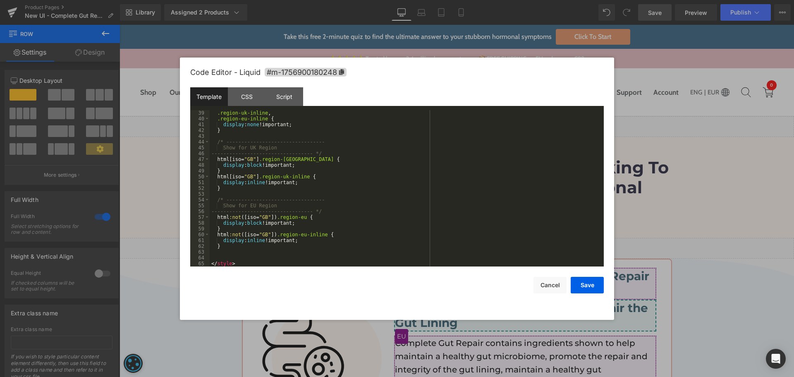
click at [245, 252] on div ".region-uk-inline , .region-eu-inline { display : none !important; } /* -------…" at bounding box center [405, 194] width 391 height 168
click at [251, 248] on div ".region-uk-inline , .region-eu-inline { display : none !important; } /* -------…" at bounding box center [405, 194] width 391 height 168
click at [436, 207] on div ".region-uk-inline , .region-eu-inline { display : none !important; } /* -------…" at bounding box center [405, 194] width 391 height 168
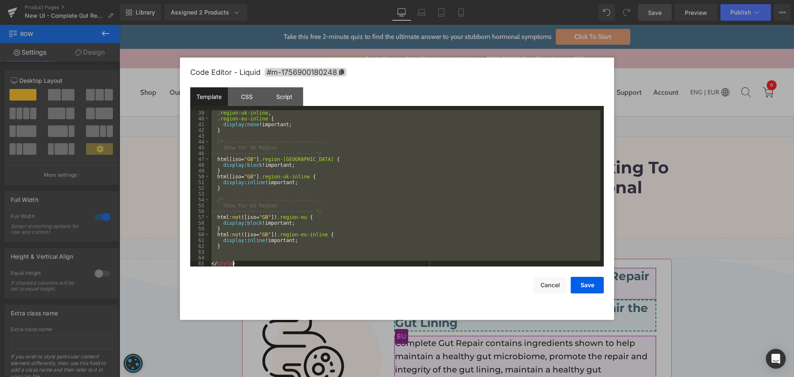
click at [432, 222] on div ".region-uk-inline , .region-eu-inline { display : none !important; } /* -------…" at bounding box center [405, 188] width 391 height 156
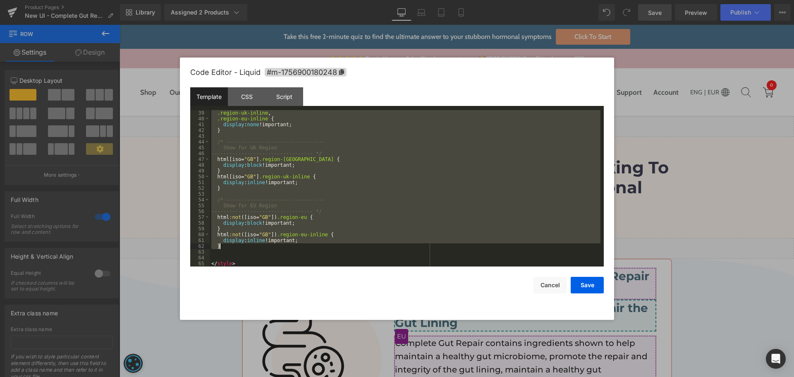
drag, startPoint x: 215, startPoint y: 132, endPoint x: 244, endPoint y: 244, distance: 115.3
click at [244, 244] on div ".region-uk-inline , .region-eu-inline { display : none !important; } /* -------…" at bounding box center [405, 194] width 391 height 168
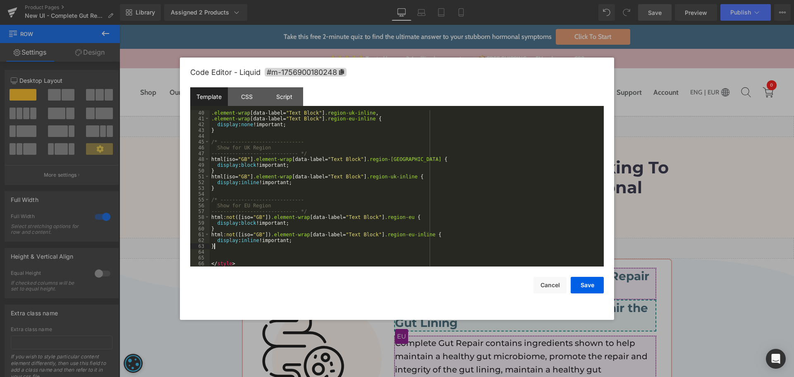
scroll to position [226, 0]
click at [579, 282] on button "Save" at bounding box center [587, 285] width 33 height 17
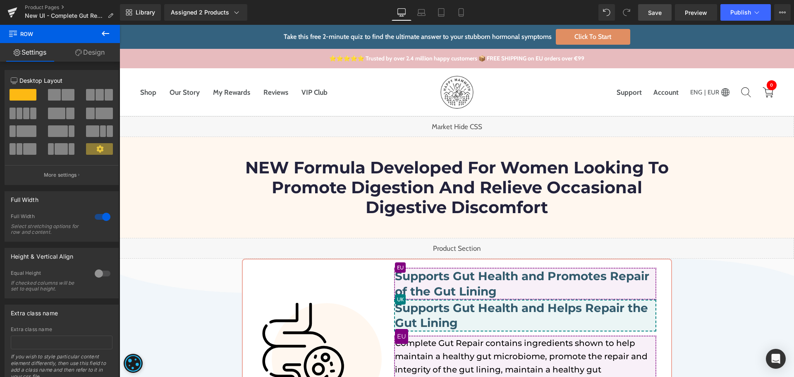
click at [661, 11] on span "Save" at bounding box center [655, 12] width 14 height 9
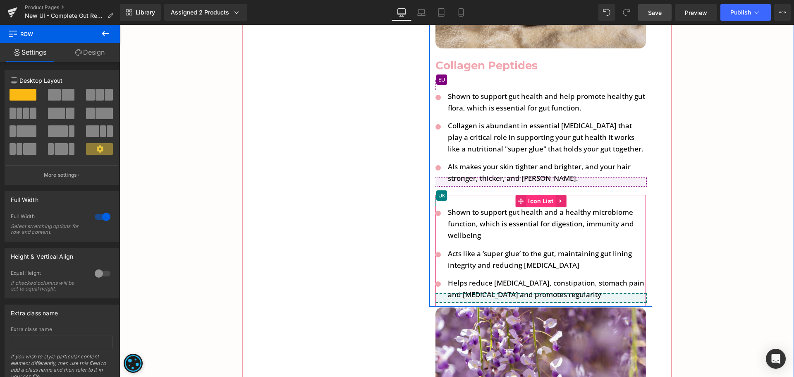
scroll to position [3308, 0]
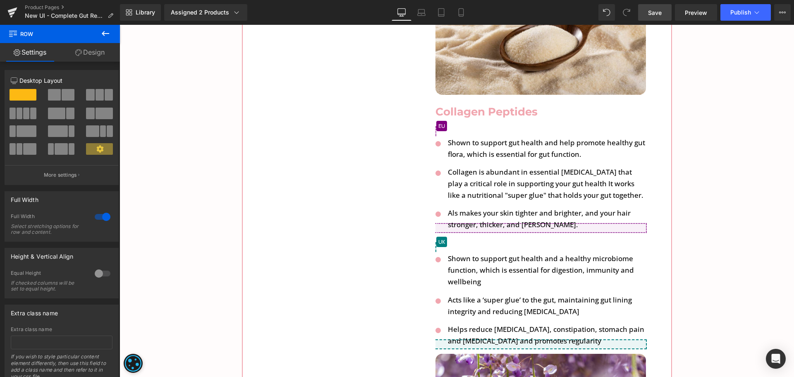
drag, startPoint x: 109, startPoint y: 34, endPoint x: 94, endPoint y: 30, distance: 15.9
click at [109, 34] on icon at bounding box center [105, 33] width 7 height 5
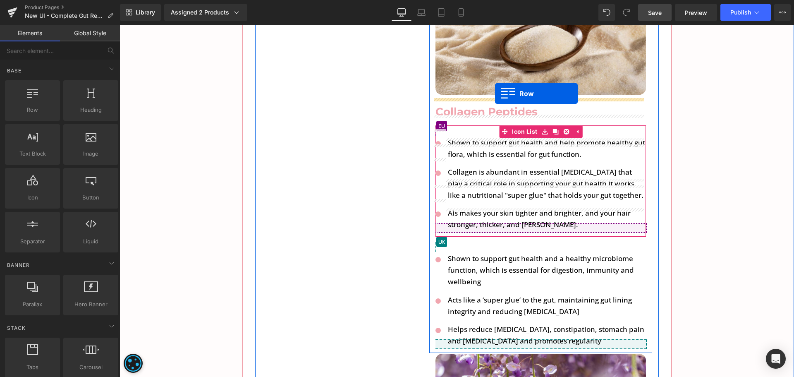
drag, startPoint x: 153, startPoint y: 122, endPoint x: 495, endPoint y: 93, distance: 343.2
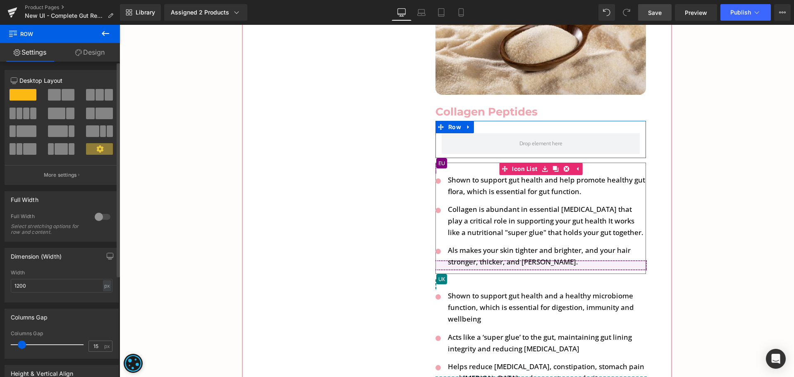
scroll to position [124, 0]
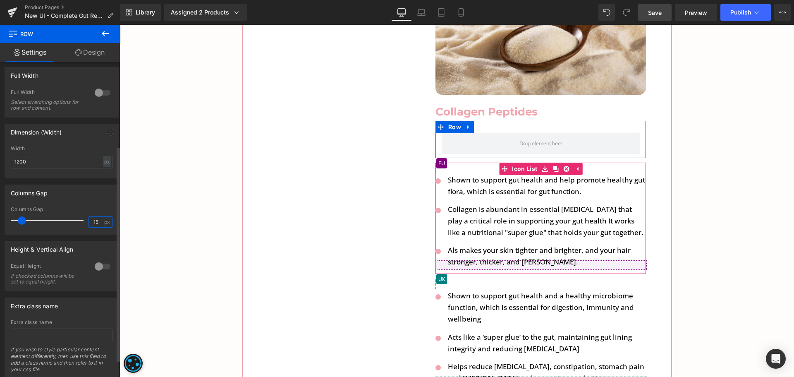
click at [93, 227] on input "15" at bounding box center [96, 222] width 14 height 10
type input "0"
click at [99, 55] on link "Design" at bounding box center [90, 52] width 60 height 19
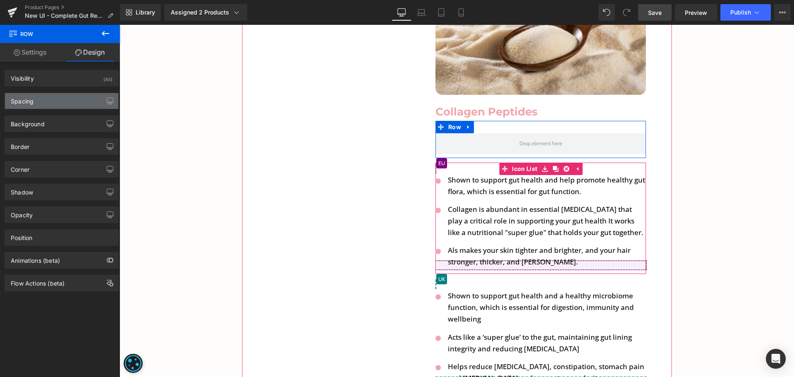
click at [24, 98] on div "Spacing" at bounding box center [22, 99] width 23 height 12
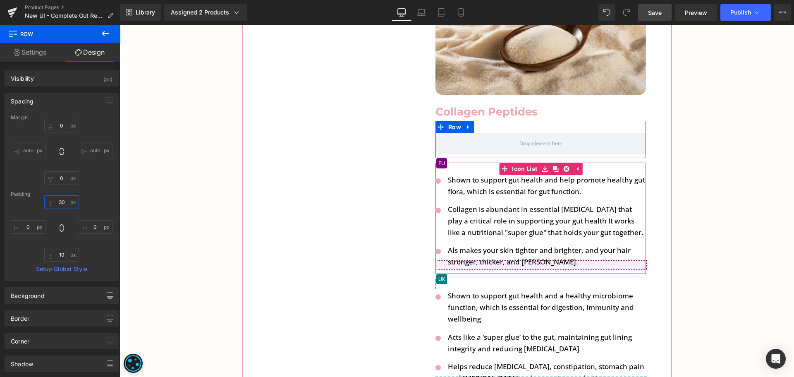
click at [60, 206] on input "text" at bounding box center [61, 202] width 35 height 14
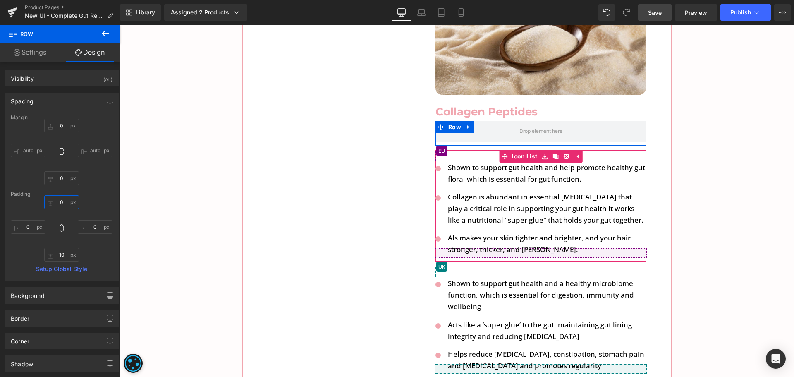
type input "0"
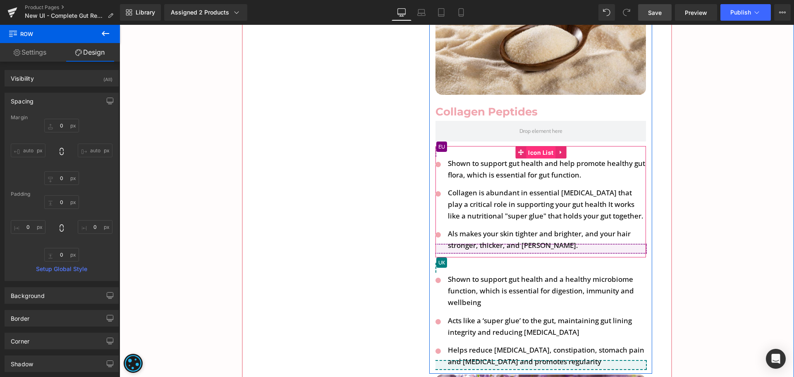
click at [520, 146] on link "Icon List" at bounding box center [535, 152] width 40 height 12
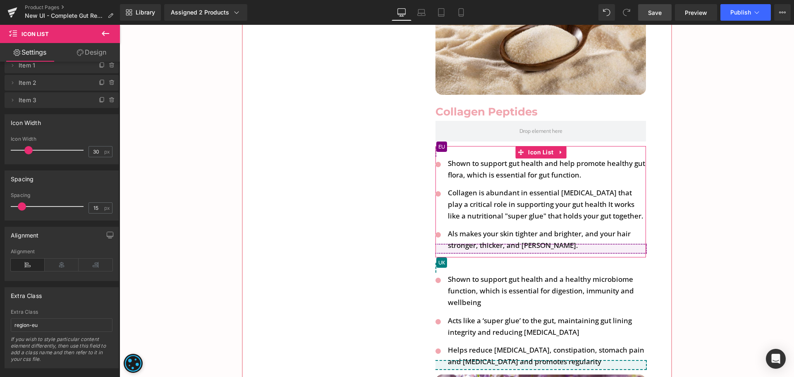
scroll to position [29, 0]
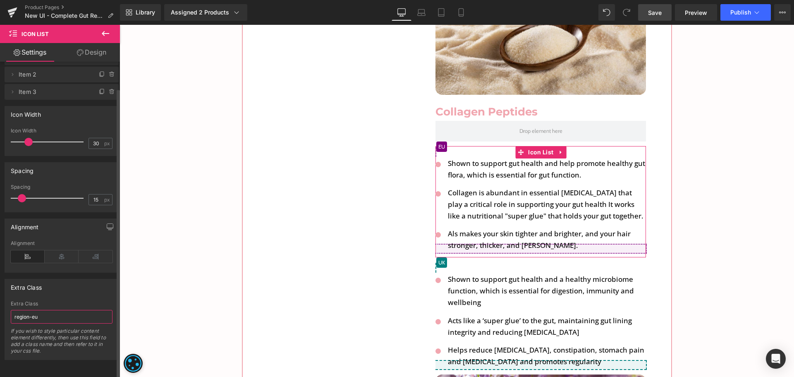
click at [54, 315] on input "region-eu" at bounding box center [62, 317] width 102 height 14
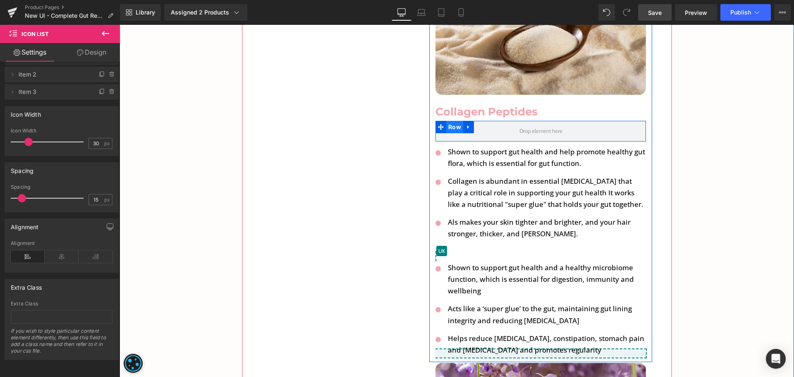
click at [457, 121] on span "Row" at bounding box center [454, 127] width 17 height 12
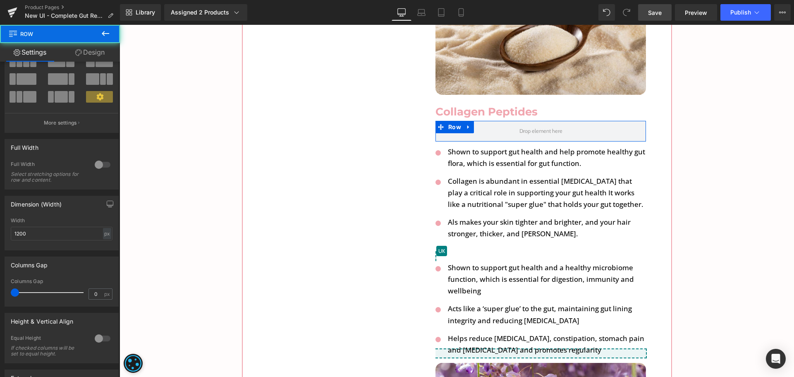
scroll to position [149, 0]
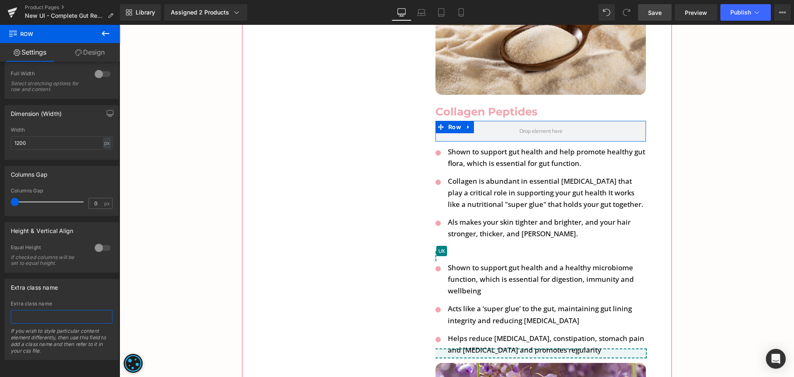
click at [40, 310] on input "text" at bounding box center [62, 317] width 102 height 14
click at [55, 310] on input "text" at bounding box center [62, 317] width 102 height 14
paste input "region-eu"
type input "region-eux"
click at [84, 294] on div "Extra class name Extra class name region-eux If you wish to style particular co…" at bounding box center [62, 319] width 114 height 81
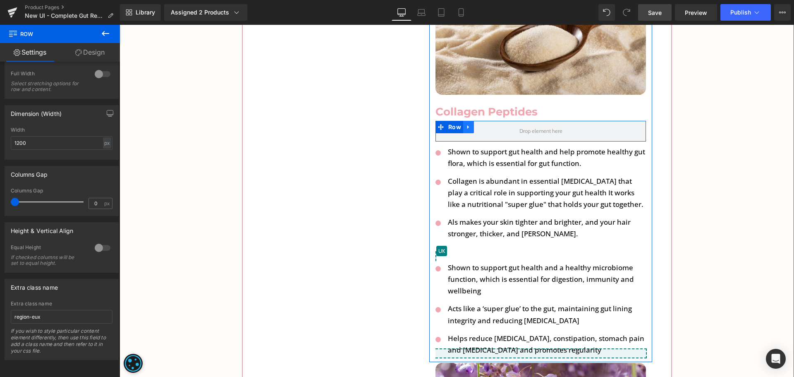
click at [463, 121] on link at bounding box center [468, 127] width 11 height 12
click at [475, 121] on link at bounding box center [479, 127] width 11 height 12
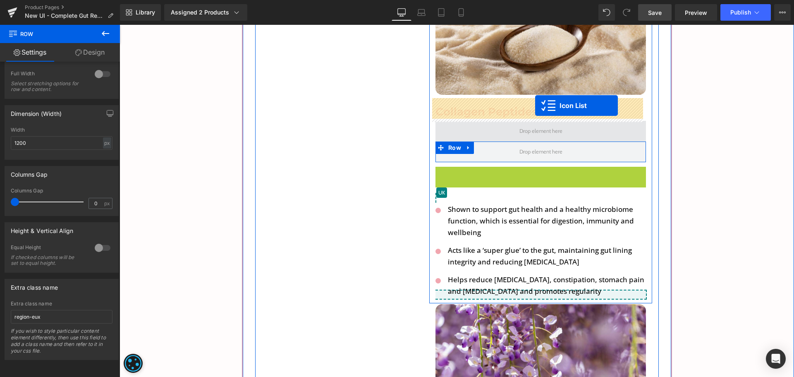
drag, startPoint x: 519, startPoint y: 149, endPoint x: 535, endPoint y: 105, distance: 46.7
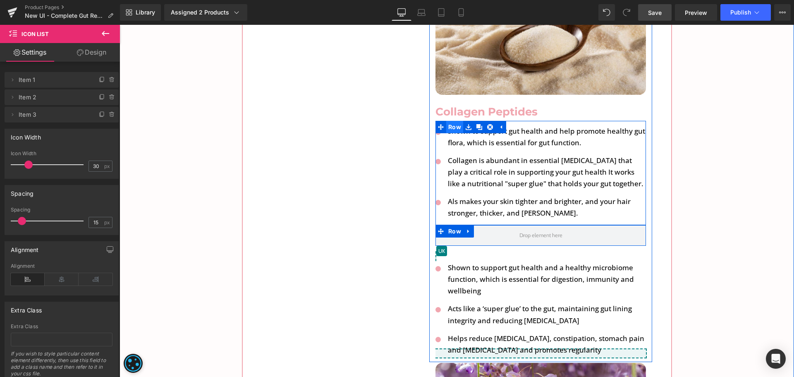
click at [450, 121] on span "Row" at bounding box center [454, 127] width 17 height 12
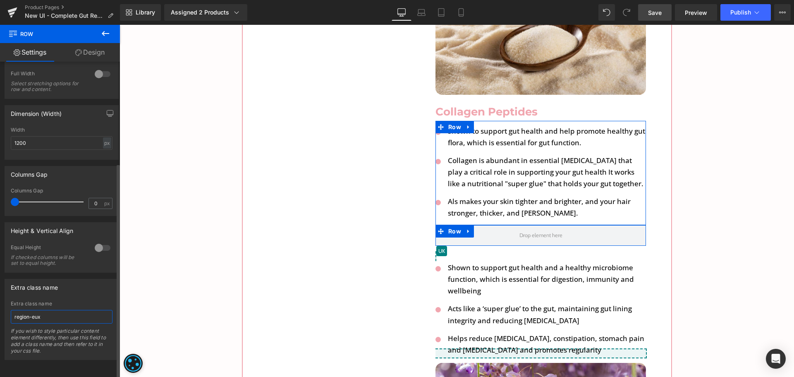
click at [61, 313] on input "region-eux" at bounding box center [62, 317] width 102 height 14
type input "region-eu"
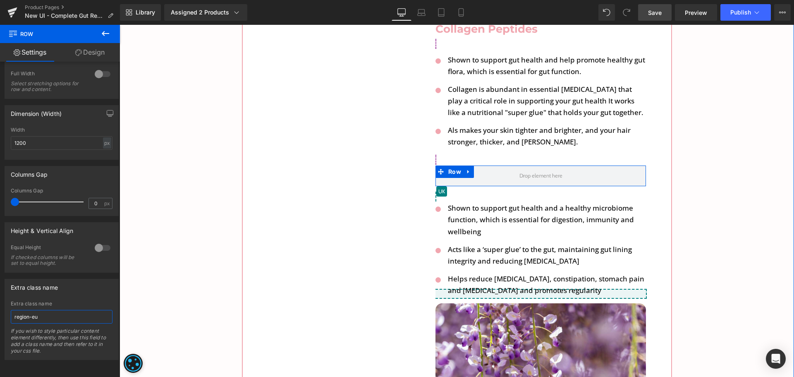
scroll to position [3350, 0]
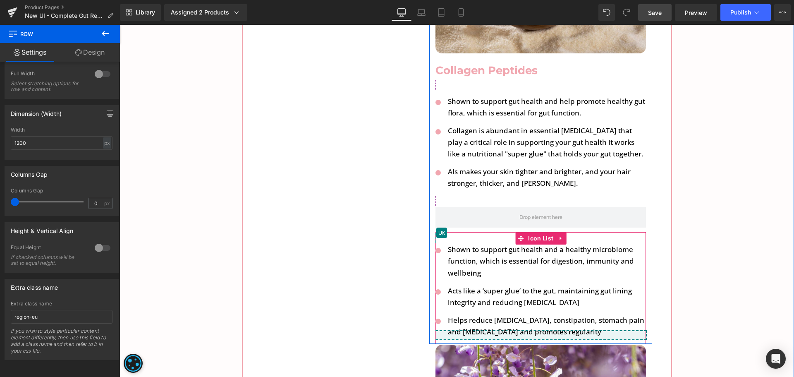
click at [538, 232] on span "Icon List" at bounding box center [540, 238] width 29 height 12
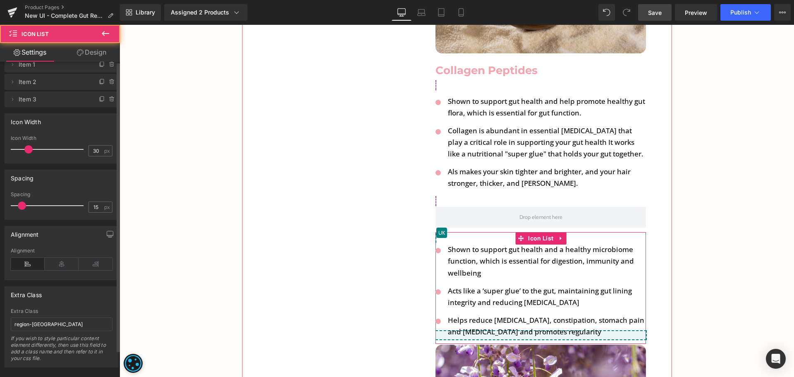
scroll to position [29, 0]
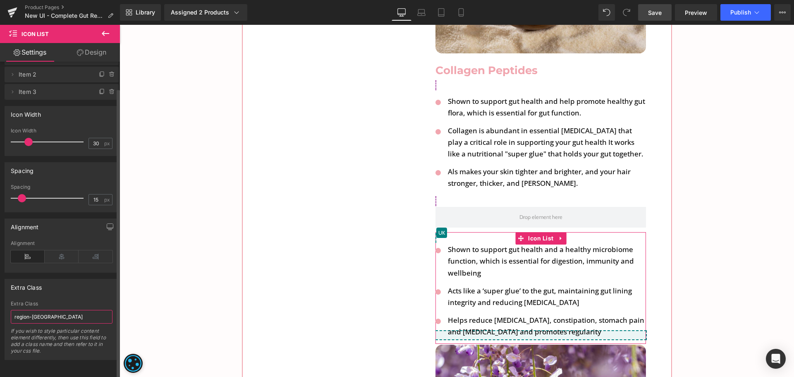
click at [65, 310] on input "region-uk" at bounding box center [62, 317] width 102 height 14
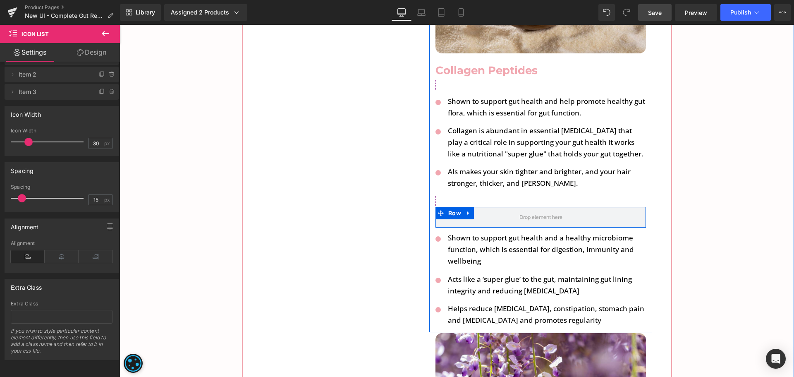
click at [466, 210] on icon at bounding box center [469, 213] width 6 height 6
click at [476, 210] on icon at bounding box center [479, 213] width 6 height 6
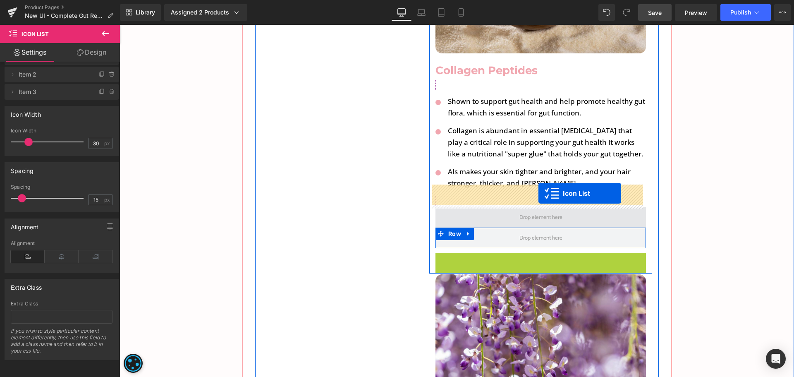
drag, startPoint x: 517, startPoint y: 239, endPoint x: 538, endPoint y: 193, distance: 50.3
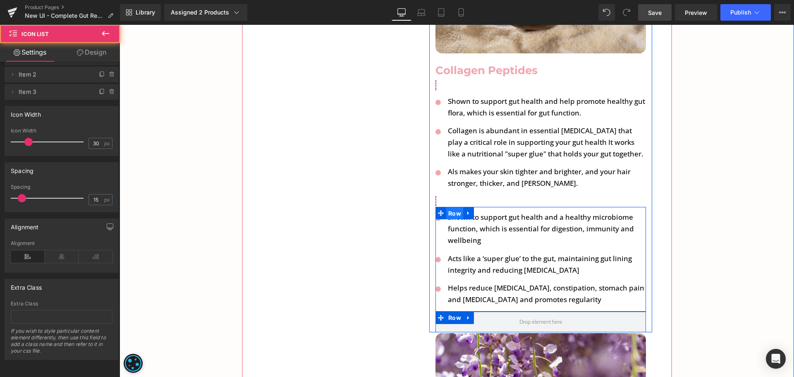
click at [453, 207] on span "Row" at bounding box center [454, 213] width 17 height 12
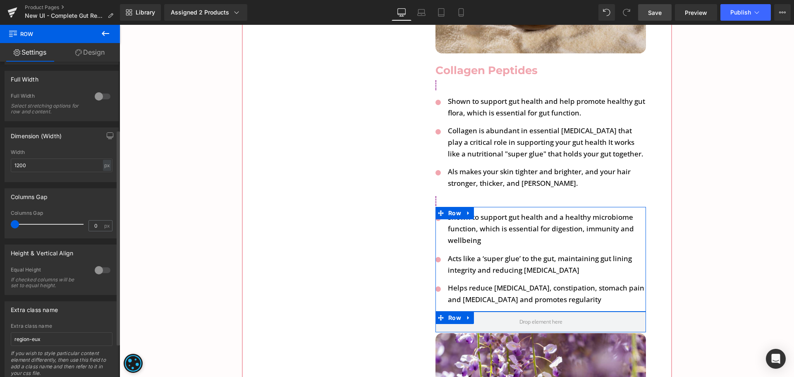
scroll to position [124, 0]
click at [59, 335] on input "region-eux" at bounding box center [62, 335] width 102 height 14
paste input "uk"
type input "region-uk"
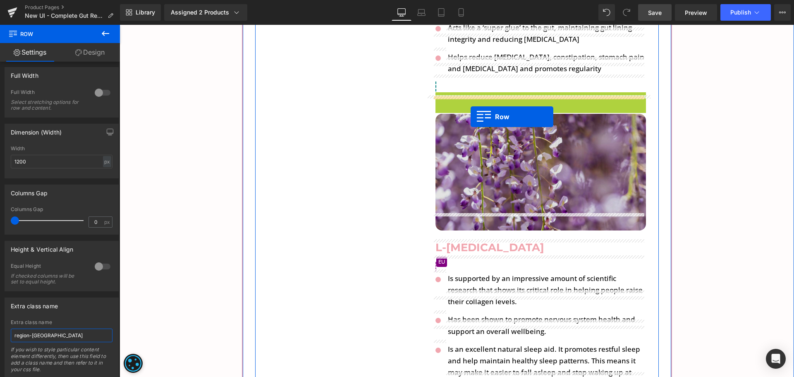
scroll to position [3598, 0]
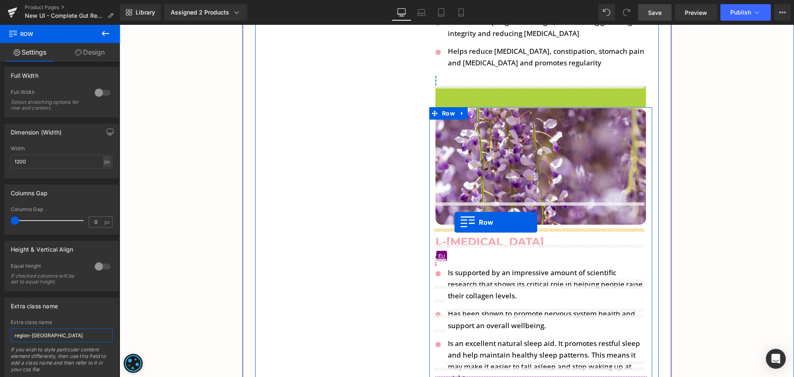
drag, startPoint x: 443, startPoint y: 154, endPoint x: 454, endPoint y: 222, distance: 68.8
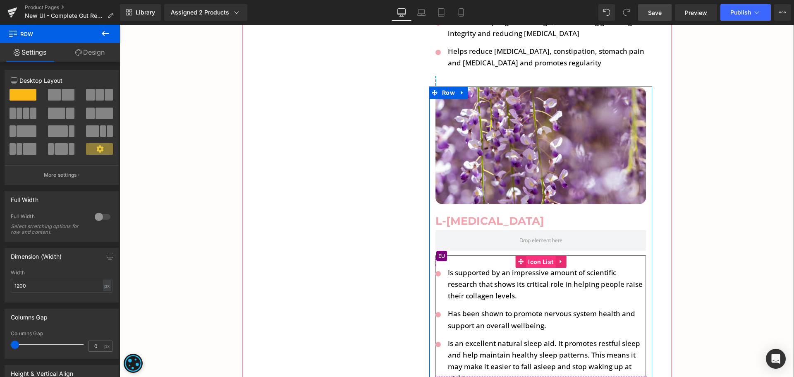
click at [526, 256] on span "Icon List" at bounding box center [540, 262] width 29 height 12
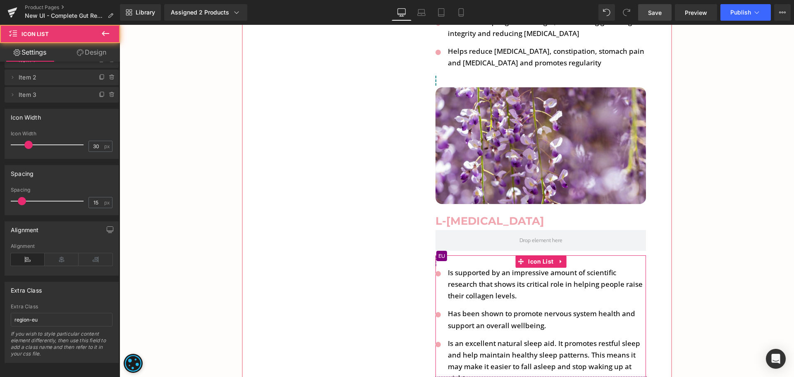
scroll to position [29, 0]
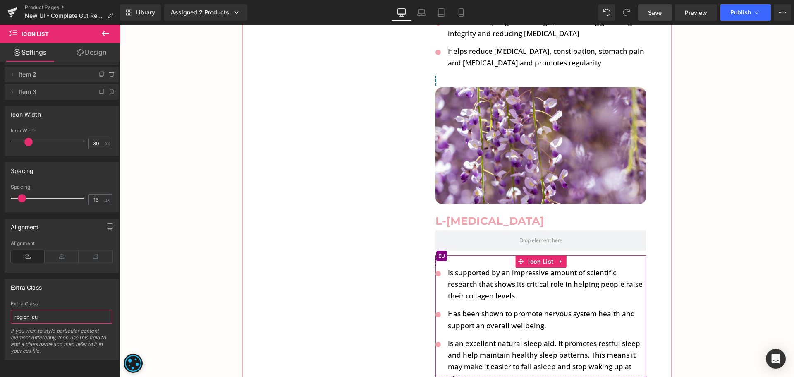
click at [58, 310] on input "region-eu" at bounding box center [62, 317] width 102 height 14
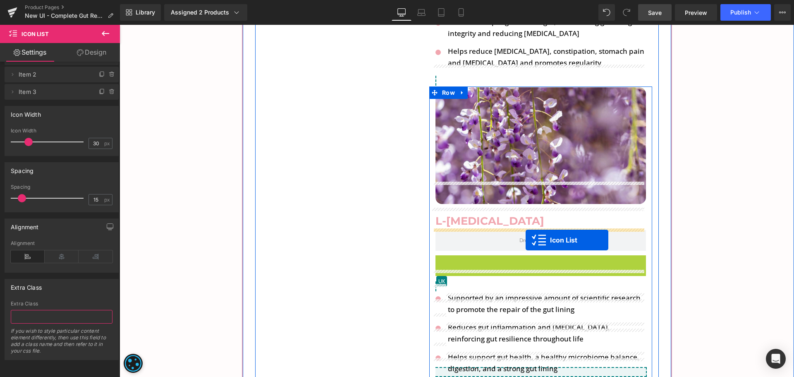
drag, startPoint x: 518, startPoint y: 239, endPoint x: 526, endPoint y: 240, distance: 8.0
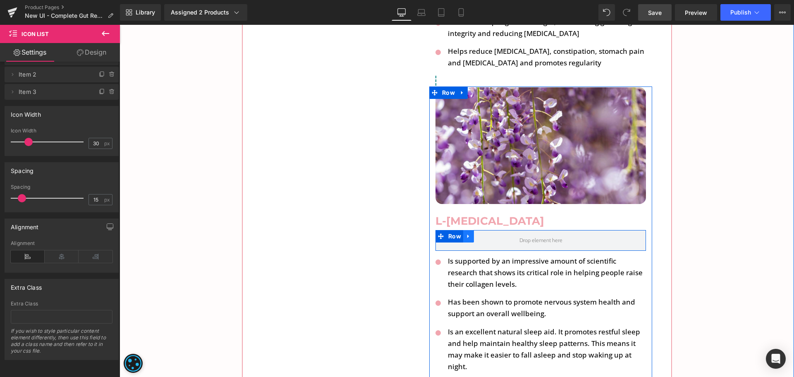
click at [467, 234] on icon at bounding box center [468, 236] width 2 height 4
click at [476, 233] on icon at bounding box center [479, 236] width 6 height 6
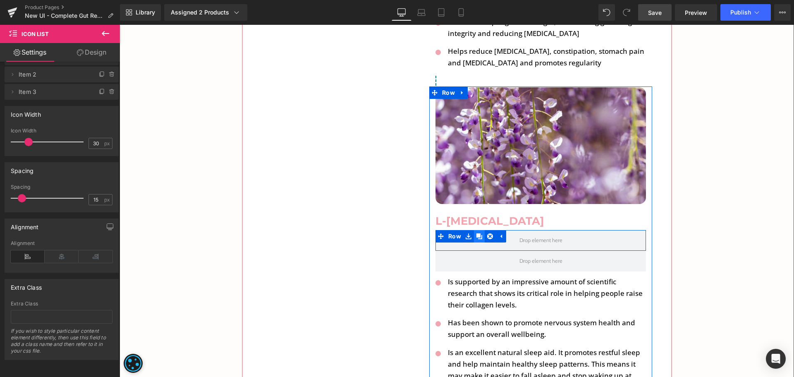
click at [477, 233] on icon at bounding box center [479, 236] width 6 height 6
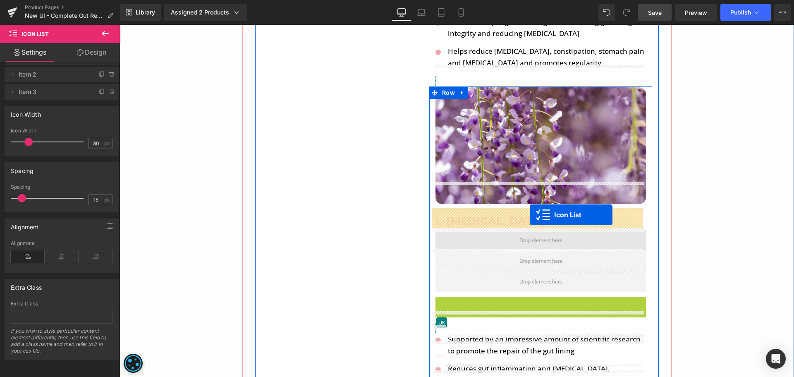
drag, startPoint x: 519, startPoint y: 280, endPoint x: 530, endPoint y: 215, distance: 66.2
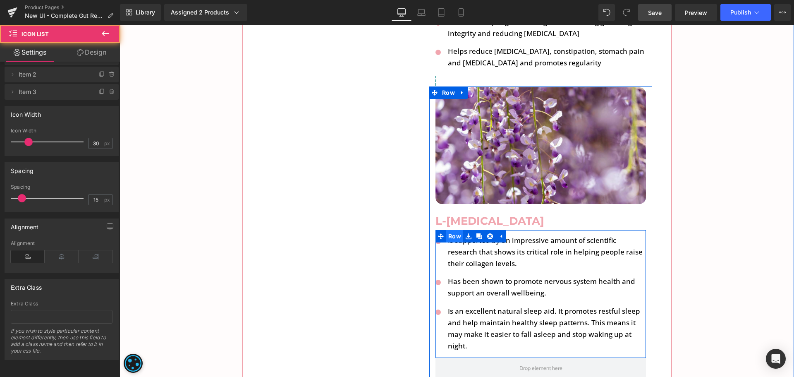
click at [453, 230] on span "Row" at bounding box center [454, 236] width 17 height 12
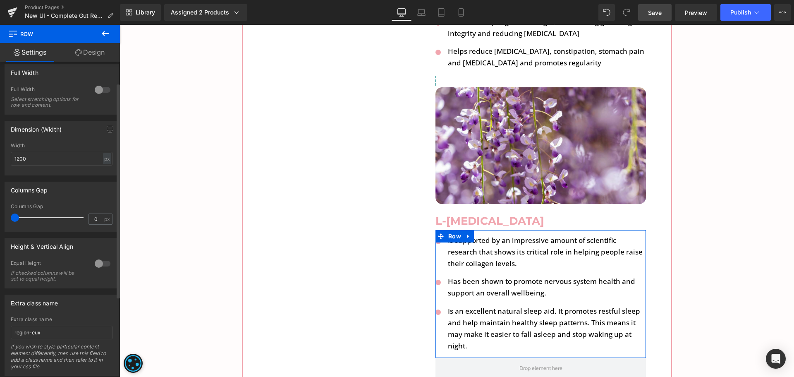
scroll to position [149, 0]
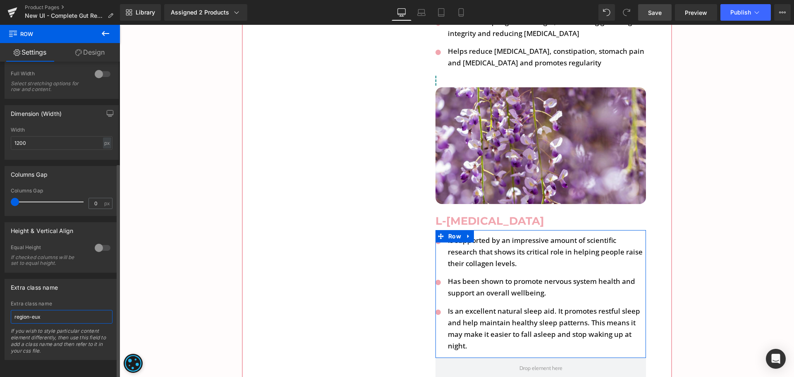
click at [57, 310] on input "region-eux" at bounding box center [62, 317] width 102 height 14
paste input "text"
type input "region-eu"
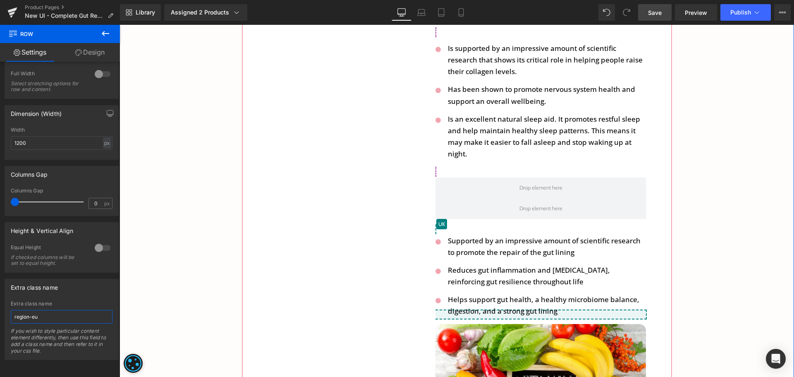
scroll to position [3805, 0]
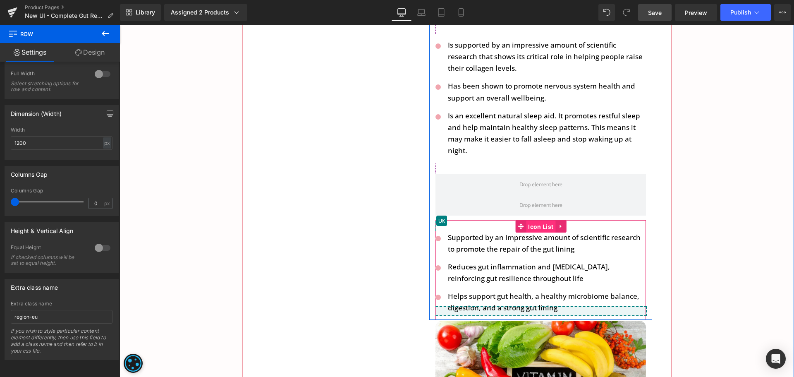
click at [526, 220] on span "Icon List" at bounding box center [540, 226] width 29 height 12
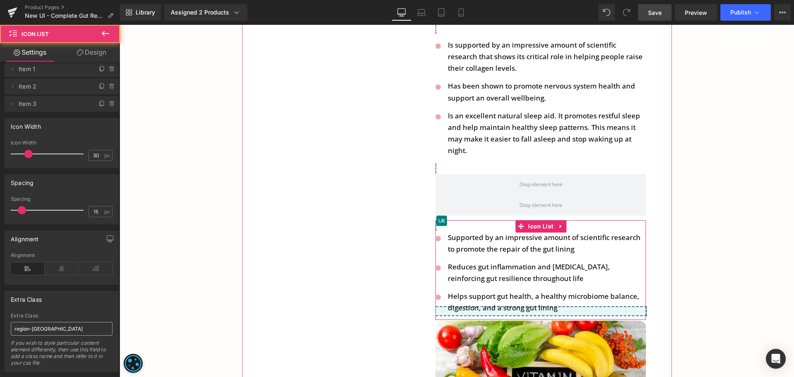
scroll to position [29, 0]
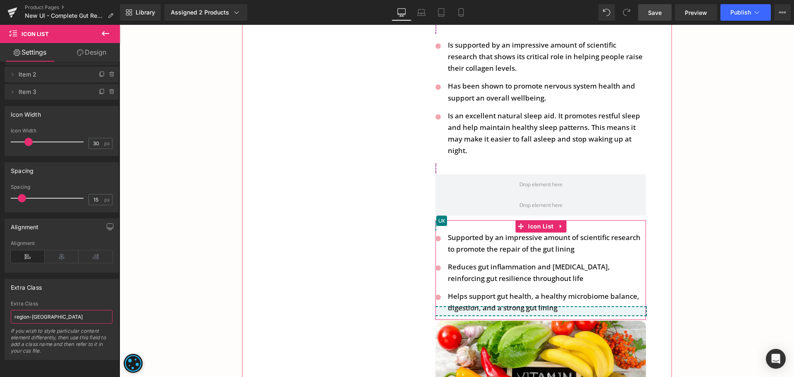
click at [56, 311] on input "region-uk" at bounding box center [62, 317] width 102 height 14
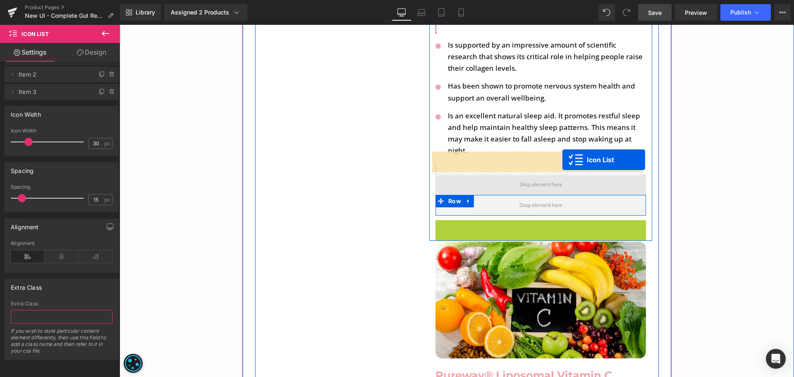
drag, startPoint x: 516, startPoint y: 201, endPoint x: 562, endPoint y: 160, distance: 62.1
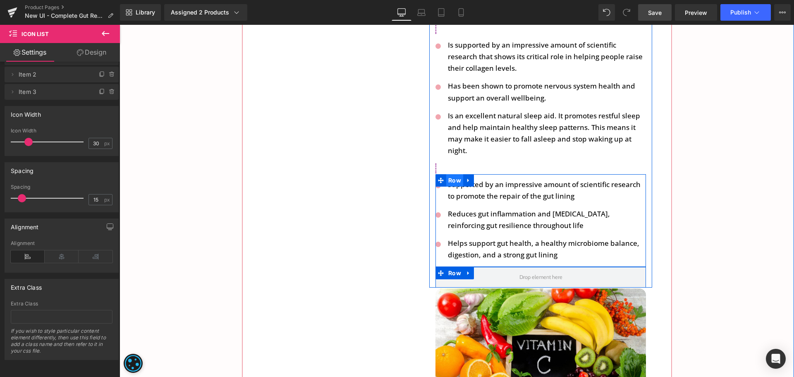
click at [452, 174] on span "Row" at bounding box center [454, 180] width 17 height 12
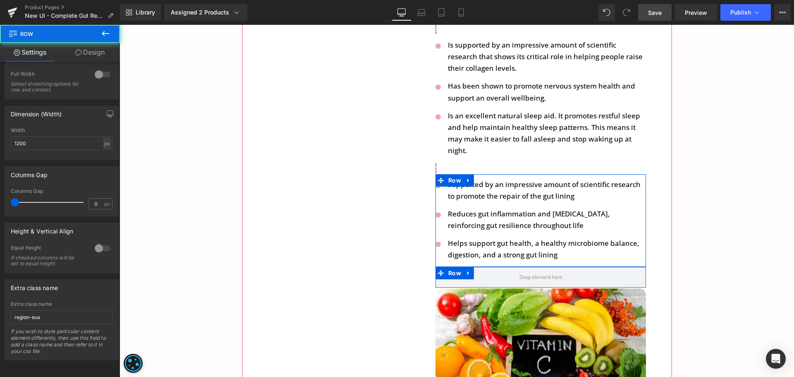
scroll to position [149, 0]
click at [61, 310] on input "region-eux" at bounding box center [62, 317] width 102 height 14
paste input "uk"
type input "region-uk"
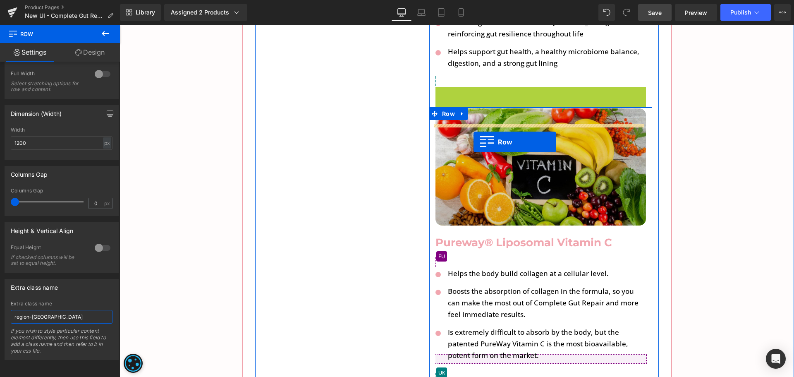
scroll to position [4011, 0]
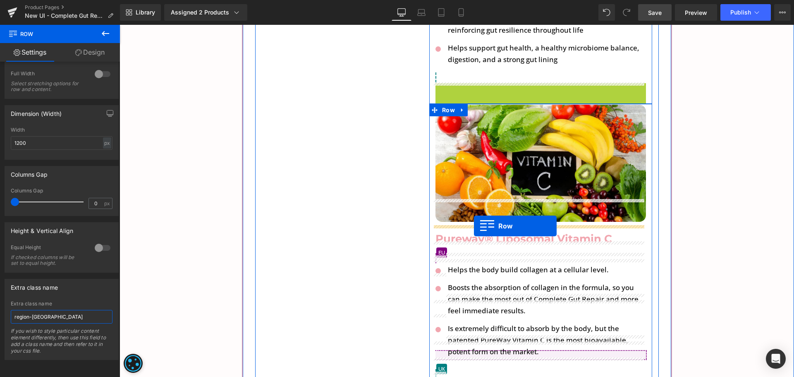
drag, startPoint x: 448, startPoint y: 191, endPoint x: 474, endPoint y: 226, distance: 43.8
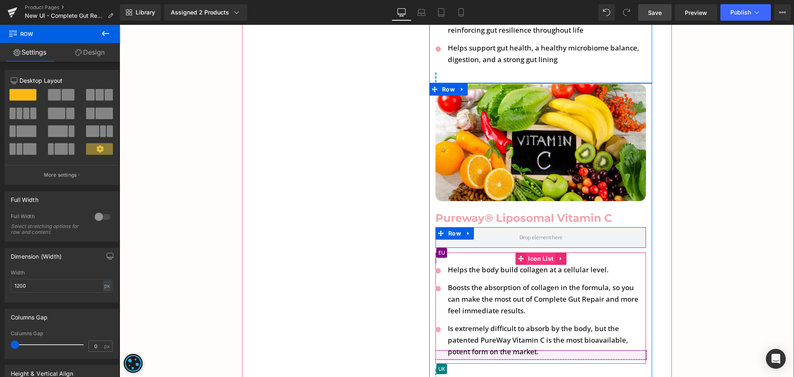
click at [526, 252] on span "Icon List" at bounding box center [540, 258] width 29 height 12
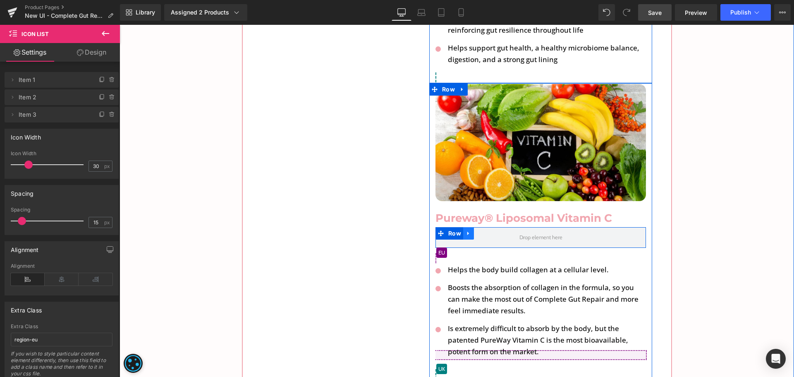
click at [466, 230] on icon at bounding box center [469, 233] width 6 height 6
click at [476, 230] on icon at bounding box center [479, 233] width 6 height 6
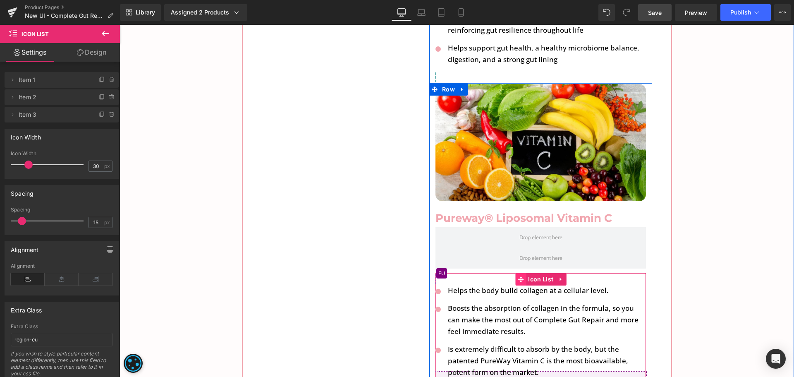
drag, startPoint x: 526, startPoint y: 257, endPoint x: 521, endPoint y: 257, distance: 4.5
click at [526, 273] on span "Icon List" at bounding box center [540, 279] width 29 height 12
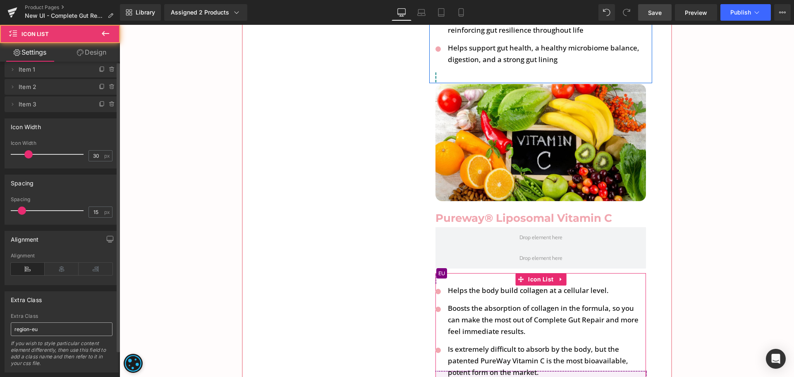
scroll to position [29, 0]
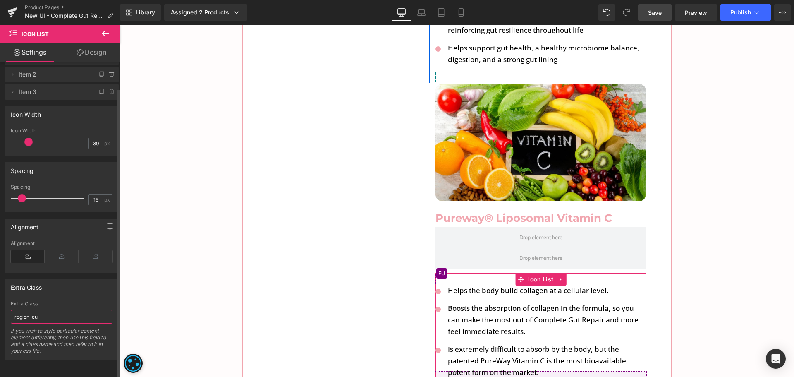
click at [55, 310] on input "region-eu" at bounding box center [62, 317] width 102 height 14
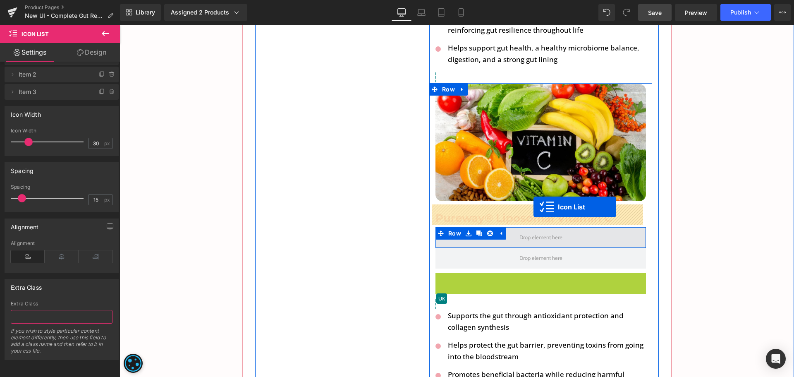
drag, startPoint x: 516, startPoint y: 258, endPoint x: 533, endPoint y: 207, distance: 54.7
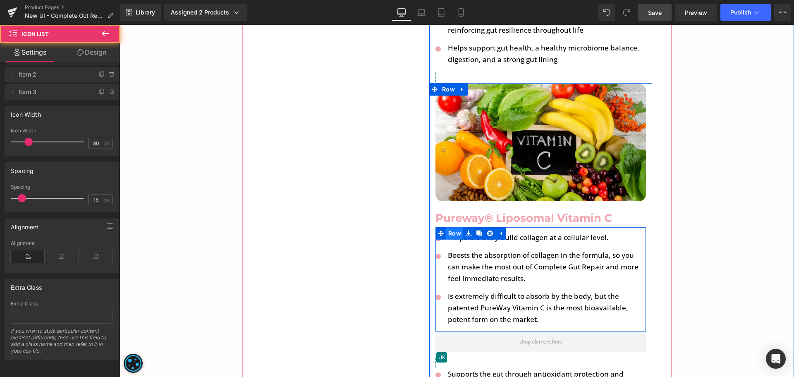
click at [447, 227] on span "Row" at bounding box center [454, 233] width 17 height 12
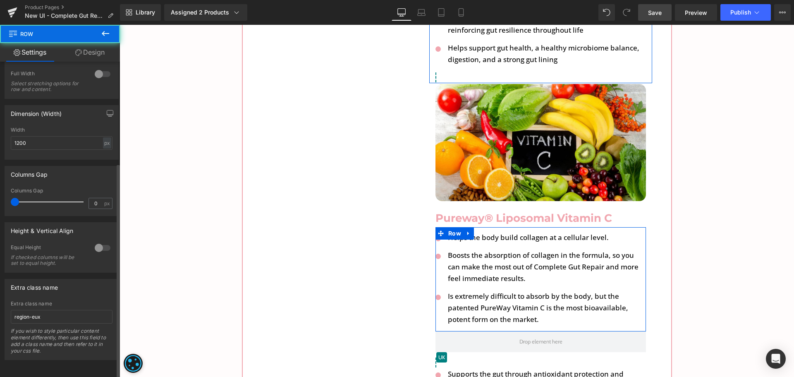
scroll to position [149, 0]
click at [48, 313] on input "region-eux" at bounding box center [62, 317] width 102 height 14
paste input "text"
type input "region-eu"
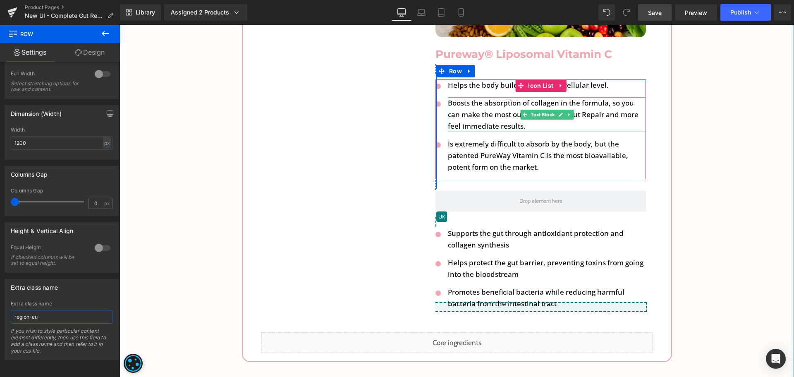
scroll to position [4177, 0]
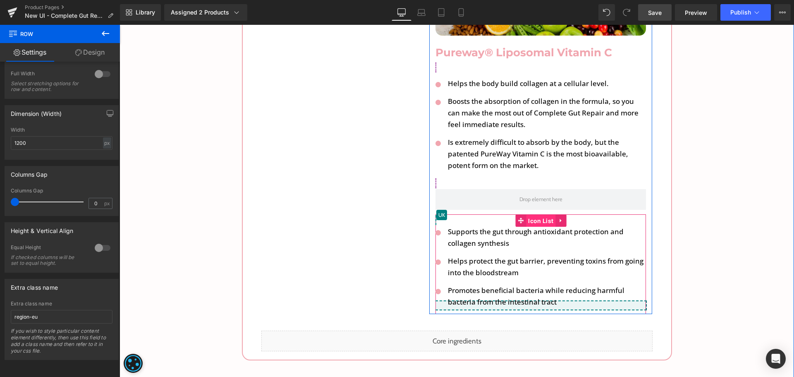
click at [531, 215] on span "Icon List" at bounding box center [540, 221] width 29 height 12
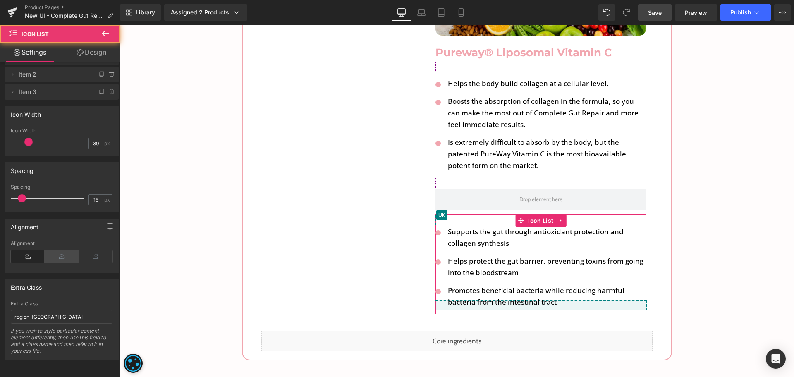
scroll to position [29, 0]
click at [62, 303] on div "Extra Class region-uk If you wish to style particular content element different…" at bounding box center [62, 330] width 102 height 59
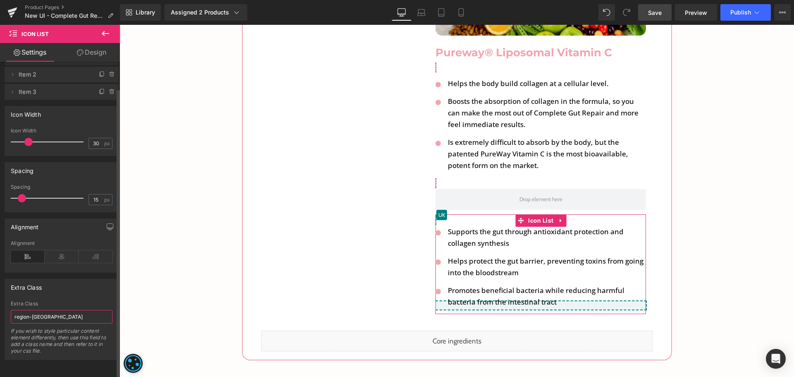
click at [62, 310] on input "region-uk" at bounding box center [62, 317] width 102 height 14
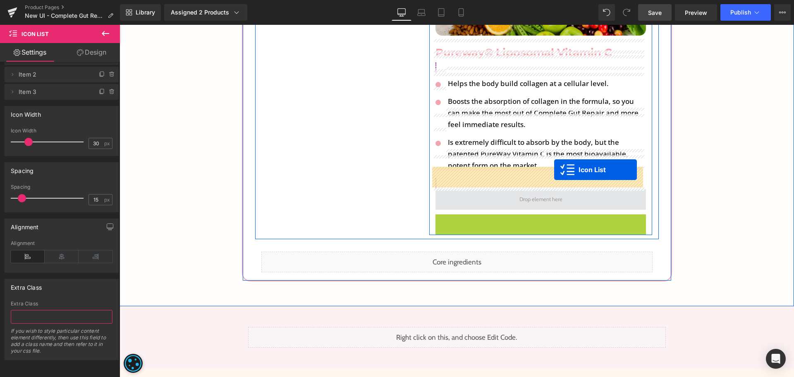
drag, startPoint x: 531, startPoint y: 203, endPoint x: 554, endPoint y: 170, distance: 41.3
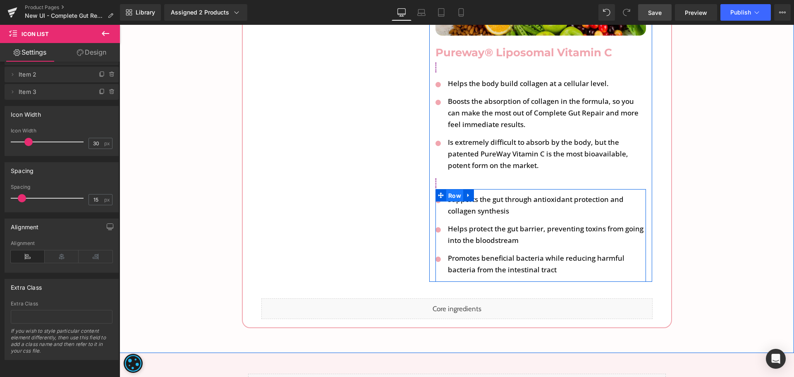
click at [447, 189] on span "Row" at bounding box center [454, 195] width 17 height 12
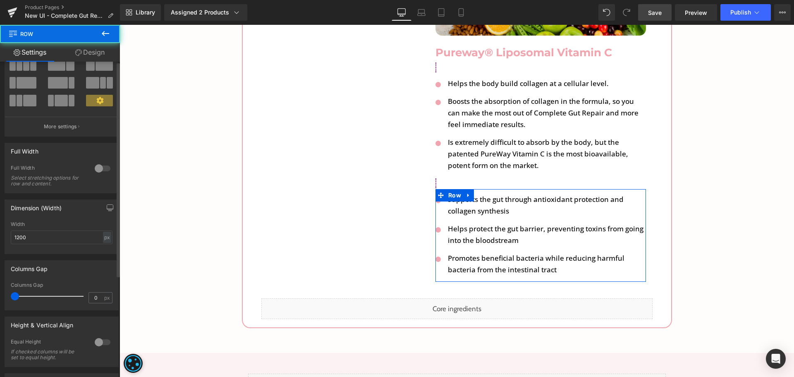
scroll to position [149, 0]
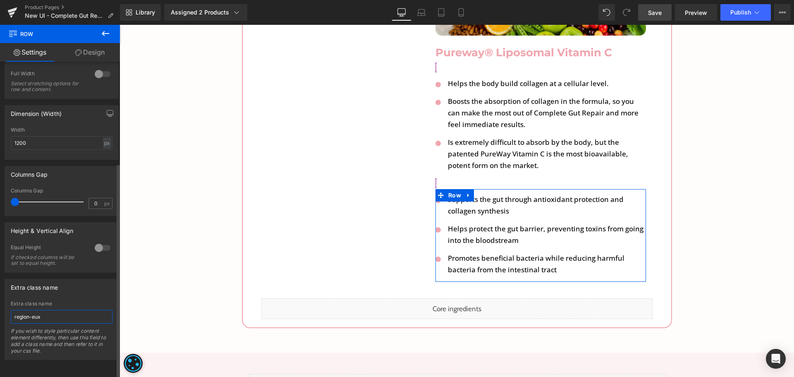
click at [64, 313] on input "region-eux" at bounding box center [62, 317] width 102 height 14
paste input "uk"
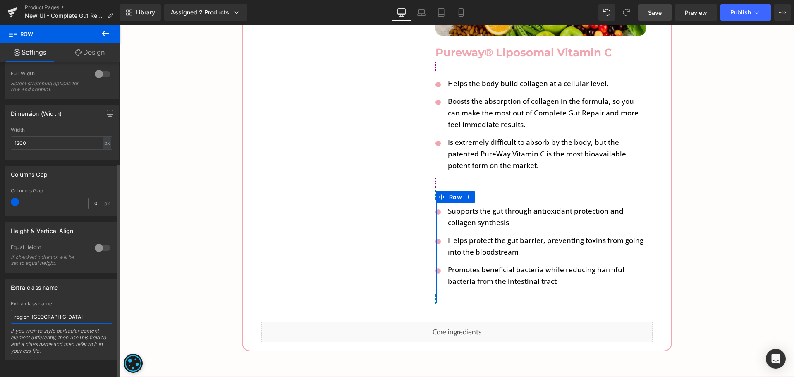
type input "region-uk"
click at [89, 291] on div "Extra class name region-eux Extra class name region-uk If you wish to style par…" at bounding box center [62, 319] width 114 height 81
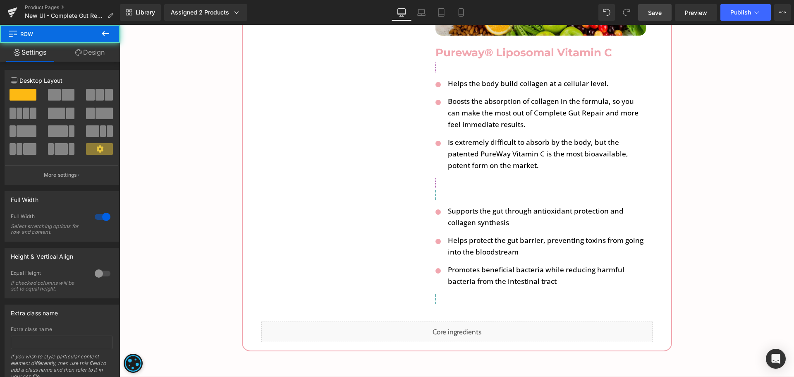
click at [654, 12] on span "Save" at bounding box center [655, 12] width 14 height 9
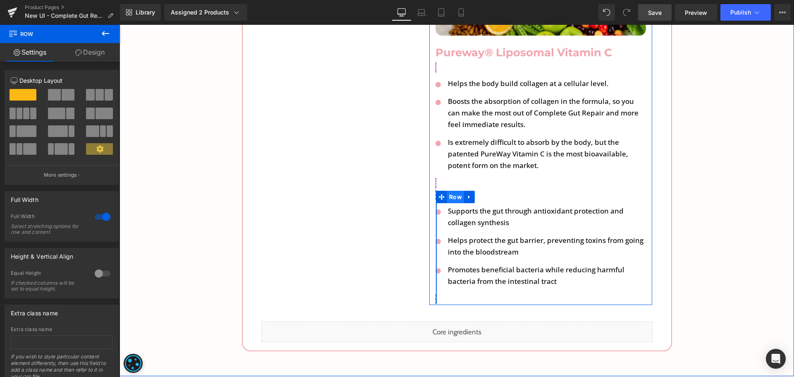
click at [458, 191] on span "Row" at bounding box center [455, 197] width 17 height 12
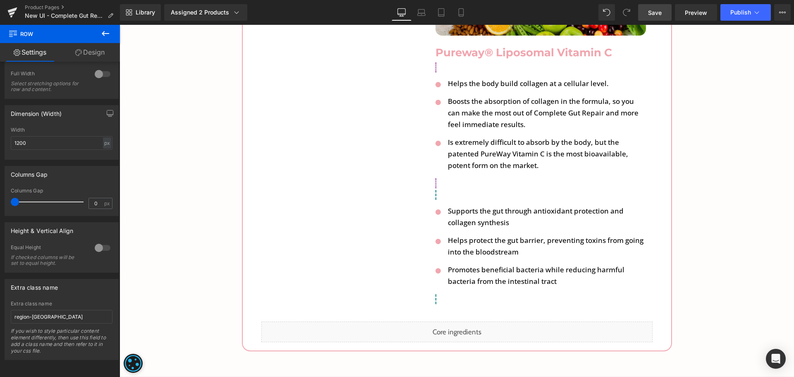
click at [655, 14] on span "Save" at bounding box center [655, 12] width 14 height 9
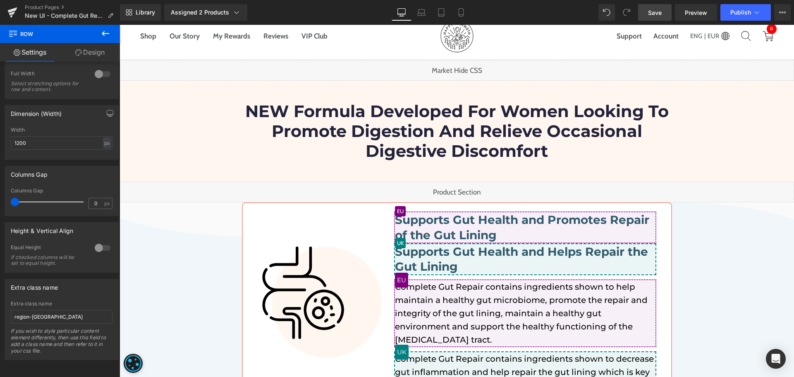
scroll to position [0, 0]
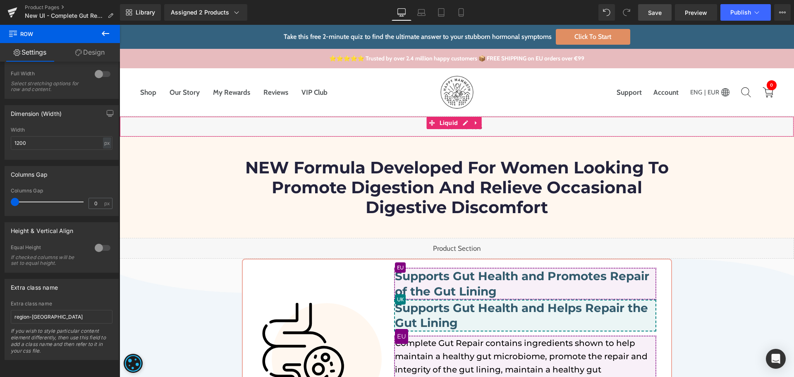
click at [464, 125] on div "Liquid" at bounding box center [457, 126] width 674 height 21
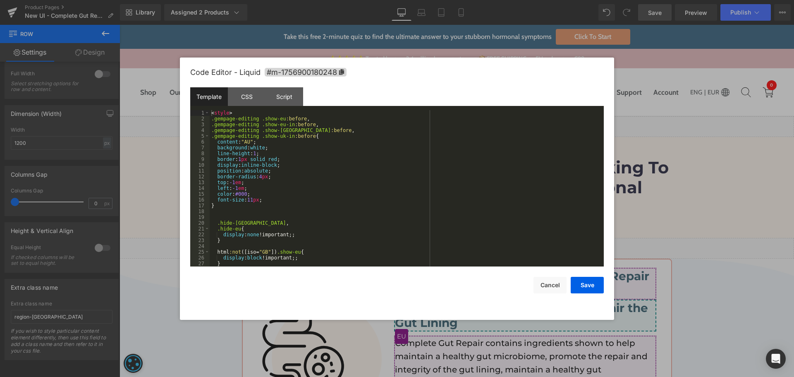
click at [402, 180] on div "< style > .gempage-editing .show-eu :before , .gempage-editing .show-eu-in :bef…" at bounding box center [405, 194] width 391 height 168
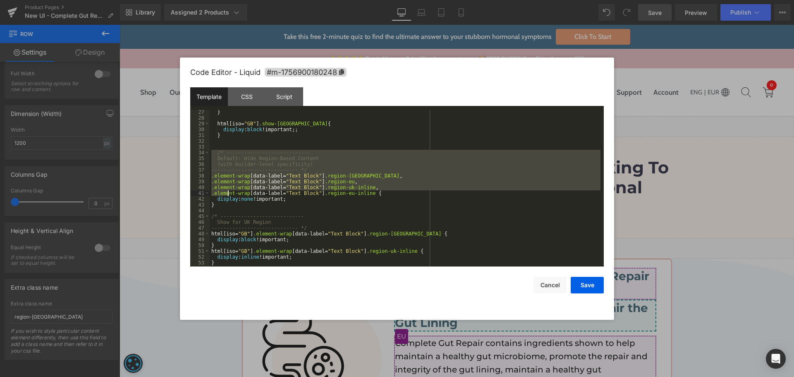
scroll to position [226, 0]
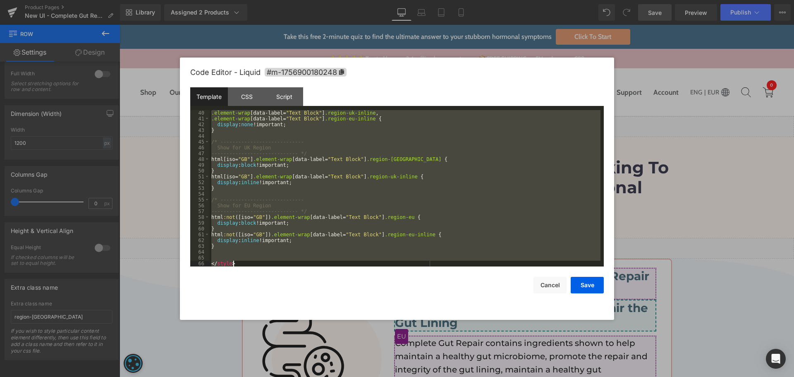
drag, startPoint x: 213, startPoint y: 151, endPoint x: 255, endPoint y: 301, distance: 155.6
click at [255, 301] on div "Code Editor - Liquid #m-1756900180248 Template CSS Script Data 40 41 42 43 44 4…" at bounding box center [397, 188] width 414 height 262
click at [232, 249] on div ".element-wrap [ data-label = " Text Block " ] .region-uk-inline , .element-wrap…" at bounding box center [405, 188] width 391 height 156
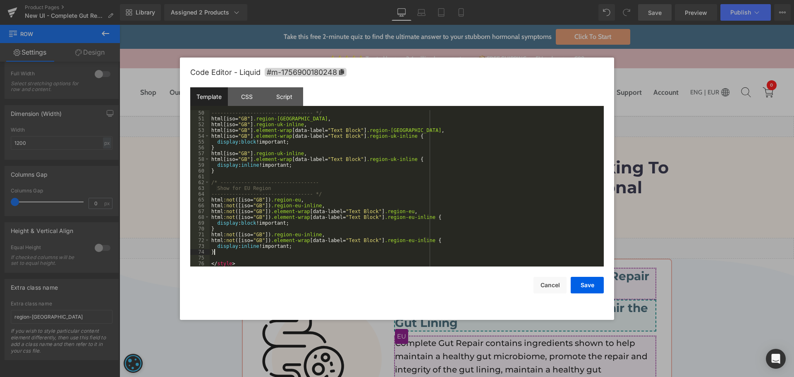
scroll to position [284, 0]
click at [580, 282] on button "Save" at bounding box center [587, 285] width 33 height 17
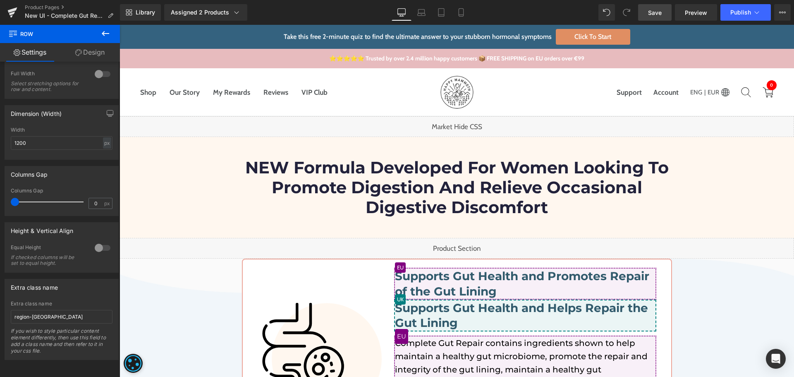
click at [659, 15] on span "Save" at bounding box center [655, 12] width 14 height 9
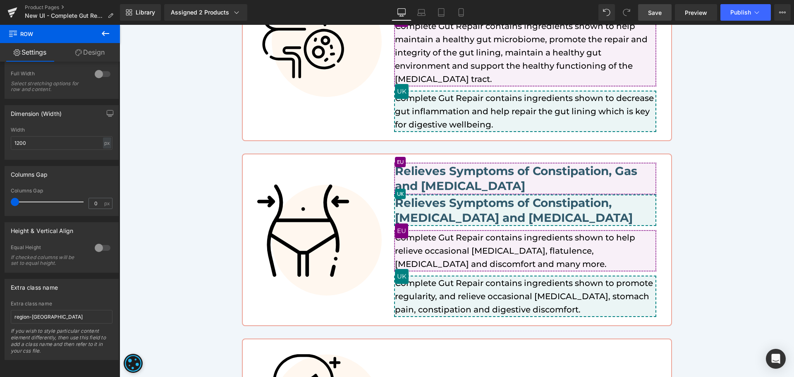
scroll to position [331, 0]
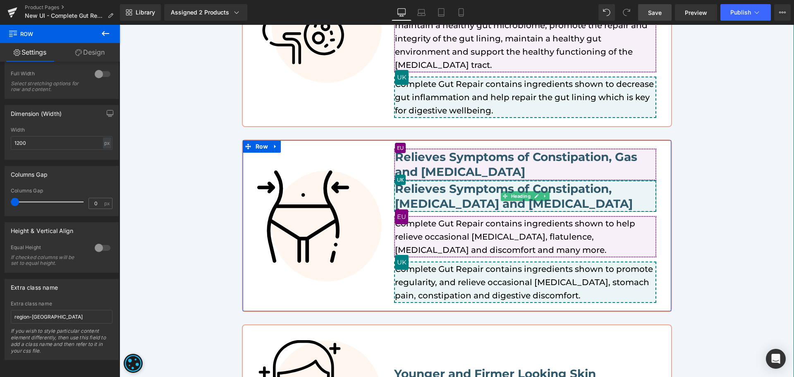
click at [425, 193] on h3 "Relieves Symptoms of Constipation, Bloating and Acid Reflux" at bounding box center [525, 196] width 261 height 30
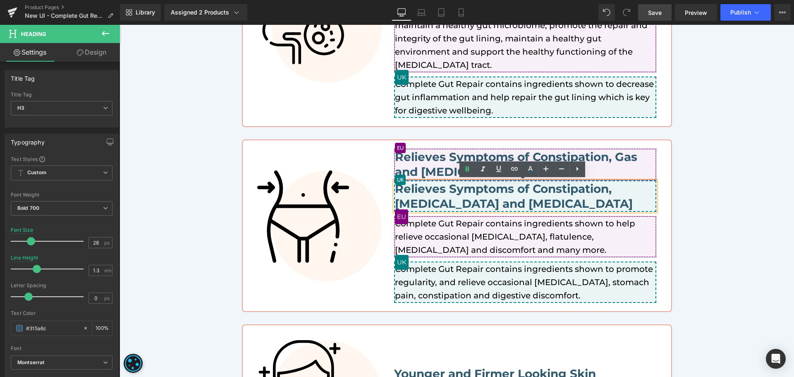
click at [710, 200] on div "Image Supports Gut Health and Promotes Repair of the Gut Lining Heading Support…" at bounding box center [457, 197] width 674 height 539
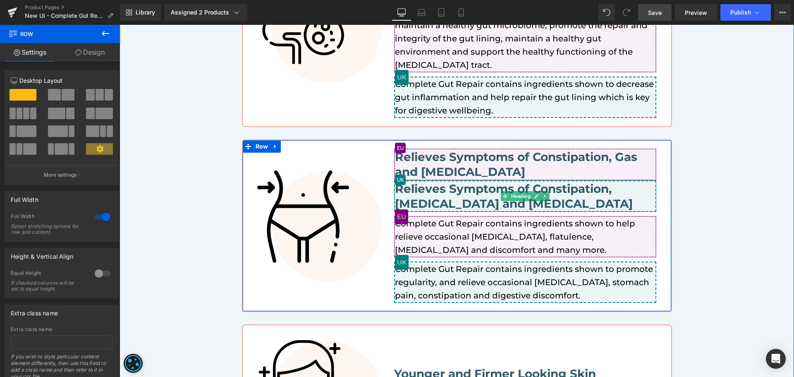
click at [464, 199] on h3 "Relieves Symptoms of Constipation, Bloating and Acid Reflux" at bounding box center [525, 196] width 261 height 30
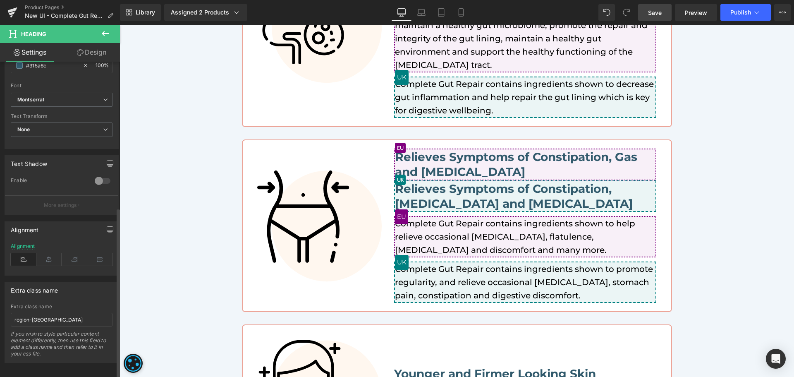
scroll to position [272, 0]
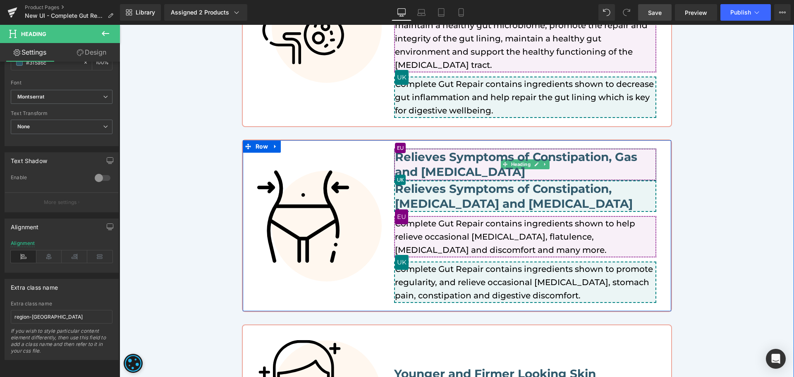
click at [445, 160] on h3 "Relieves Symptoms of Constipation, Gas and Bloating" at bounding box center [525, 164] width 261 height 30
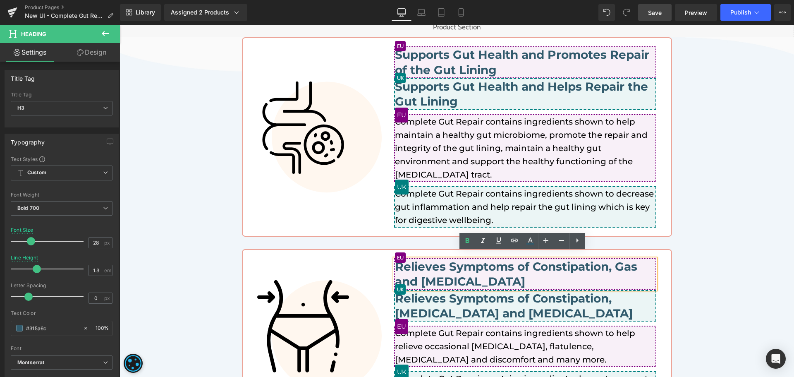
scroll to position [207, 0]
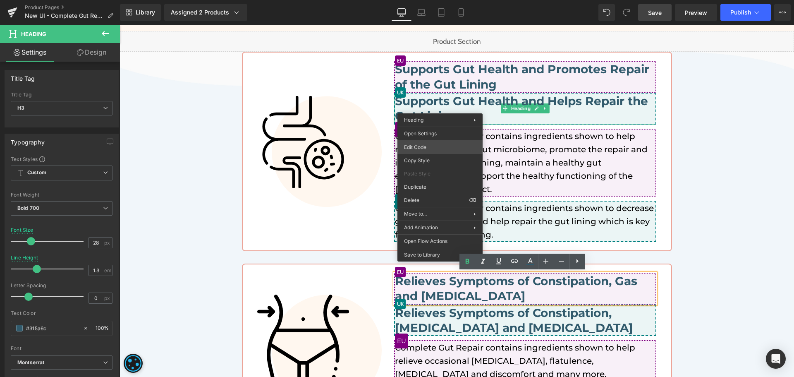
click at [438, 0] on div "Row You are previewing how the will restyle your page. You can not edit Element…" at bounding box center [397, 0] width 794 height 0
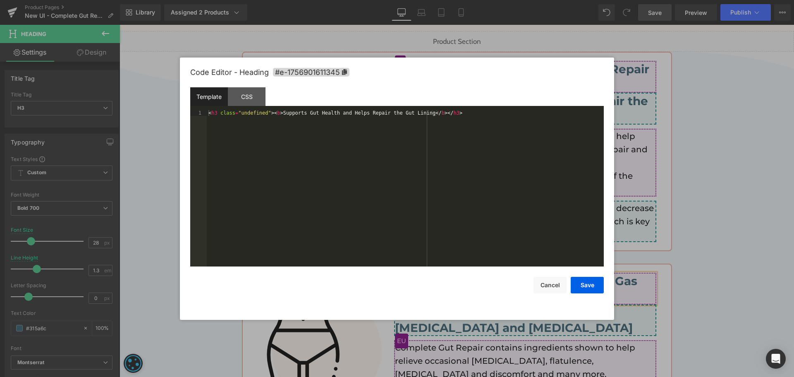
click at [266, 95] on div "Template CSS" at bounding box center [397, 98] width 414 height 23
click at [245, 93] on div "CSS" at bounding box center [247, 96] width 38 height 19
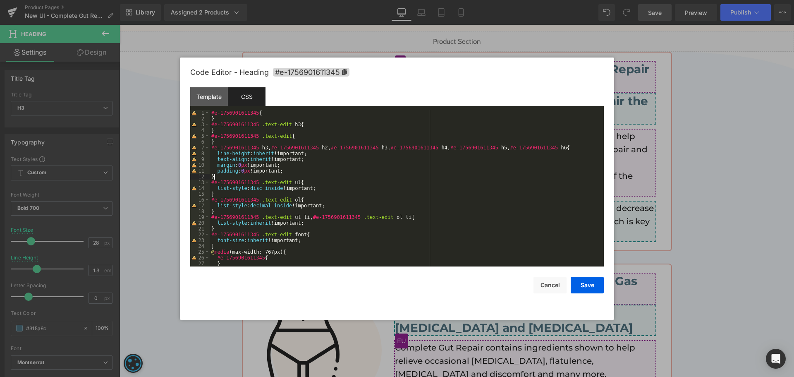
click at [405, 179] on div "#e-1756901611345 { } #e-1756901611345 .text-edit h3 { } #e-1756901611345 .text-…" at bounding box center [405, 194] width 391 height 168
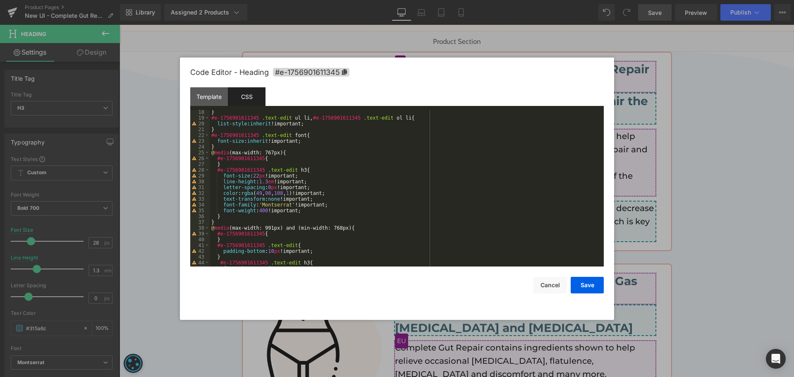
scroll to position [174, 0]
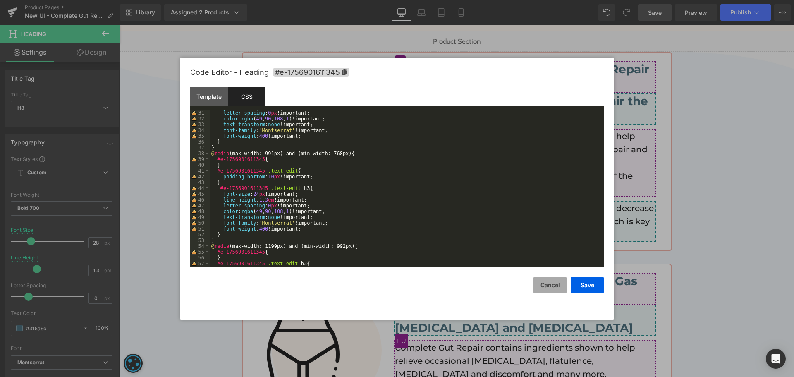
click at [556, 284] on button "Cancel" at bounding box center [549, 285] width 33 height 17
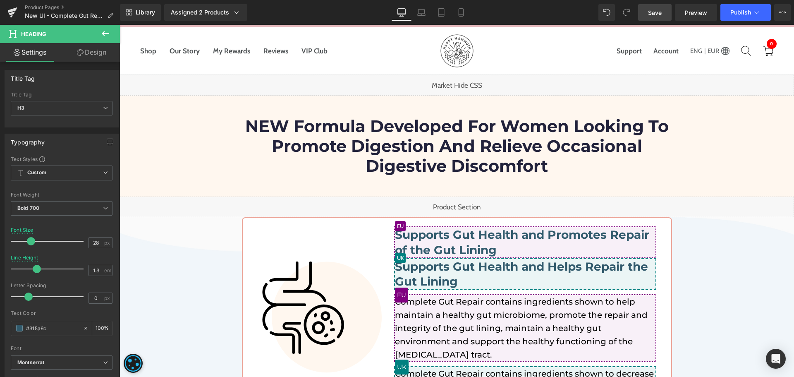
scroll to position [0, 0]
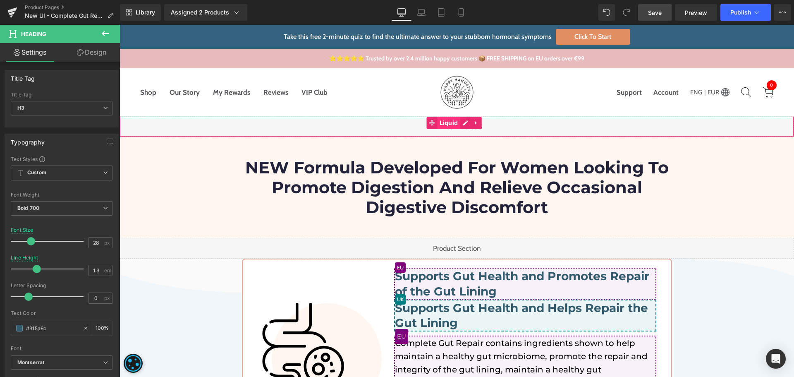
click at [459, 119] on span "Liquid" at bounding box center [449, 123] width 23 height 12
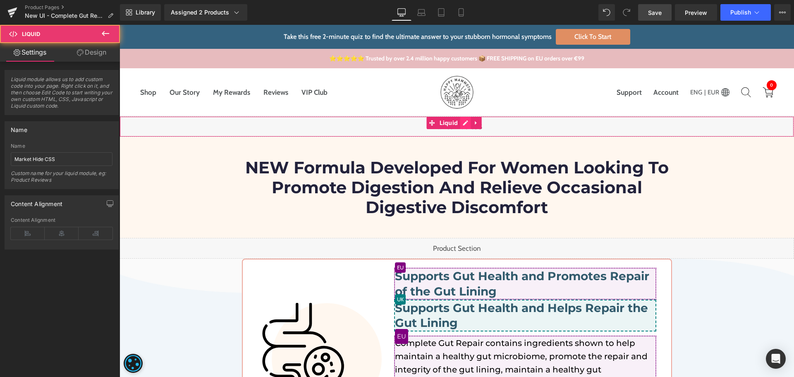
click at [462, 125] on div "Liquid" at bounding box center [457, 126] width 674 height 21
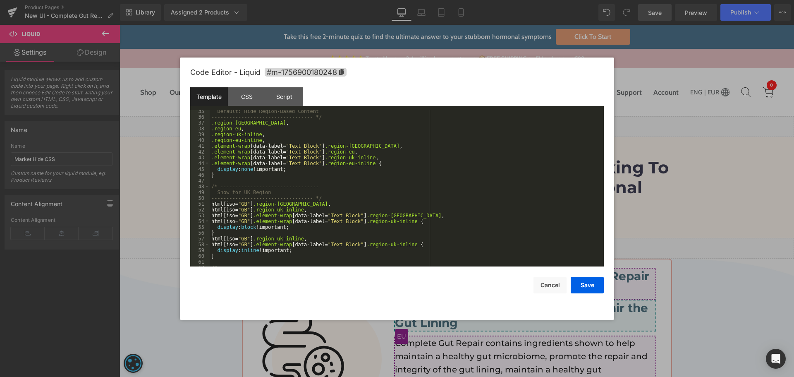
scroll to position [199, 0]
click at [435, 194] on div "Default: Hide Region-Based Content ---------------------------------- */ .regio…" at bounding box center [405, 192] width 391 height 168
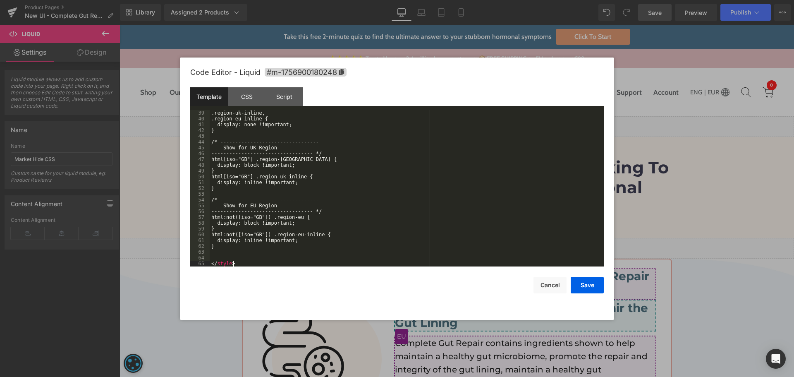
scroll to position [220, 0]
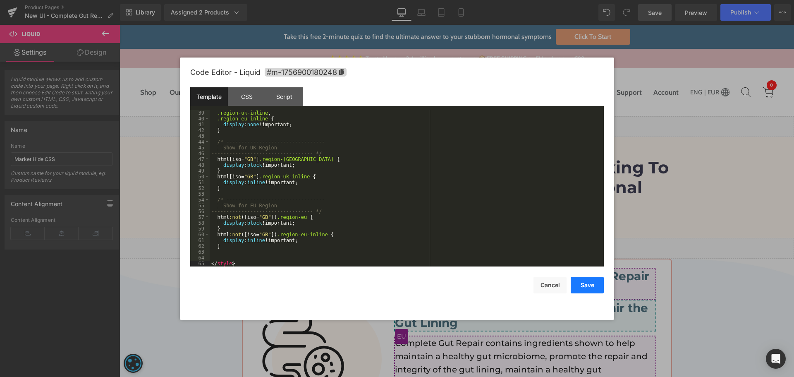
click at [573, 288] on button "Save" at bounding box center [587, 285] width 33 height 17
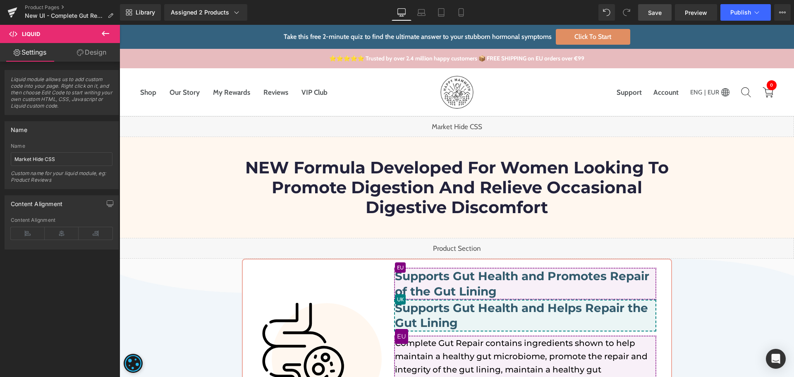
click at [647, 13] on link "Save" at bounding box center [654, 12] width 33 height 17
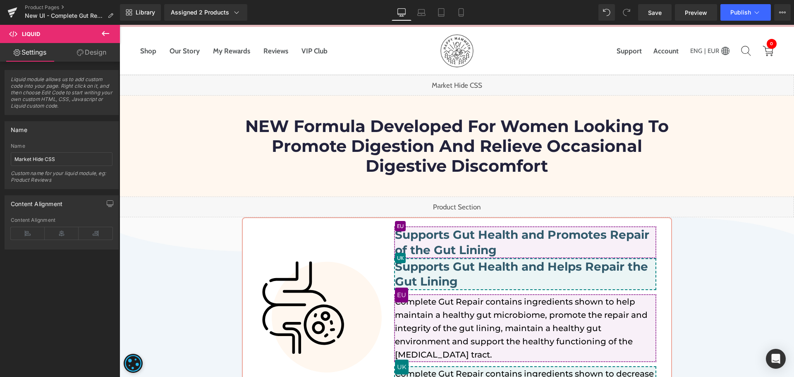
scroll to position [0, 0]
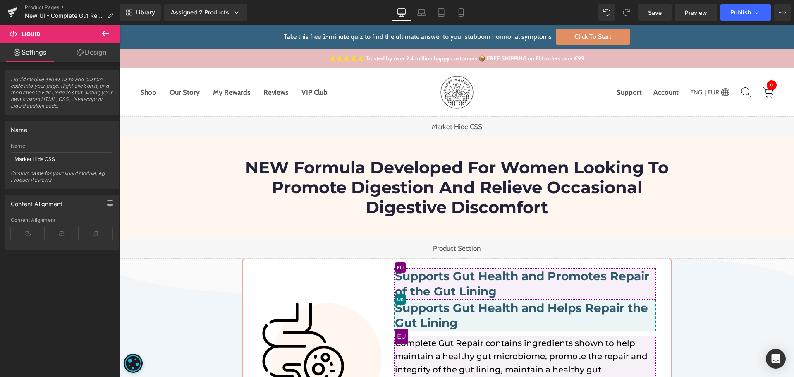
click at [463, 123] on div "Liquid" at bounding box center [457, 126] width 674 height 21
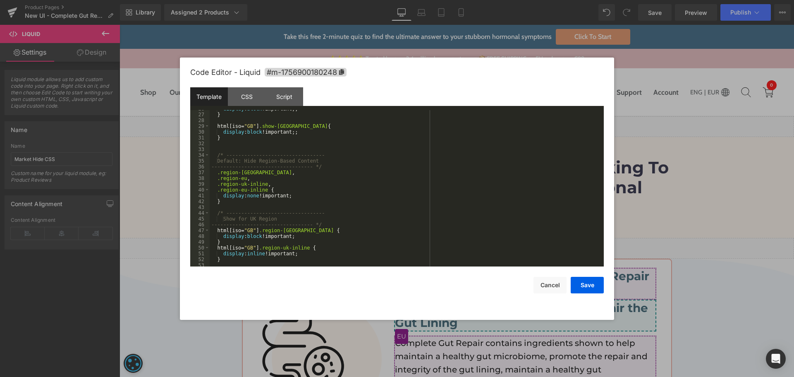
scroll to position [220, 0]
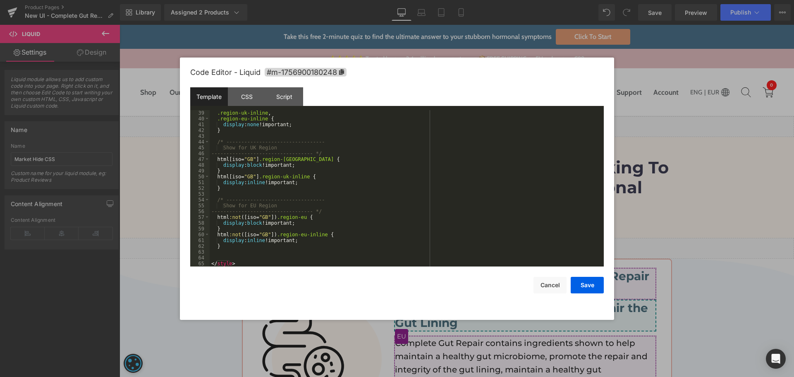
click at [222, 251] on div ".region-uk-inline , .region-eu-inline { display : none !important; } /* -------…" at bounding box center [405, 194] width 391 height 168
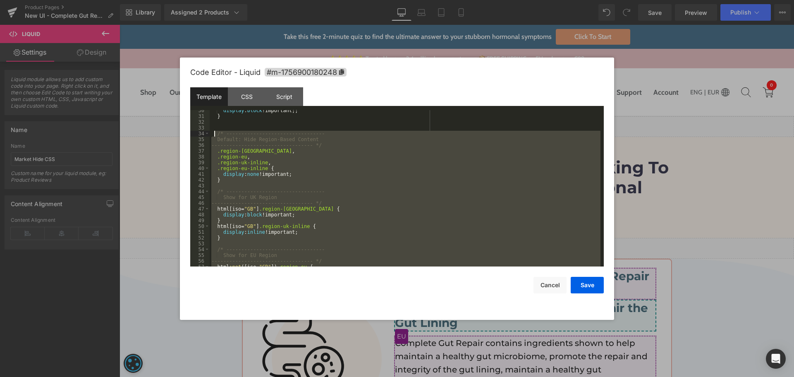
click at [215, 136] on div "display : block !important;; } /* --------------------------------- Default: Hi…" at bounding box center [405, 192] width 391 height 168
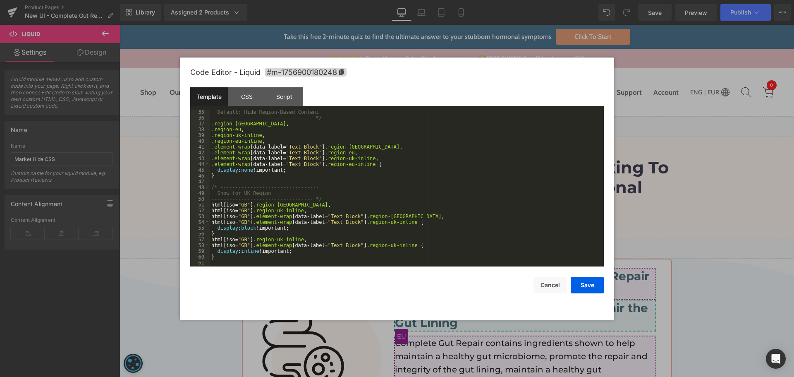
scroll to position [173, 0]
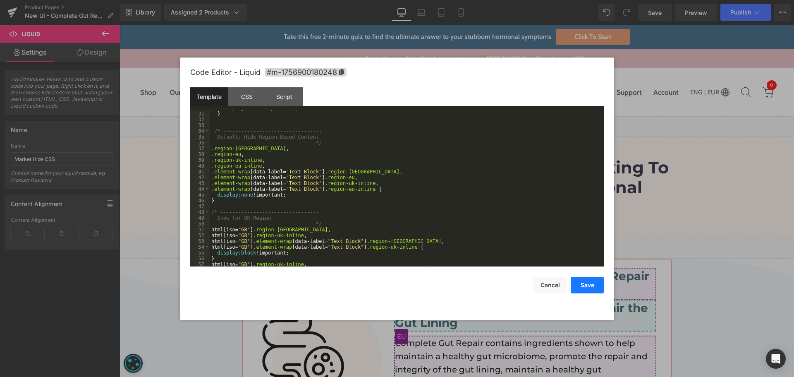
click at [595, 285] on button "Save" at bounding box center [587, 285] width 33 height 17
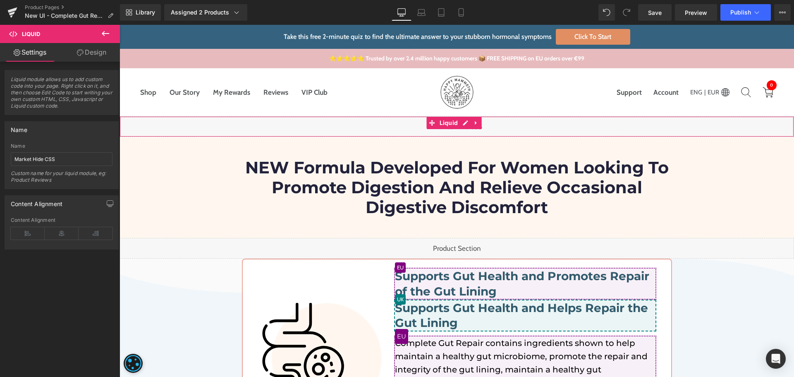
click at [465, 125] on div "Liquid" at bounding box center [457, 126] width 674 height 21
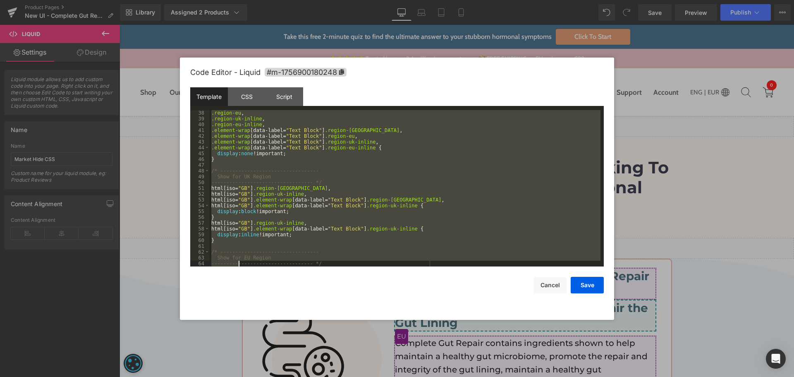
scroll to position [284, 0]
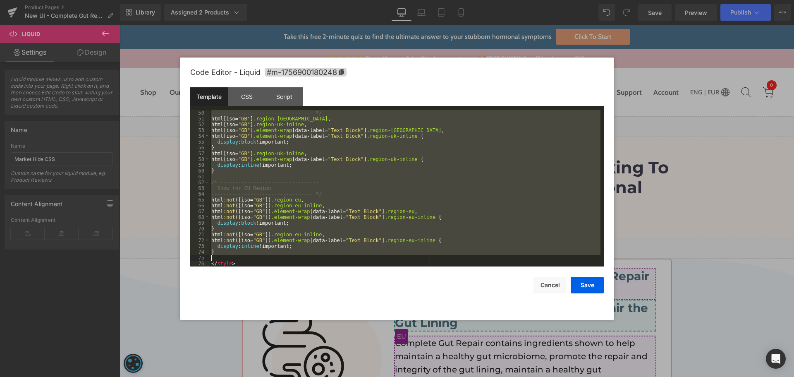
drag, startPoint x: 211, startPoint y: 177, endPoint x: 234, endPoint y: 258, distance: 84.2
click at [234, 258] on div "---------------------------------- */ html [ iso = " GB " ] .region-uk , html […" at bounding box center [405, 194] width 391 height 168
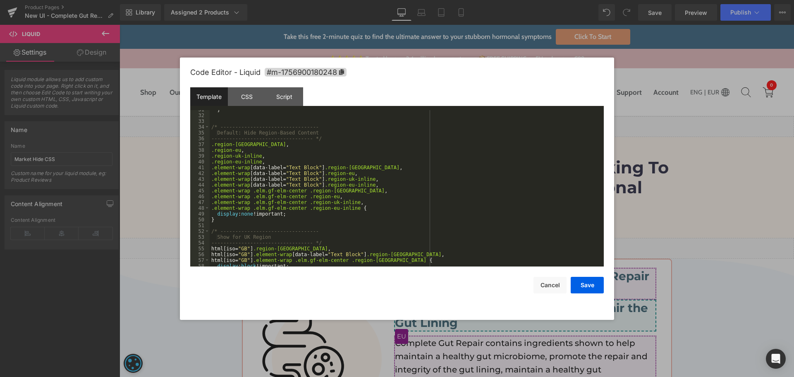
scroll to position [152, 0]
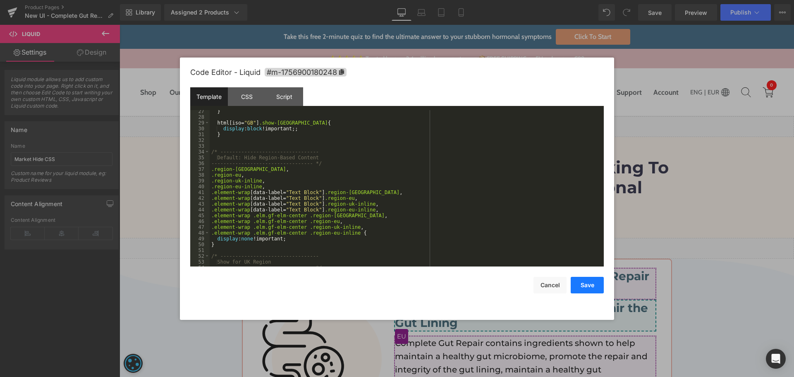
click at [582, 282] on button "Save" at bounding box center [587, 285] width 33 height 17
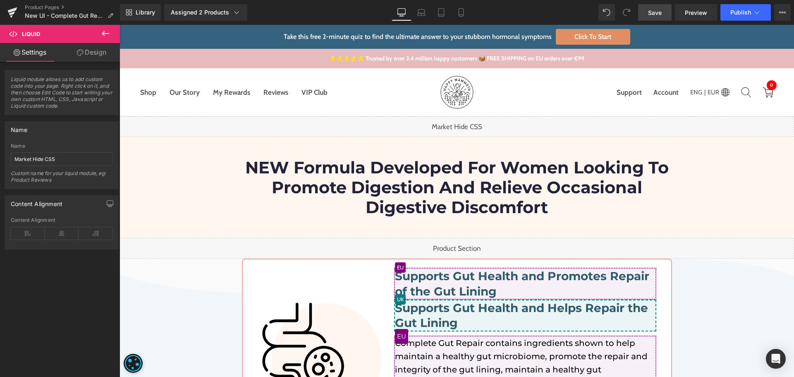
click at [655, 10] on span "Save" at bounding box center [655, 12] width 14 height 9
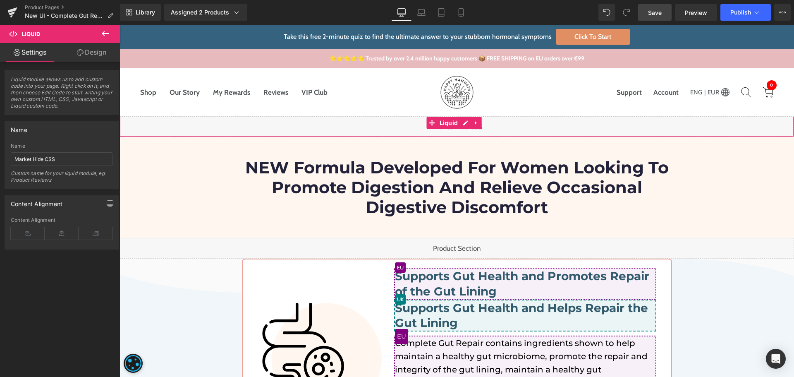
click at [462, 121] on div "Liquid" at bounding box center [457, 126] width 674 height 21
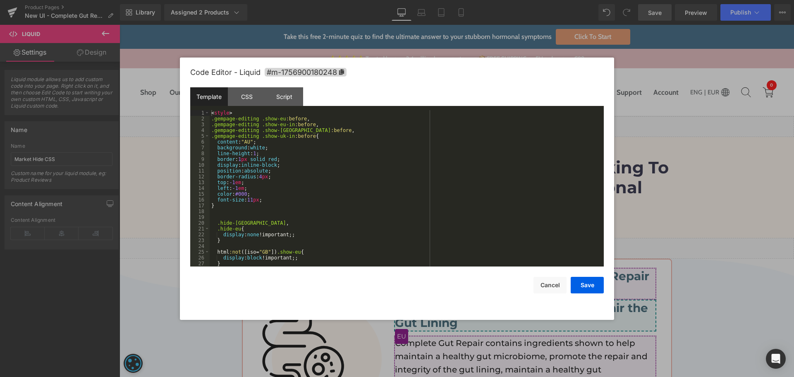
click at [448, 184] on div "< style > .gempage-editing .show-eu :before , .gempage-editing .show-eu-in :bef…" at bounding box center [405, 194] width 391 height 168
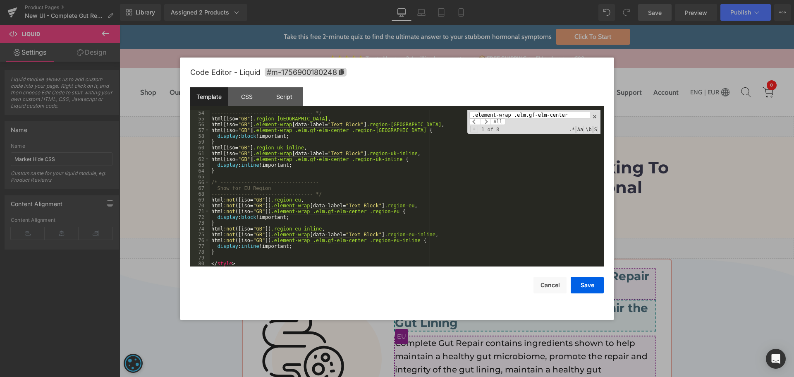
scroll to position [307, 0]
type input ".element-wrap .elm.gf-elm-center"
click at [308, 241] on div "---------------------------------- */ html [ iso = " GB " ] .region-uk , html […" at bounding box center [405, 194] width 391 height 168
click at [356, 238] on div "---------------------------------- */ html [ iso = " GB " ] .region-uk , html […" at bounding box center [405, 194] width 391 height 168
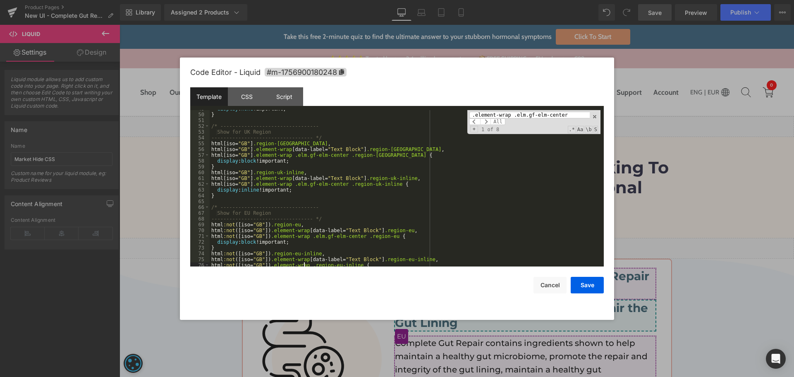
scroll to position [282, 0]
click at [503, 118] on span "All" at bounding box center [497, 121] width 15 height 7
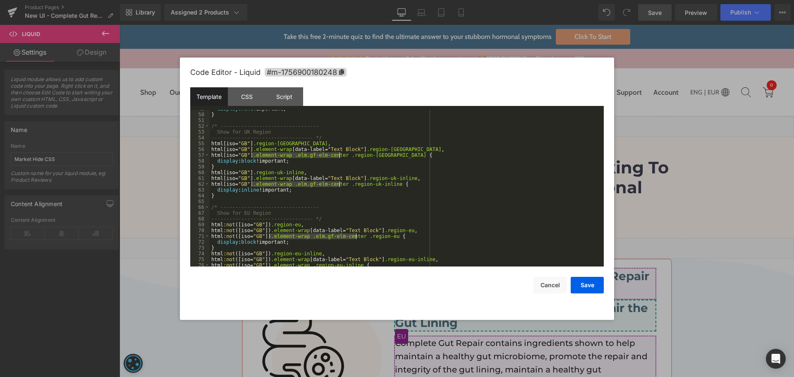
click at [306, 237] on div "display : none !important; } /* --------------------------------- Show for UK R…" at bounding box center [405, 190] width 391 height 168
click at [356, 236] on div "display : none !important; } /* --------------------------------- Show for UK R…" at bounding box center [405, 190] width 391 height 168
click at [327, 185] on div "display : none !important; } /* --------------------------------- Show for UK R…" at bounding box center [405, 190] width 391 height 168
drag, startPoint x: 340, startPoint y: 185, endPoint x: 289, endPoint y: 182, distance: 51.4
click at [289, 182] on div "display : none !important; } /* --------------------------------- Show for UK R…" at bounding box center [405, 190] width 391 height 168
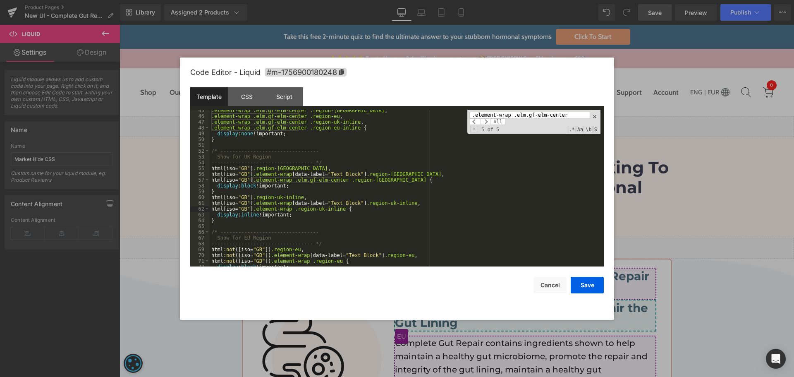
scroll to position [257, 0]
click at [291, 179] on div ".element-wrap .elm.gf-elm-center .region-uk , .element-wrap .elm.gf-elm-center …" at bounding box center [405, 192] width 391 height 168
click at [342, 177] on div ".element-wrap .elm.gf-elm-center .region-uk , .element-wrap .elm.gf-elm-center …" at bounding box center [405, 192] width 391 height 168
click at [492, 116] on input ".element-wrap .elm.gf-elm-center" at bounding box center [529, 115] width 120 height 7
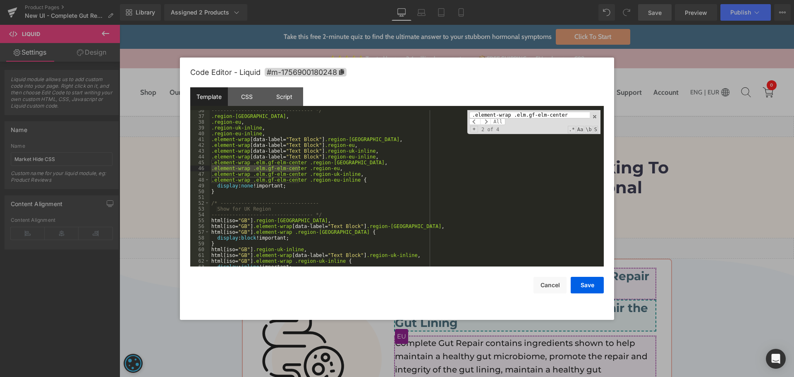
scroll to position [205, 0]
click at [250, 168] on div "---------------------------------- */ .region-uk , .region-eu , .region-uk-inli…" at bounding box center [405, 188] width 391 height 156
click at [299, 169] on div "---------------------------------- */ .region-uk , .region-eu , .region-uk-inli…" at bounding box center [405, 192] width 391 height 168
click at [541, 116] on input ".element-wrap .elm.gf-elm-center" at bounding box center [529, 115] width 120 height 7
click at [249, 162] on div "---------------------------------- */ .region-uk , .region-eu , .region-uk-inli…" at bounding box center [405, 188] width 391 height 156
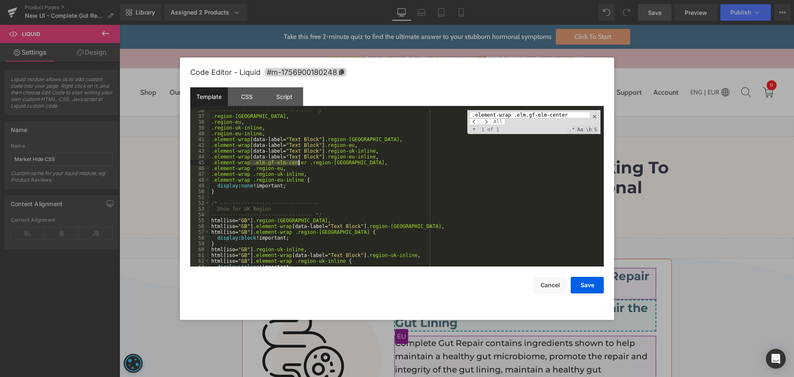
click at [298, 163] on div "---------------------------------- */ .region-uk , .region-eu , .region-uk-inli…" at bounding box center [405, 192] width 391 height 168
click at [582, 283] on button "Save" at bounding box center [587, 285] width 33 height 17
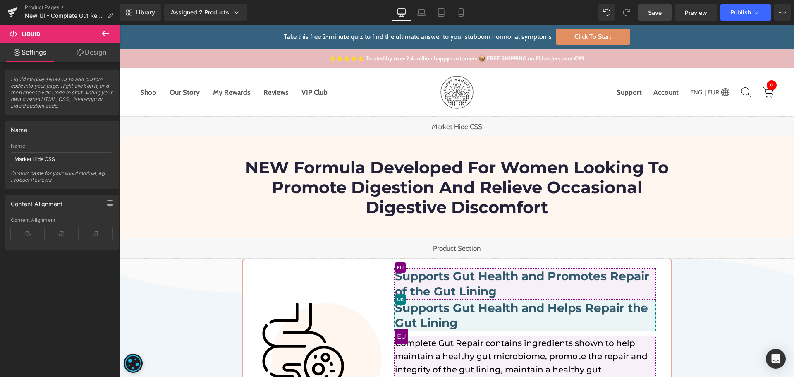
click at [648, 14] on span "Save" at bounding box center [655, 12] width 14 height 9
click at [469, 124] on div "Liquid" at bounding box center [457, 126] width 674 height 21
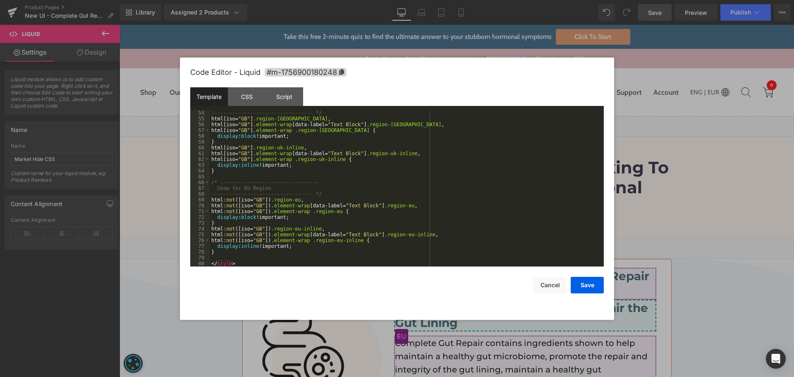
scroll to position [307, 0]
click at [220, 254] on div "---------------------------------- */ html [ iso = " GB " ] .region-uk , html […" at bounding box center [405, 194] width 391 height 168
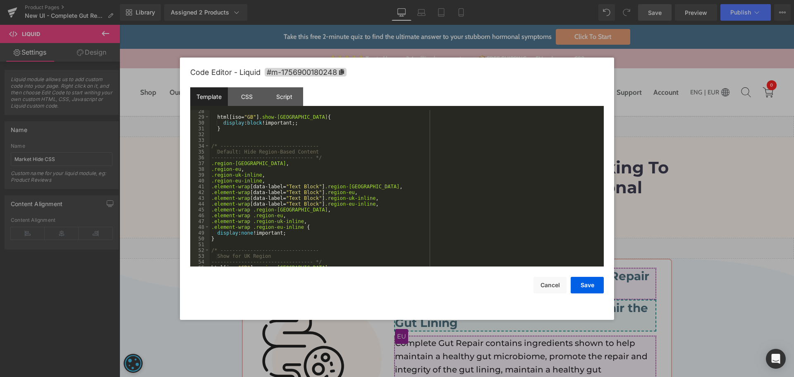
scroll to position [158, 0]
click at [212, 144] on div "html [ iso = " GB " ] .show-uk { display : block !important;; } /* ------------…" at bounding box center [405, 192] width 391 height 168
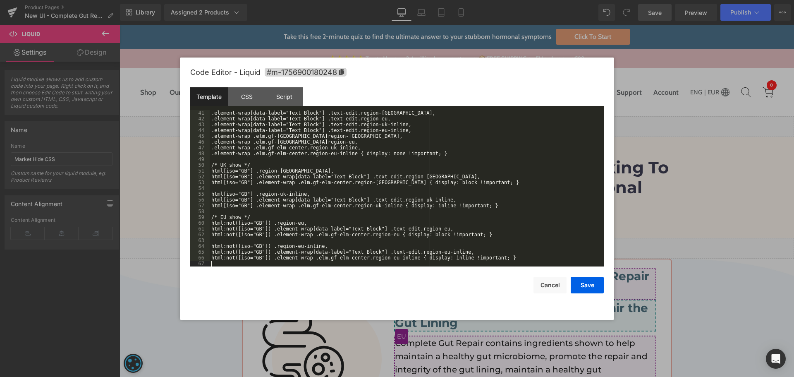
scroll to position [232, 0]
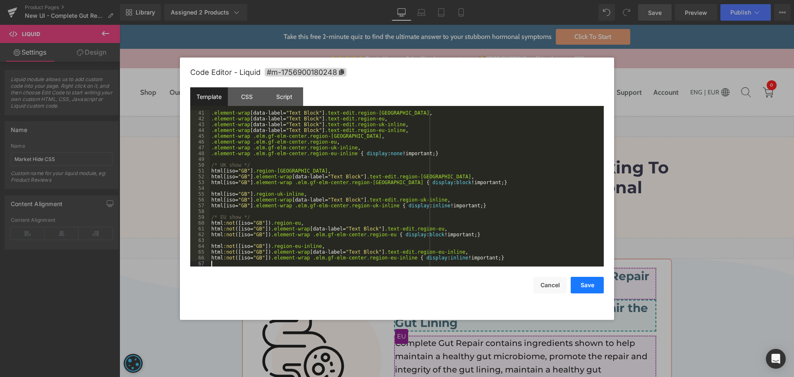
click at [581, 284] on button "Save" at bounding box center [587, 285] width 33 height 17
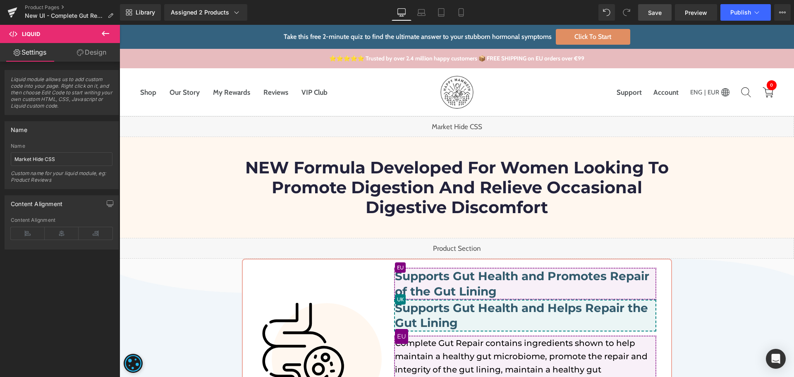
click at [662, 13] on span "Save" at bounding box center [655, 12] width 14 height 9
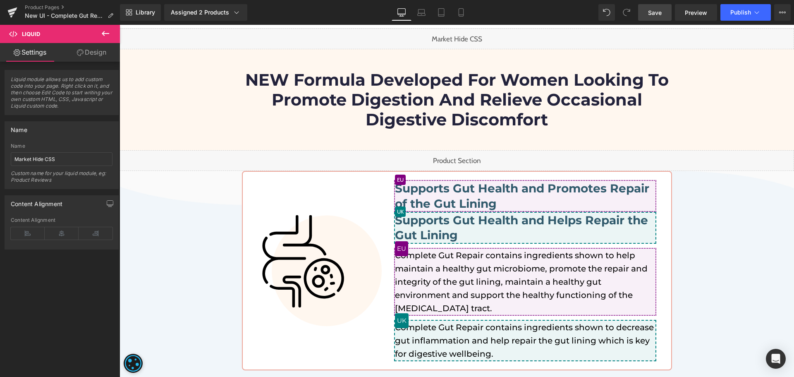
scroll to position [83, 0]
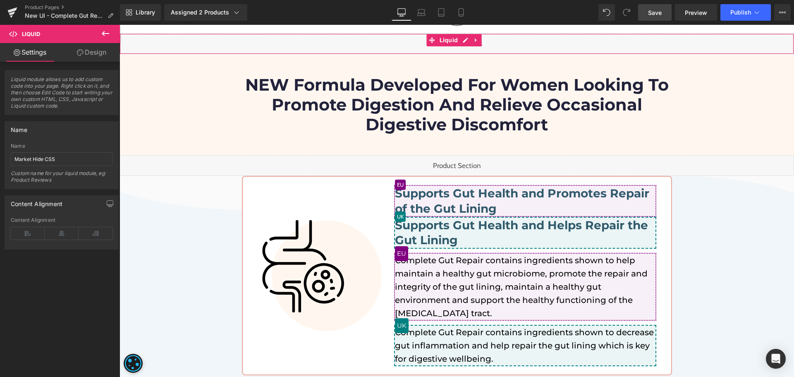
click at [464, 44] on div "Liquid" at bounding box center [457, 43] width 674 height 21
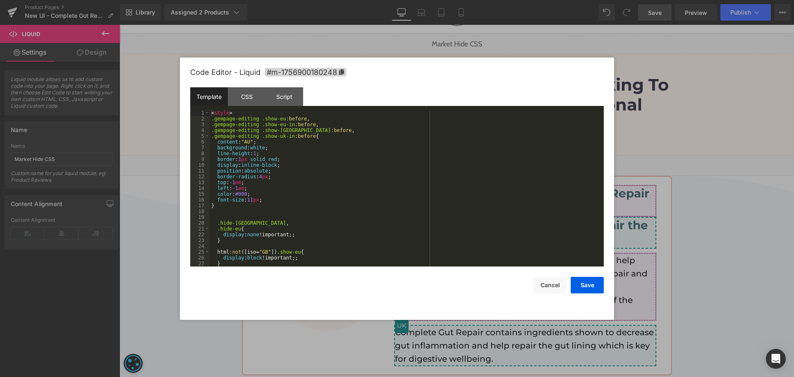
click at [445, 130] on div "< style > .gempage-editing .show-eu :before , .gempage-editing .show-eu-in :bef…" at bounding box center [405, 194] width 391 height 168
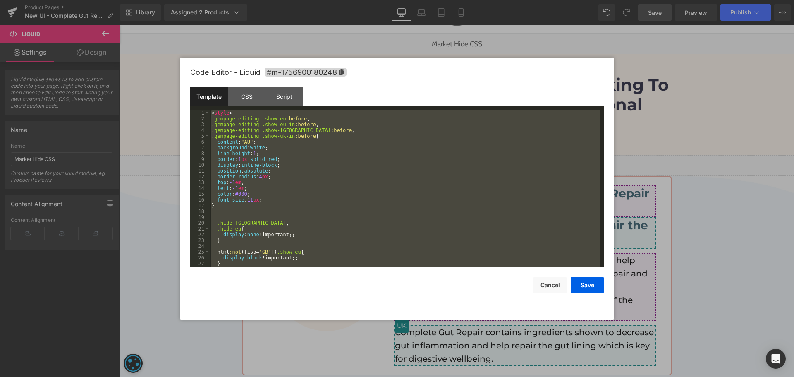
scroll to position [220, 0]
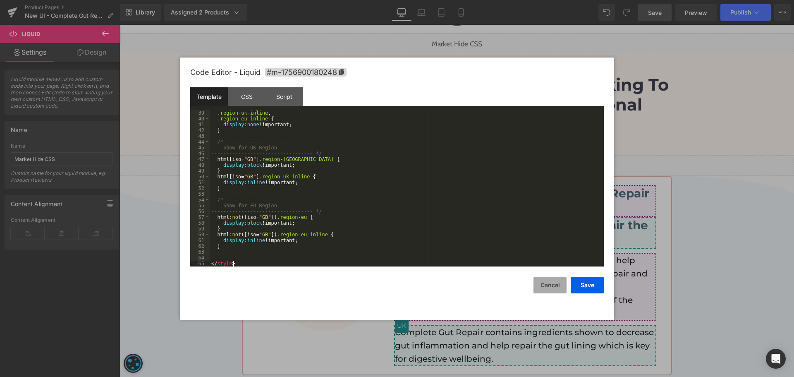
click at [546, 286] on button "Cancel" at bounding box center [549, 285] width 33 height 17
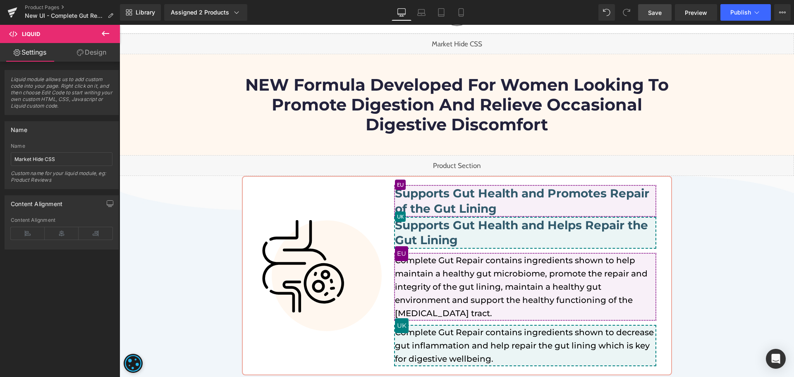
click at [644, 14] on link "Save" at bounding box center [654, 12] width 33 height 17
click at [557, 14] on div "Library Assigned 2 Products Product Preview The Complete Gut Repair Complete Gu…" at bounding box center [457, 12] width 674 height 17
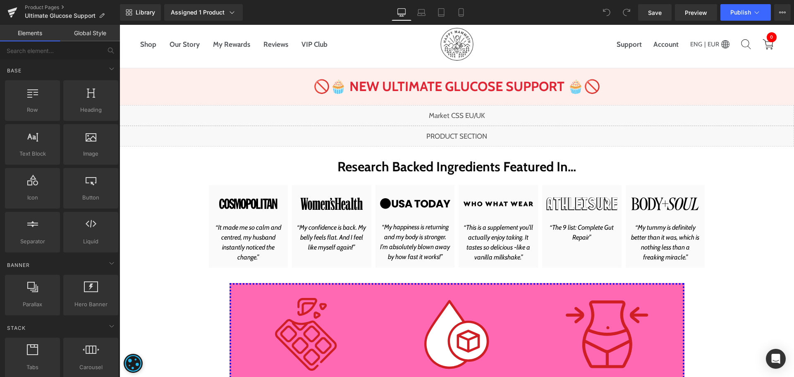
scroll to position [165, 0]
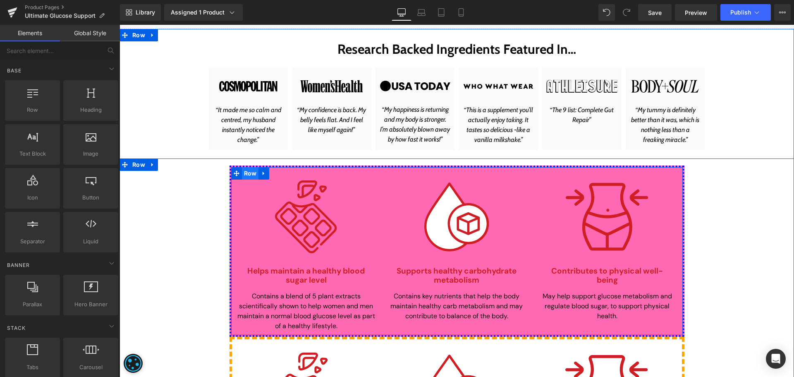
click at [249, 176] on span "Row" at bounding box center [250, 173] width 17 height 12
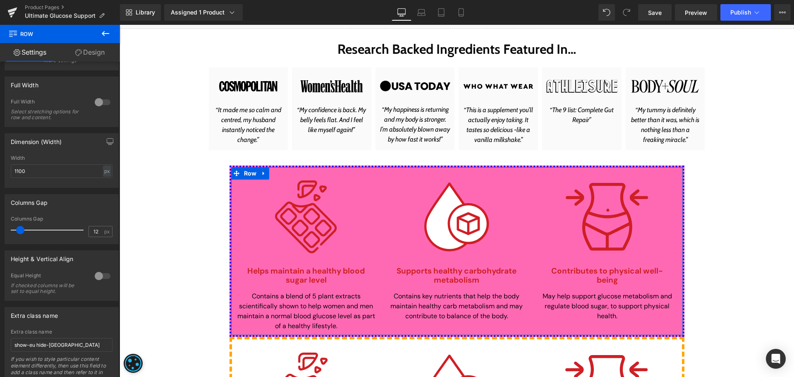
scroll to position [241, 0]
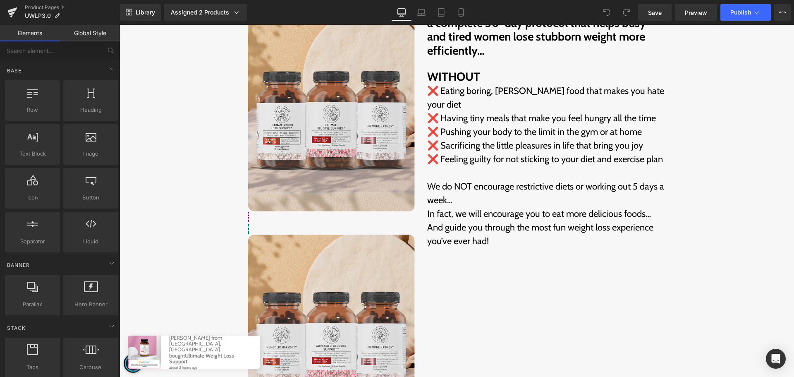
scroll to position [1861, 0]
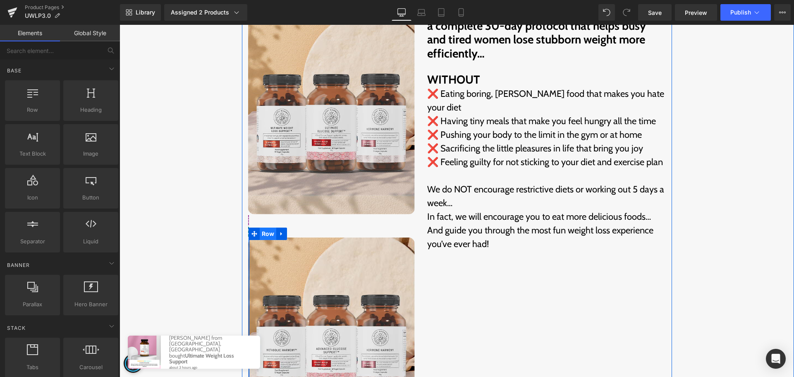
click at [262, 227] on span "Row" at bounding box center [268, 233] width 17 height 12
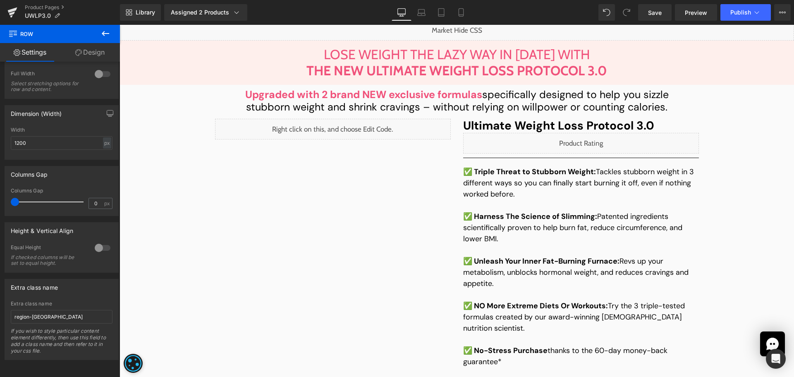
scroll to position [0, 0]
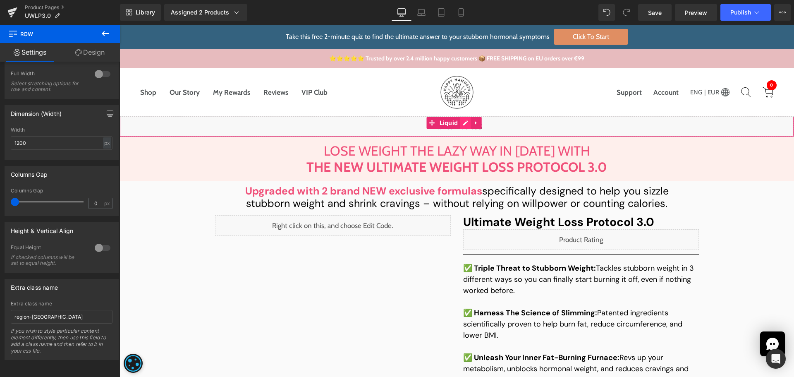
click at [466, 122] on div "Liquid" at bounding box center [457, 126] width 674 height 21
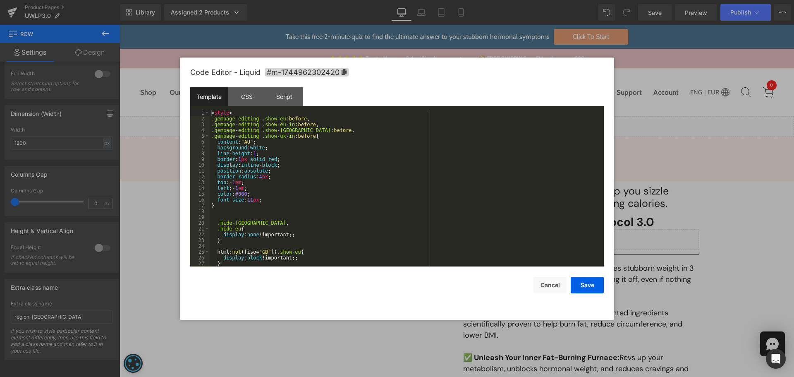
click at [425, 187] on div "< style > .gempage-editing .show-eu :before , .gempage-editing .show-eu-in :bef…" at bounding box center [405, 194] width 391 height 168
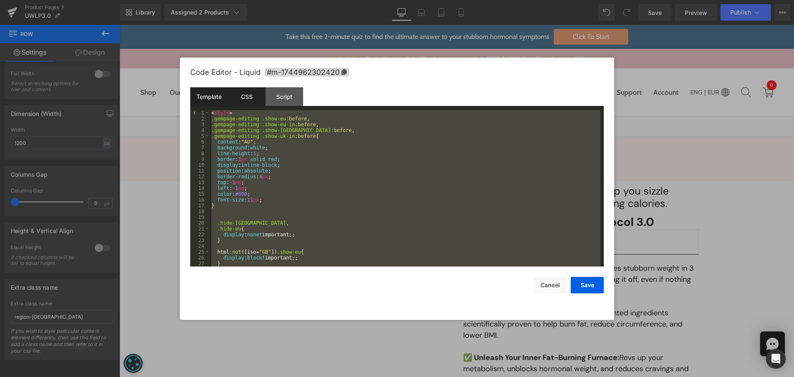
click at [238, 99] on div "CSS" at bounding box center [247, 96] width 38 height 19
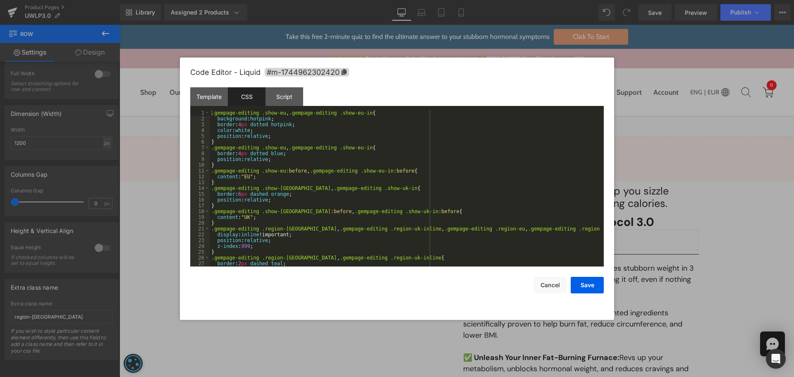
click at [332, 157] on div ".gempage-editing .show-eu , .gempage-editing .show-eu-in { background : hotpink…" at bounding box center [405, 194] width 391 height 168
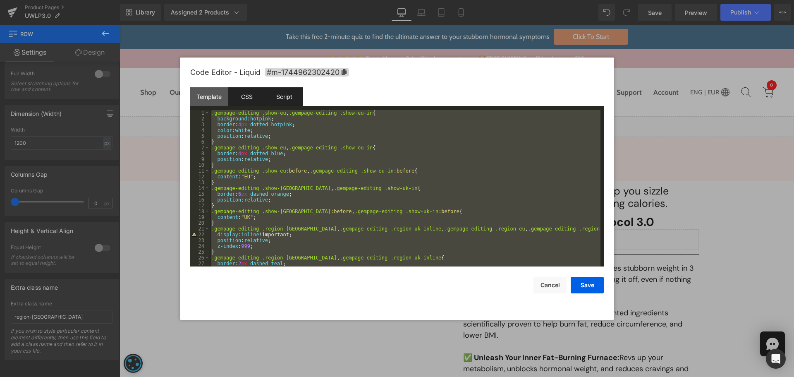
click at [294, 91] on div "Script" at bounding box center [284, 96] width 38 height 19
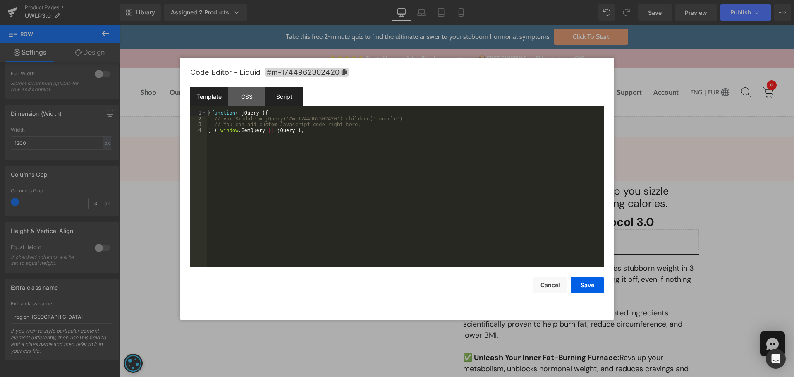
drag, startPoint x: 223, startPoint y: 97, endPoint x: 338, endPoint y: 175, distance: 138.8
click at [222, 97] on div "Template" at bounding box center [209, 96] width 38 height 19
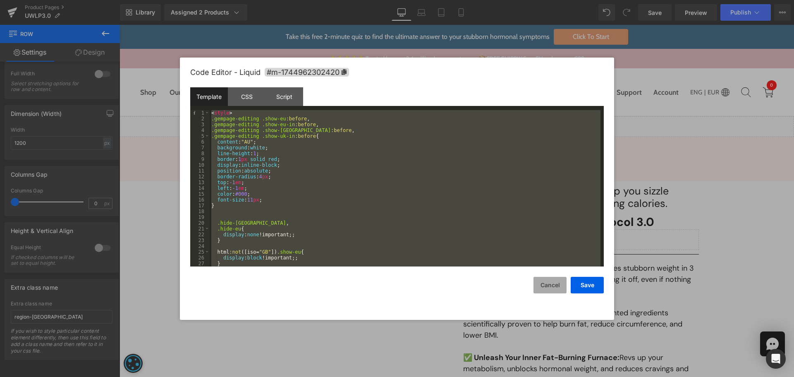
click at [555, 281] on button "Cancel" at bounding box center [549, 285] width 33 height 17
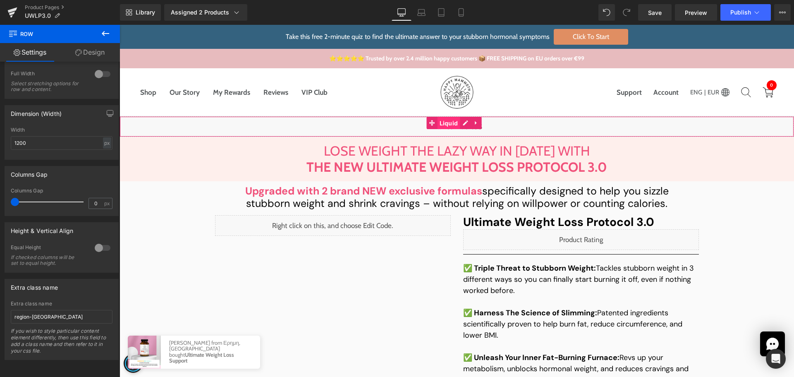
click at [441, 121] on span "Liquid" at bounding box center [449, 123] width 23 height 12
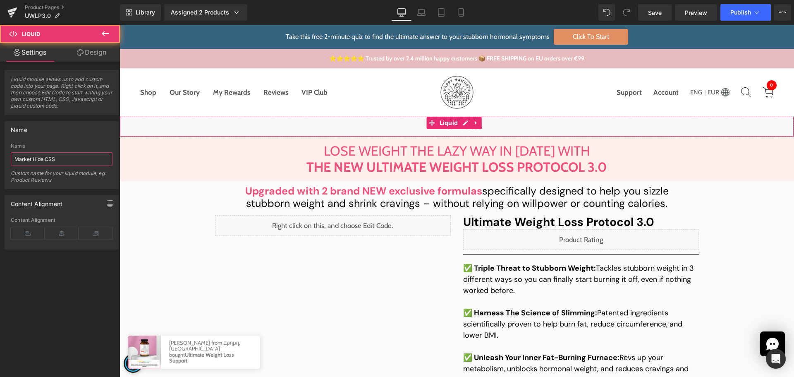
click at [76, 153] on input "Market Hide CSS" at bounding box center [62, 159] width 102 height 14
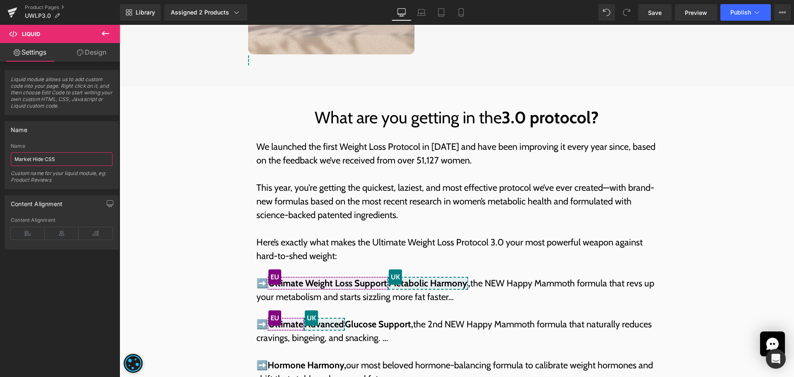
scroll to position [2233, 0]
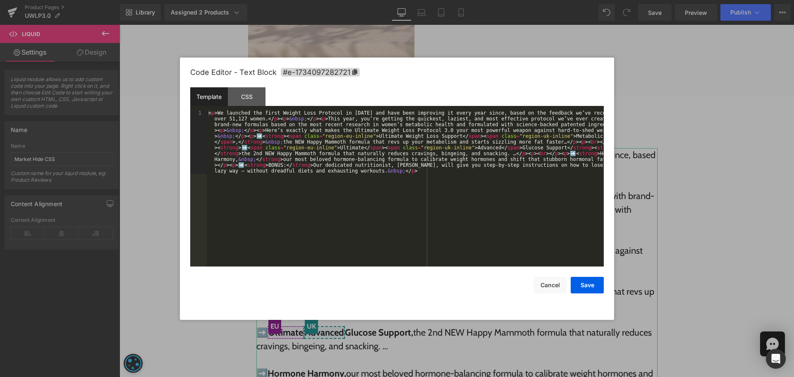
click at [312, 0] on div "Liquid You are previewing how the will restyle your page. You can not edit Elem…" at bounding box center [397, 0] width 794 height 0
click at [398, 216] on div "< p > We launched the first Weight Loss Protocol in 2022 and have been improvin…" at bounding box center [405, 252] width 397 height 284
click at [463, 136] on div "< p > We launched the first Weight Loss Protocol in 2022 and have been improvin…" at bounding box center [405, 252] width 397 height 284
click at [284, 136] on div "< p > We launched the first Weight Loss Protocol in 2022 and have been improvin…" at bounding box center [405, 252] width 397 height 284
click at [462, 136] on div "< p > We launched the first Weight Loss Protocol in 2022 and have been improvin…" at bounding box center [405, 252] width 397 height 284
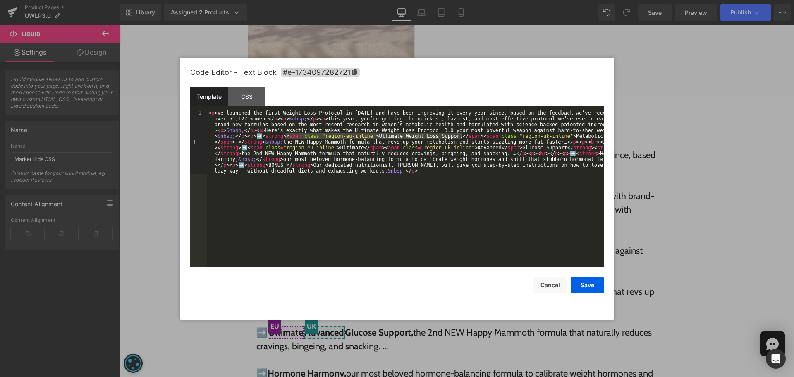
click at [468, 189] on div "< p > We launched the first Weight Loss Protocol in 2022 and have been improvin…" at bounding box center [405, 252] width 397 height 284
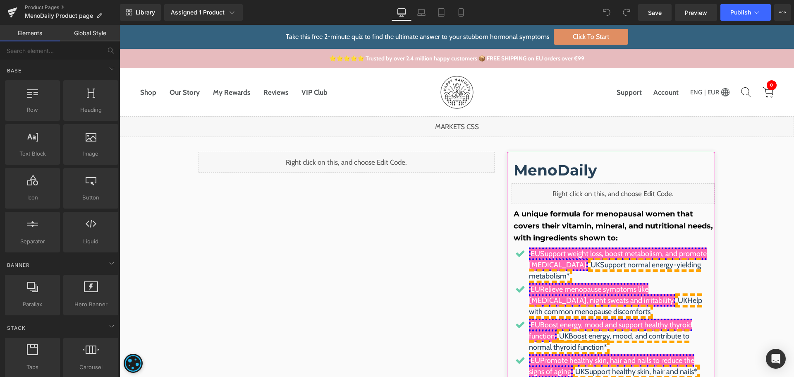
click at [464, 126] on div "Liquid" at bounding box center [457, 126] width 674 height 21
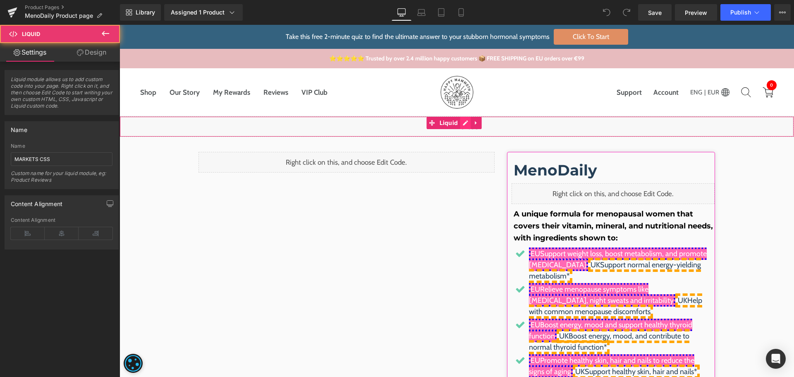
click at [462, 126] on div "Liquid" at bounding box center [457, 126] width 674 height 21
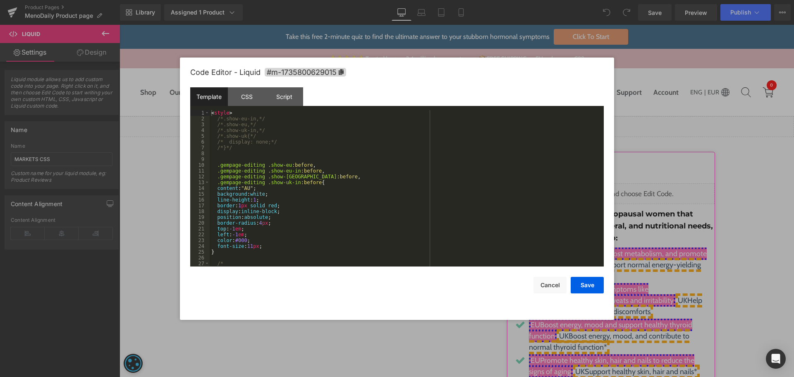
click at [389, 143] on div "< style > /*.show-eu-in,*/ /*.show-eu,*/ /*.show-uk-in,*/ /*.show-uk{*/ /* disp…" at bounding box center [405, 194] width 391 height 168
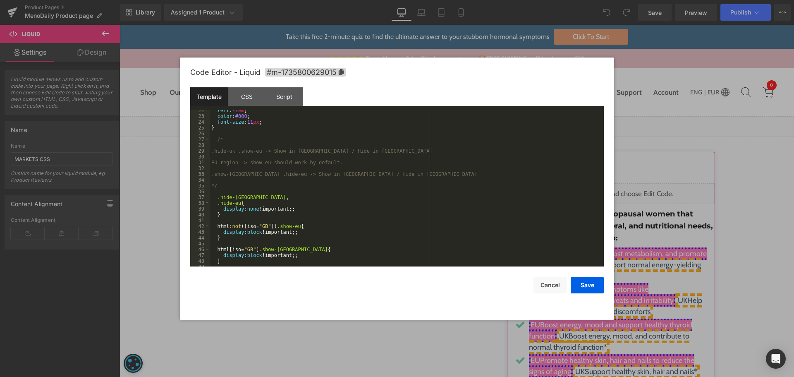
scroll to position [174, 0]
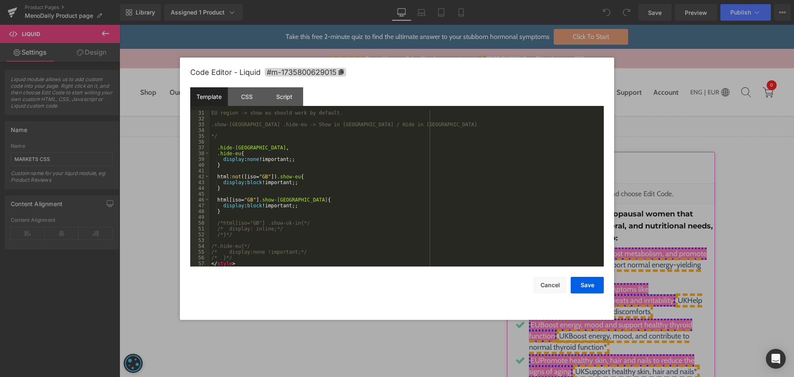
drag, startPoint x: 525, startPoint y: 253, endPoint x: 533, endPoint y: 270, distance: 18.7
click at [525, 253] on div "EU region -> show eu should work by default. .show-uk .hide-eu -> Show in UK / …" at bounding box center [405, 194] width 391 height 168
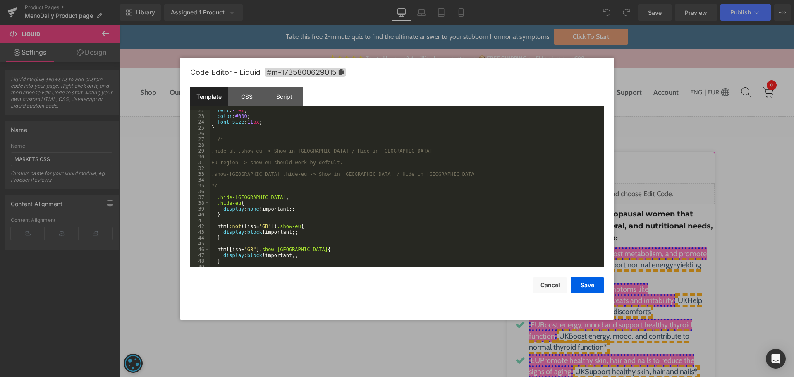
scroll to position [25, 0]
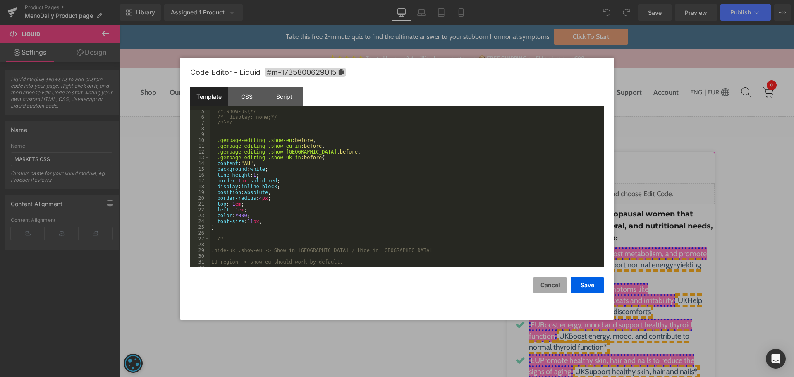
click at [550, 277] on button "Cancel" at bounding box center [549, 285] width 33 height 17
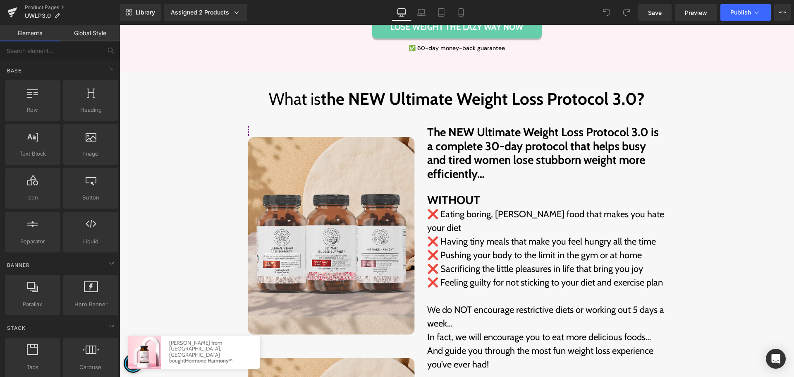
scroll to position [1737, 0]
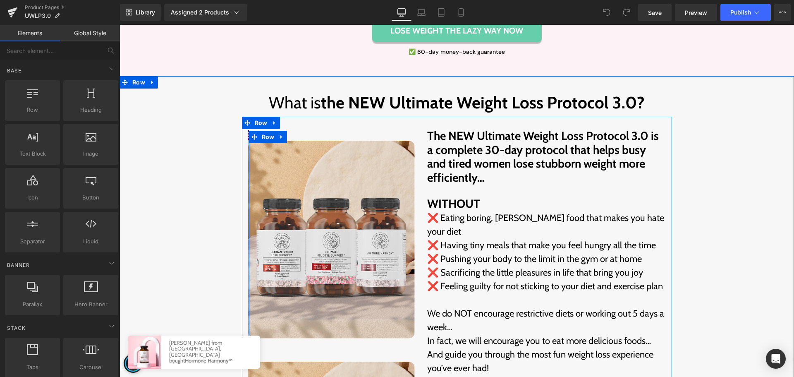
drag, startPoint x: 257, startPoint y: 91, endPoint x: 149, endPoint y: 152, distance: 123.7
click at [260, 131] on span "Row" at bounding box center [268, 137] width 17 height 12
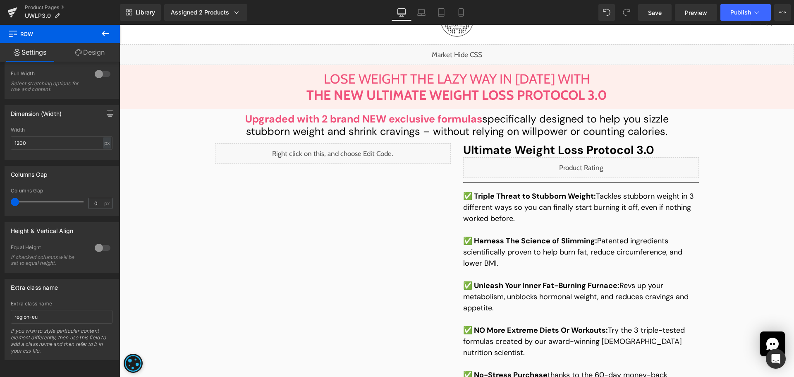
scroll to position [0, 0]
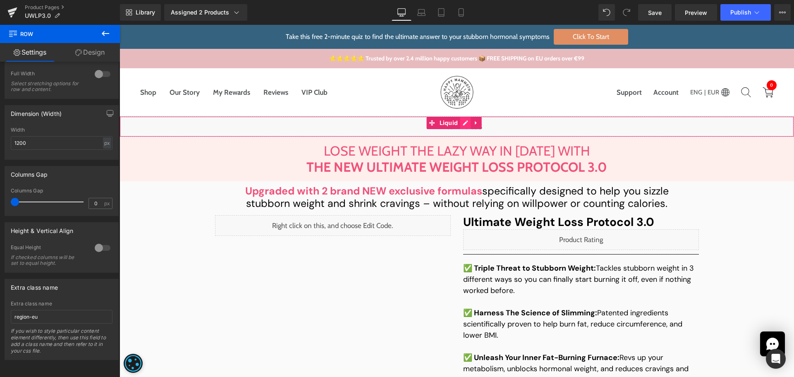
click at [466, 124] on div "Liquid" at bounding box center [457, 126] width 674 height 21
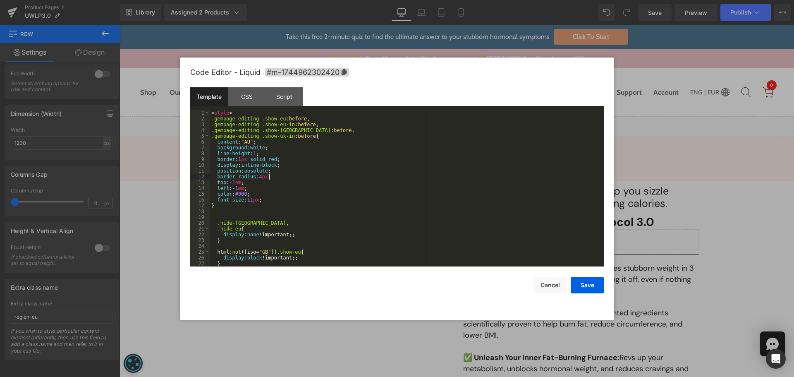
click at [353, 178] on div "< style > .gempage-editing .show-eu :before , .gempage-editing .show-eu-in :bef…" at bounding box center [405, 194] width 391 height 168
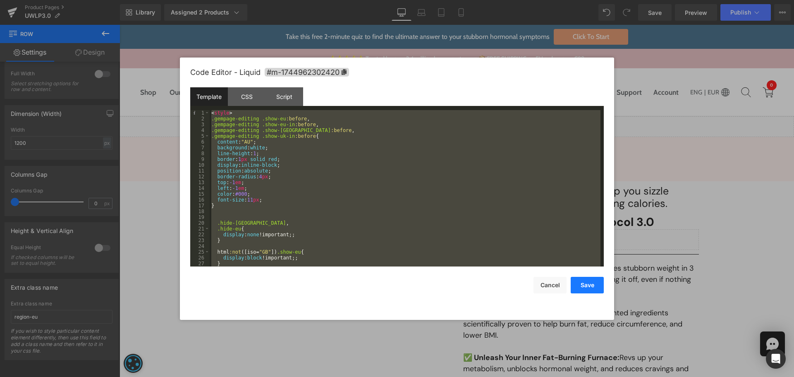
click at [591, 282] on button "Save" at bounding box center [587, 285] width 33 height 17
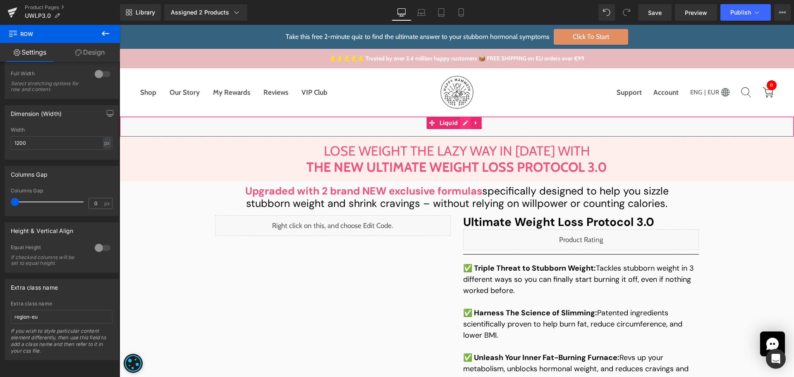
click at [466, 124] on div "Liquid" at bounding box center [457, 126] width 674 height 21
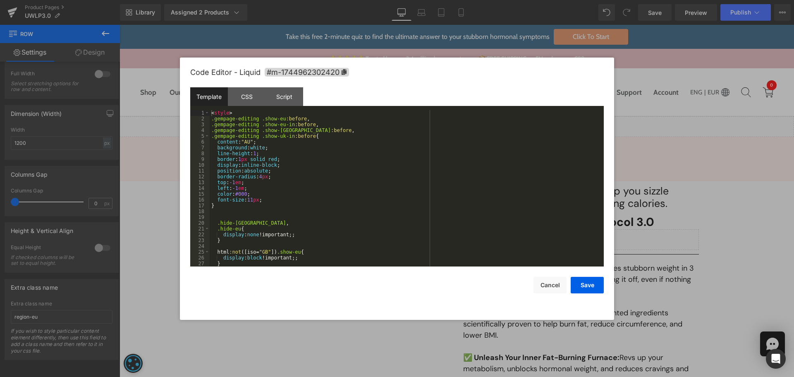
click at [347, 192] on div "< style > .gempage-editing .show-eu :before , .gempage-editing .show-eu-in :bef…" at bounding box center [405, 194] width 391 height 168
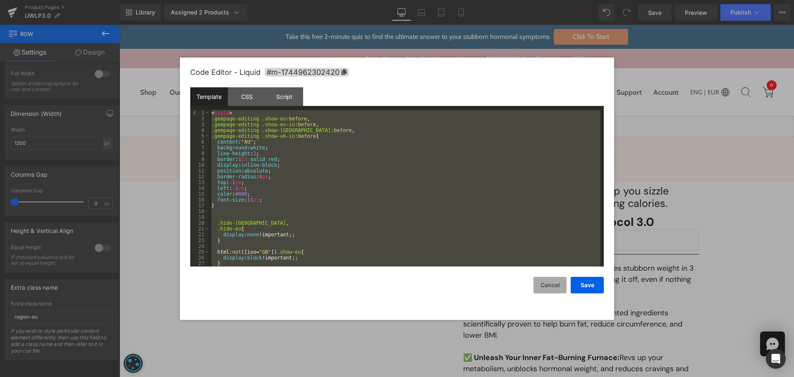
drag, startPoint x: 557, startPoint y: 277, endPoint x: 447, endPoint y: 234, distance: 117.6
click at [557, 277] on button "Cancel" at bounding box center [549, 285] width 33 height 17
